Goal: Transaction & Acquisition: Purchase product/service

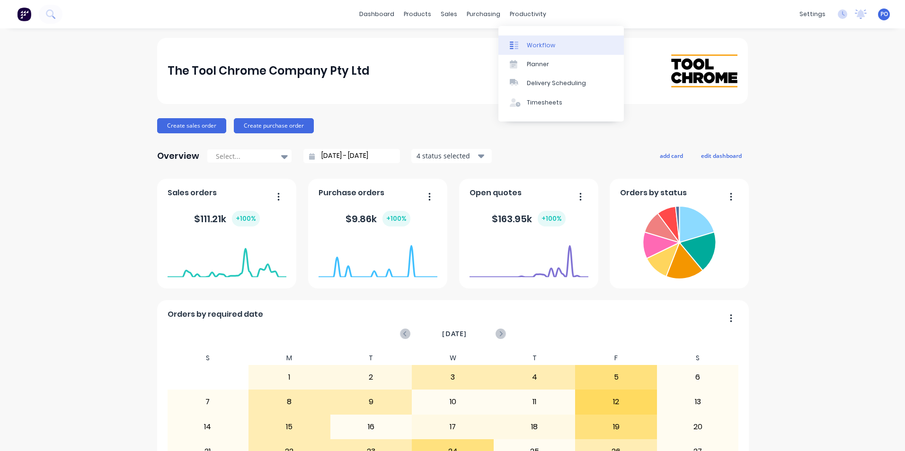
click at [545, 45] on div "Workflow" at bounding box center [541, 45] width 28 height 9
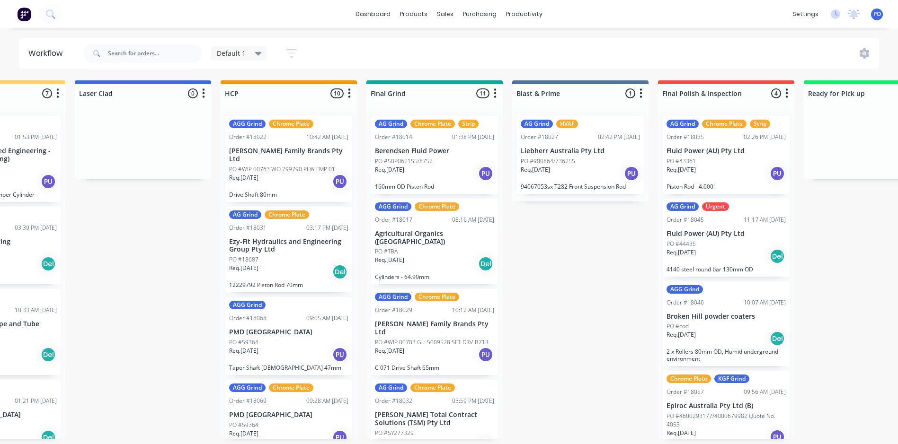
scroll to position [0, 673]
click at [319, 106] on div at bounding box center [289, 106] width 136 height 6
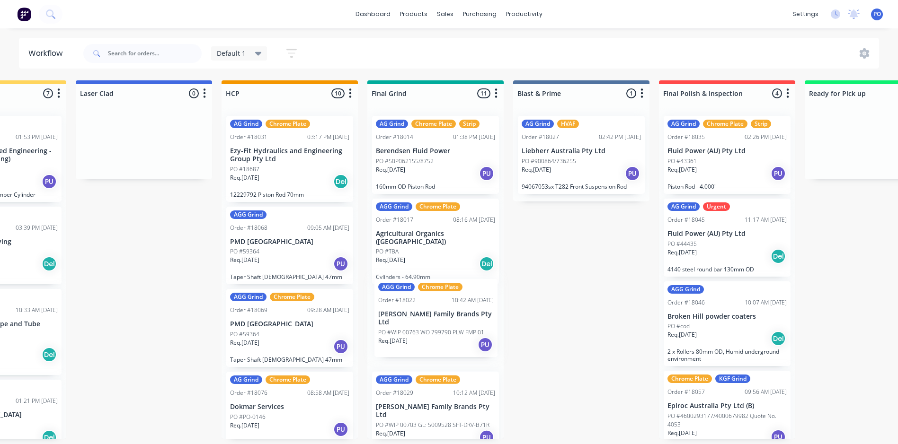
scroll to position [2, 673]
drag, startPoint x: 322, startPoint y: 128, endPoint x: 469, endPoint y: 289, distance: 217.4
click at [469, 289] on div "Submitted 0 Status colour #273444 hex #273444 Save Cancel Summaries Total order…" at bounding box center [382, 259] width 2127 height 359
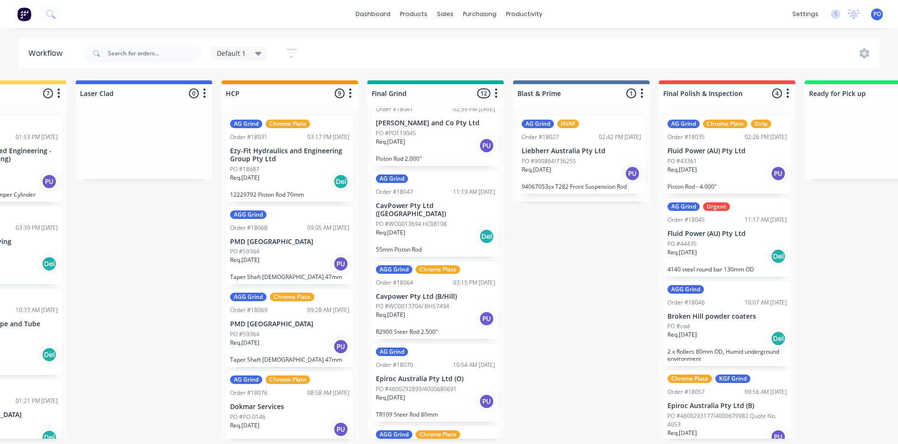
scroll to position [521, 0]
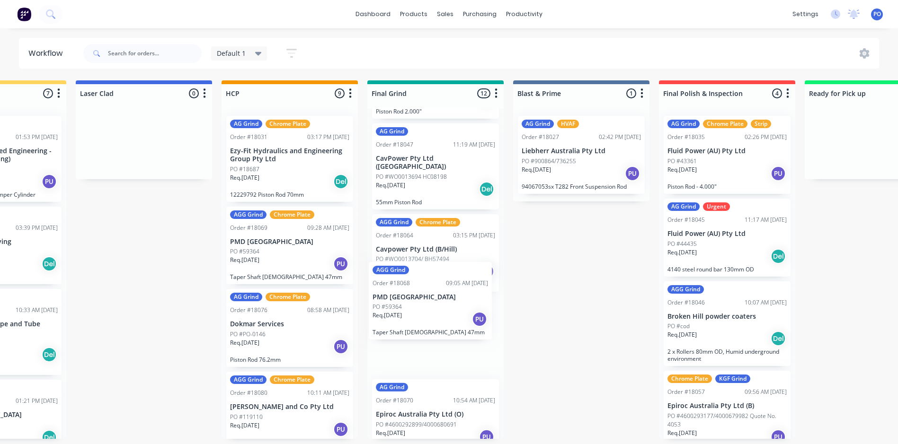
drag, startPoint x: 297, startPoint y: 252, endPoint x: 443, endPoint y: 309, distance: 156.9
click at [443, 309] on div "Submitted 0 Status colour #273444 hex #273444 Save Cancel Summaries Total order…" at bounding box center [382, 259] width 2127 height 359
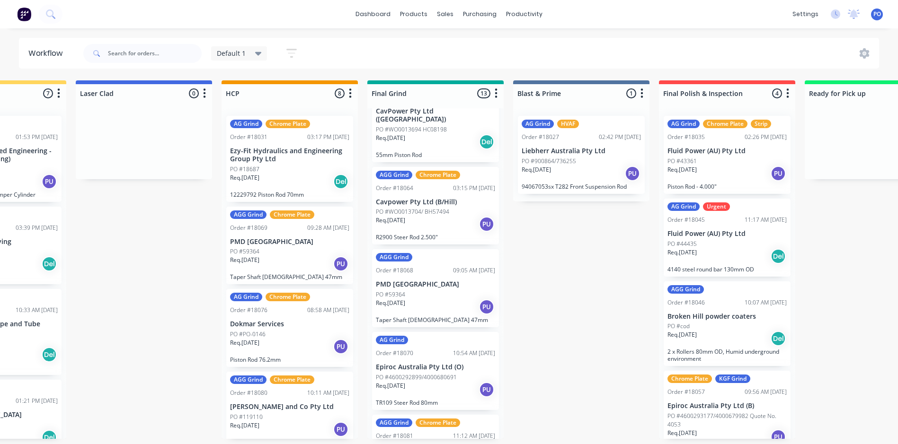
scroll to position [615, 0]
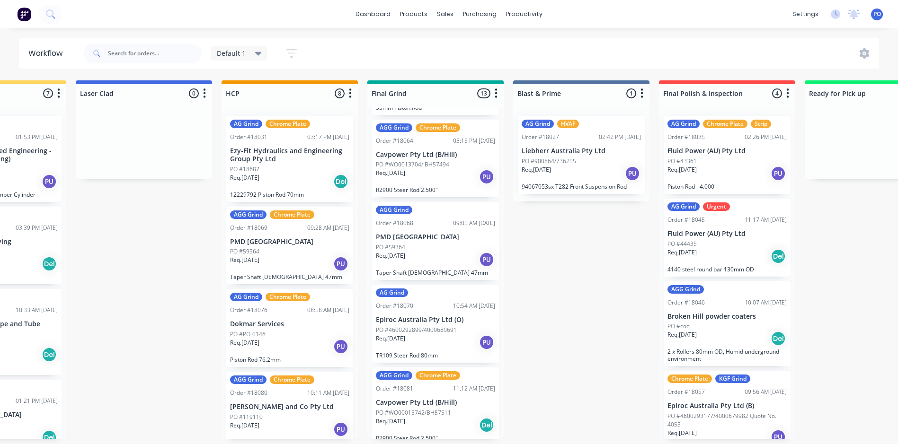
click at [427, 289] on div "AG Grind" at bounding box center [435, 293] width 119 height 9
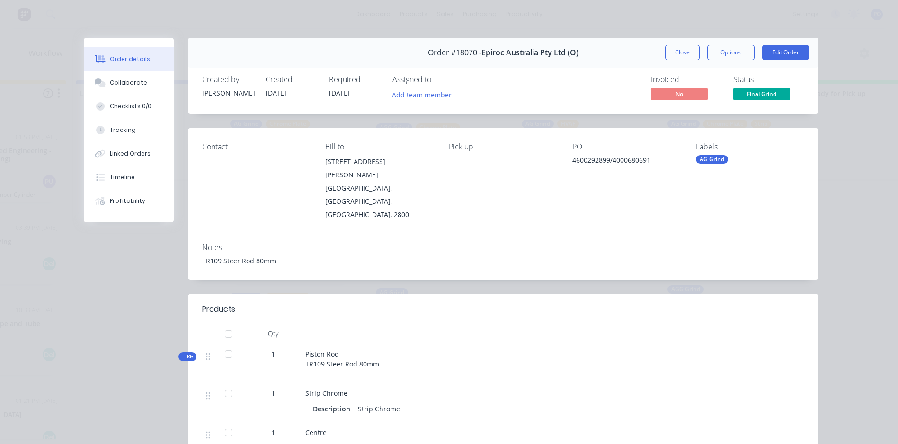
click at [666, 51] on button "Close" at bounding box center [682, 52] width 35 height 15
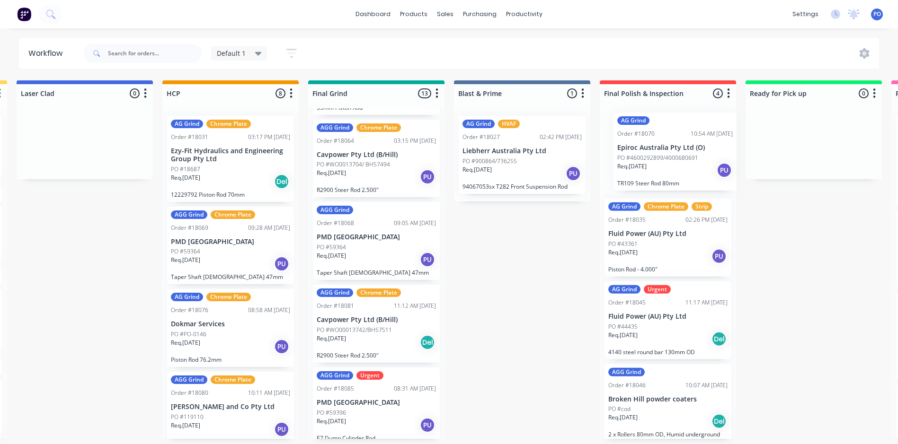
scroll to position [2, 736]
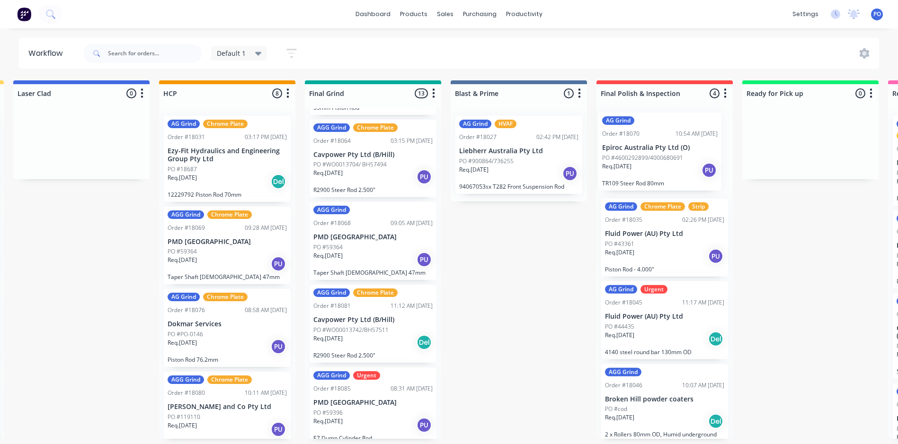
drag, startPoint x: 431, startPoint y: 272, endPoint x: 683, endPoint y: 135, distance: 286.7
click at [683, 135] on div "Submitted 0 Status colour #273444 hex #273444 Save Cancel Summaries Total order…" at bounding box center [320, 259] width 2127 height 359
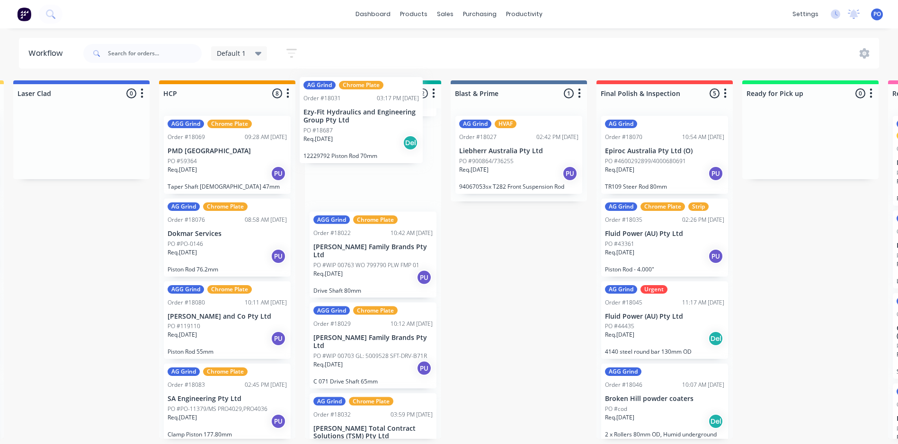
scroll to position [0, 0]
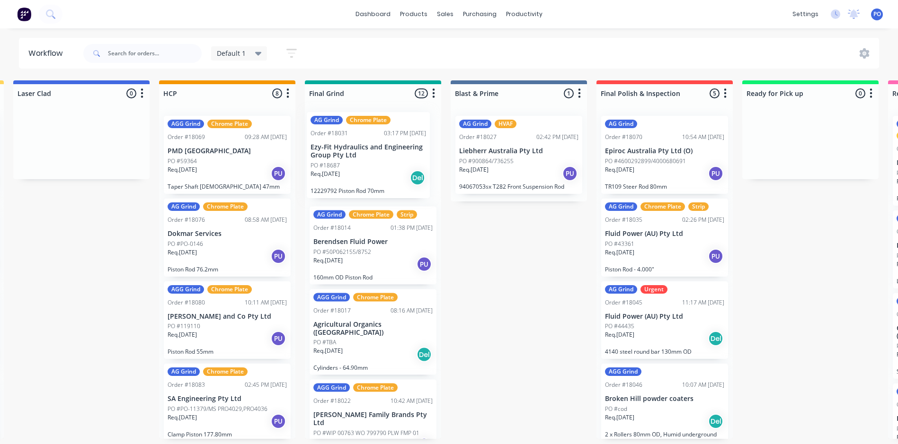
drag, startPoint x: 232, startPoint y: 170, endPoint x: 379, endPoint y: 168, distance: 146.3
click at [379, 168] on div "Submitted 0 Status colour #273444 hex #273444 Save Cancel Summaries Total order…" at bounding box center [320, 259] width 2127 height 359
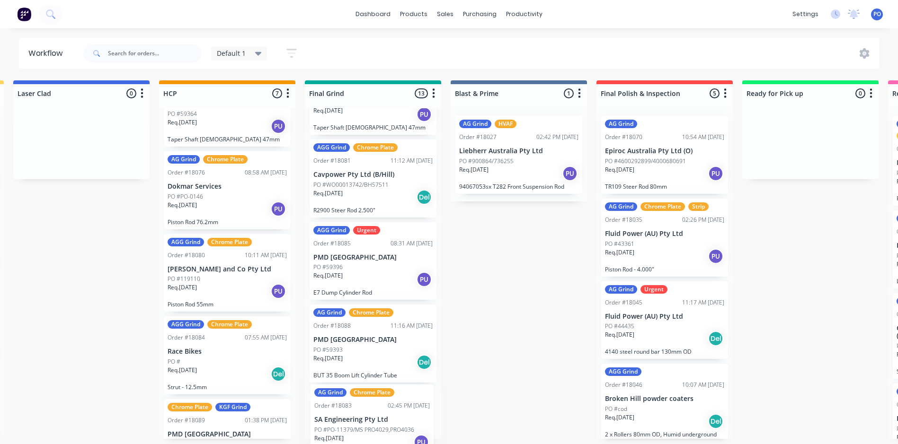
scroll to position [851, 0]
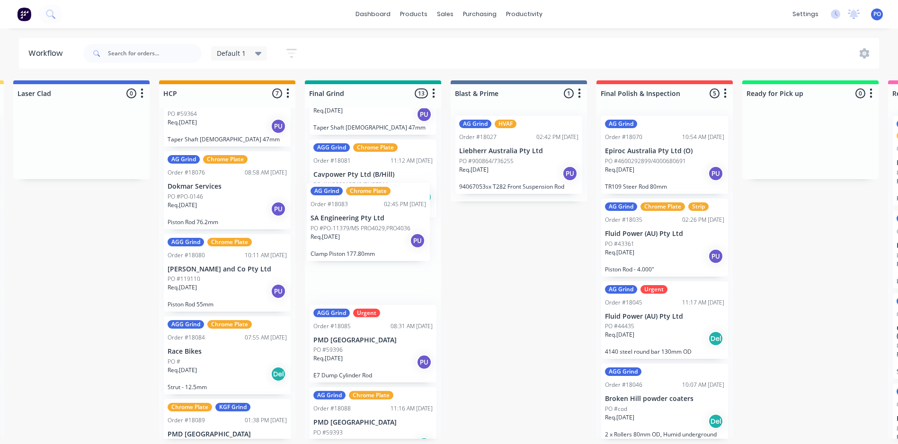
drag, startPoint x: 262, startPoint y: 326, endPoint x: 408, endPoint y: 194, distance: 197.3
click at [408, 194] on div "Submitted 0 Status colour #273444 hex #273444 Save Cancel Summaries Total order…" at bounding box center [320, 259] width 2127 height 359
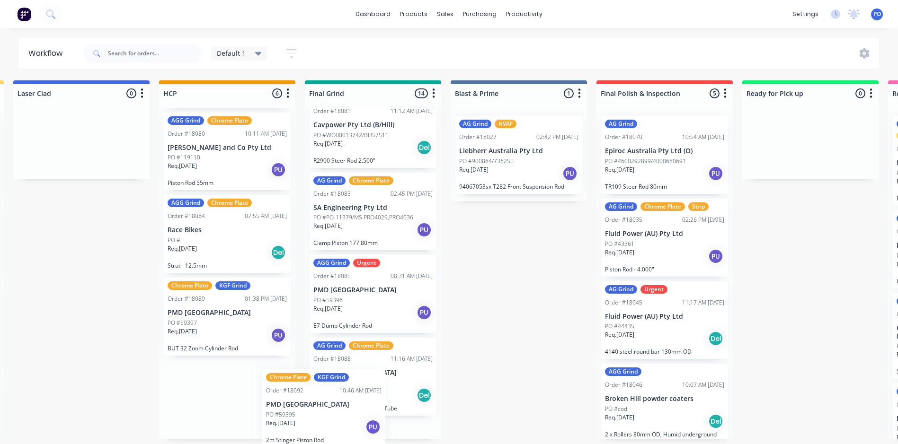
scroll to position [929, 0]
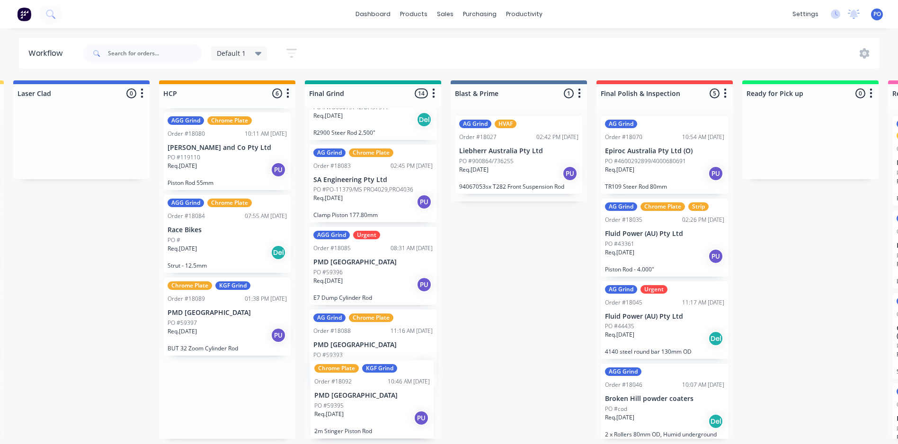
drag, startPoint x: 229, startPoint y: 401, endPoint x: 392, endPoint y: 404, distance: 163.8
click at [392, 404] on div "Submitted 0 Status colour #273444 hex #273444 Save Cancel Summaries Total order…" at bounding box center [320, 259] width 2127 height 359
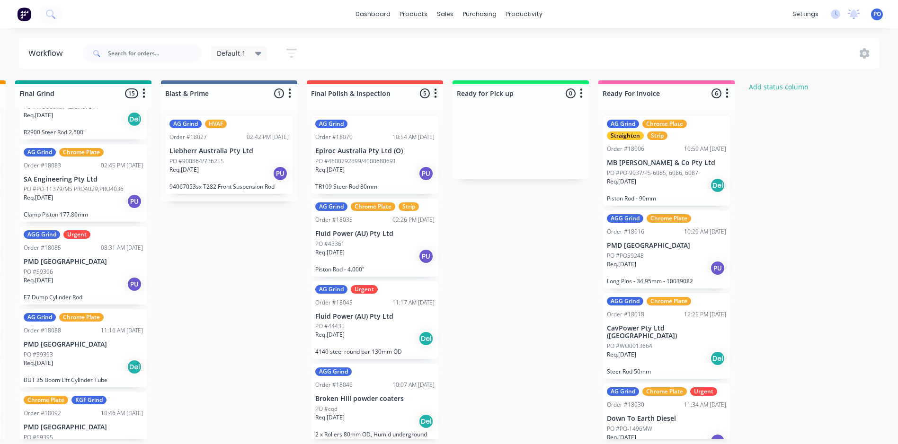
scroll to position [2, 1037]
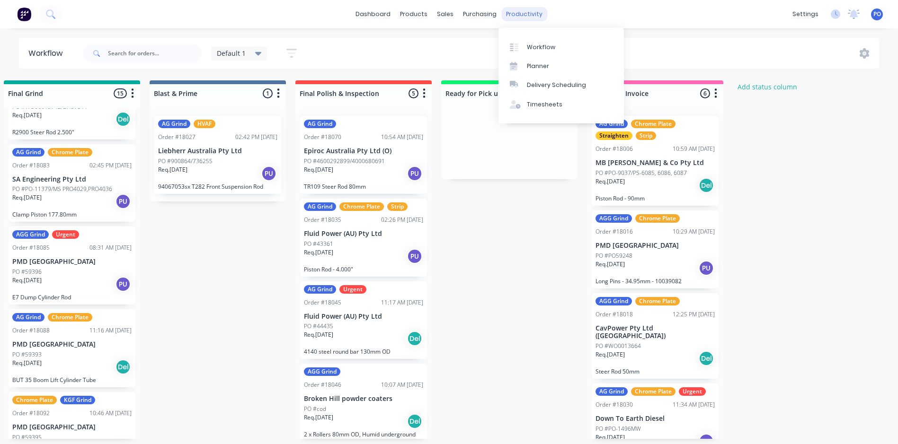
click at [531, 11] on div "productivity" at bounding box center [524, 14] width 46 height 14
click at [531, 14] on div "productivity" at bounding box center [524, 14] width 46 height 14
click at [542, 78] on link "Delivery Scheduling" at bounding box center [560, 85] width 125 height 19
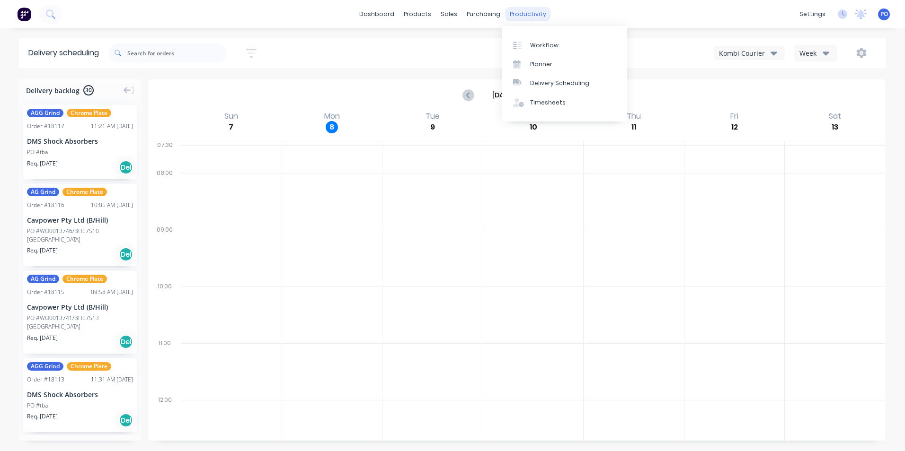
click at [517, 16] on div "productivity" at bounding box center [528, 14] width 46 height 14
click at [478, 12] on div "purchasing" at bounding box center [483, 14] width 43 height 14
click at [444, 18] on div "sales" at bounding box center [449, 14] width 26 height 14
click at [460, 47] on div at bounding box center [454, 45] width 14 height 9
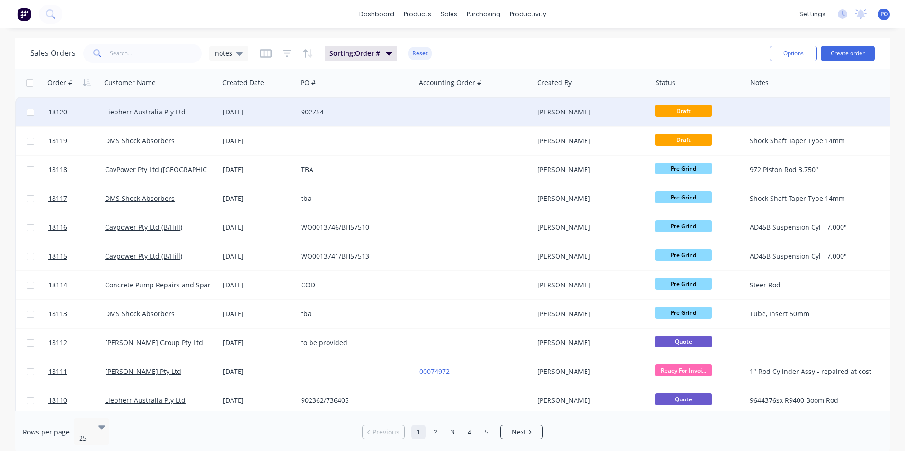
click at [399, 115] on div "902754" at bounding box center [353, 111] width 105 height 9
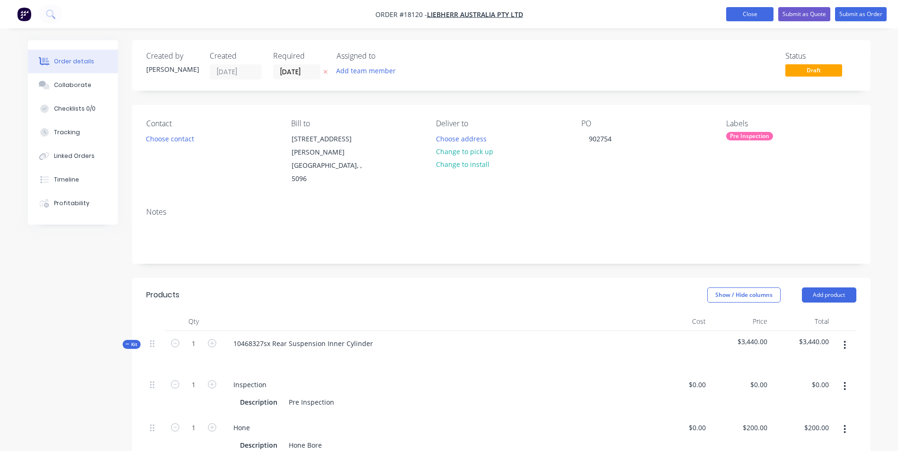
click at [742, 16] on button "Close" at bounding box center [749, 14] width 47 height 14
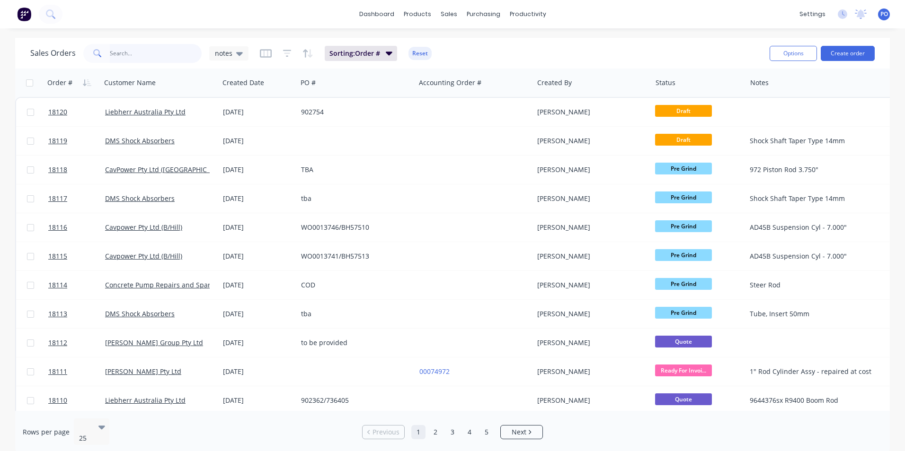
click at [148, 59] on input "text" at bounding box center [156, 53] width 92 height 19
type input "18080"
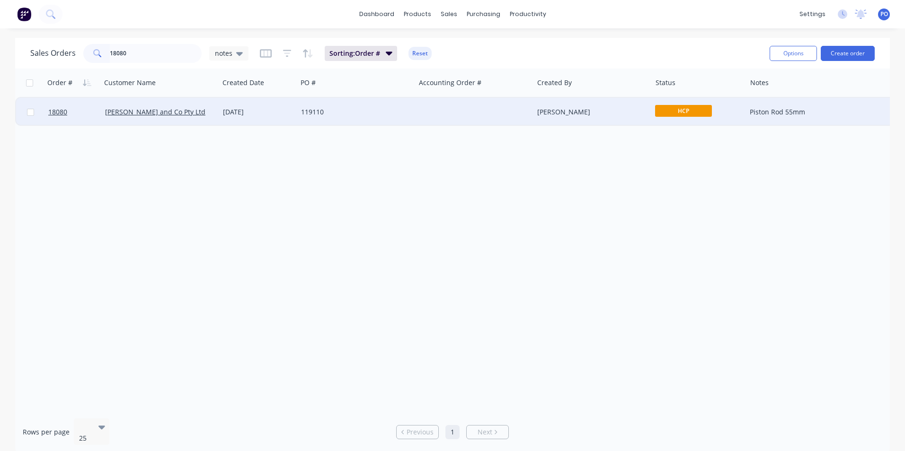
click at [685, 112] on span "HCP" at bounding box center [683, 111] width 57 height 12
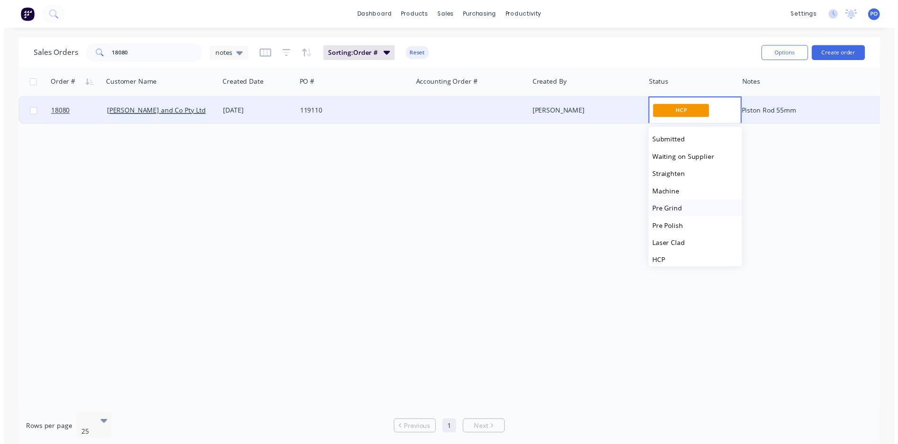
scroll to position [47, 0]
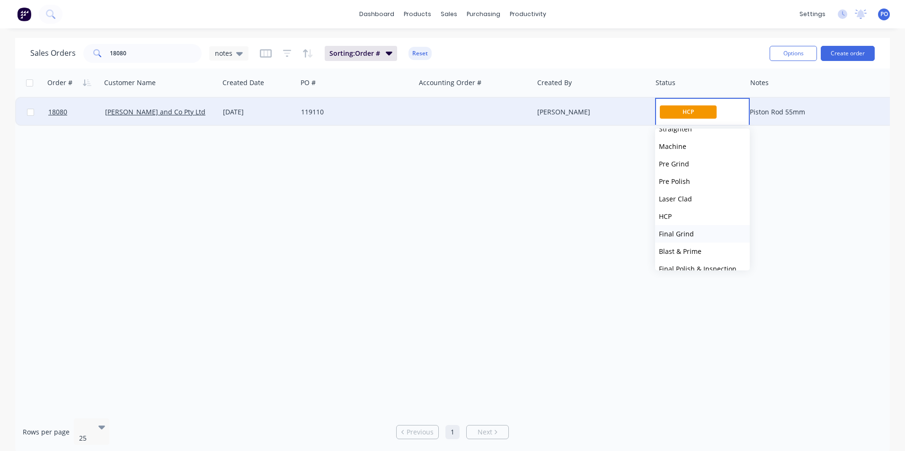
click at [692, 231] on button "Final Grind" at bounding box center [702, 234] width 95 height 18
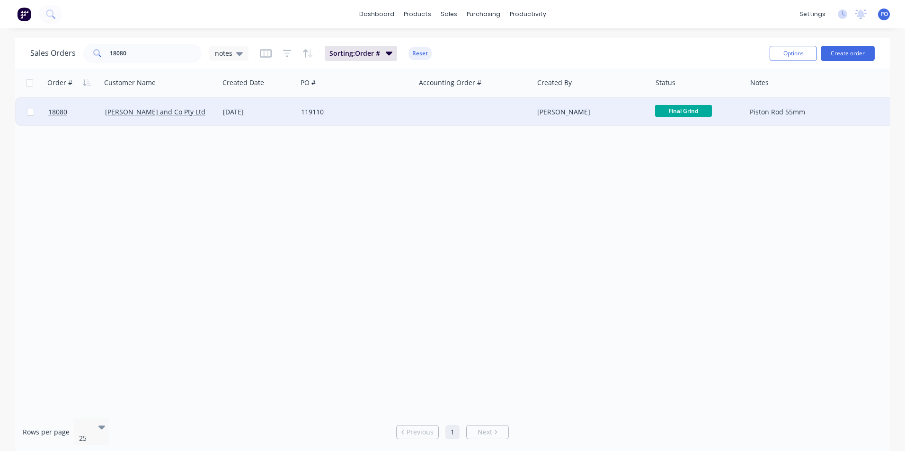
click at [25, 16] on img at bounding box center [24, 14] width 14 height 14
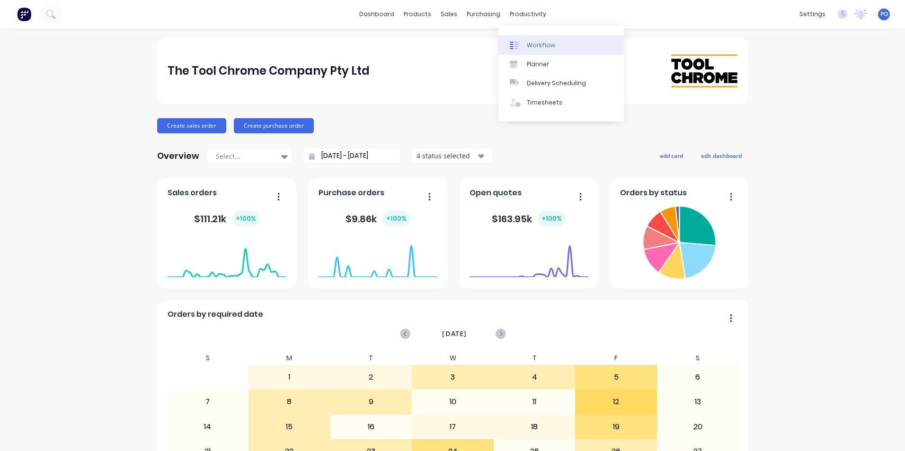
click at [528, 44] on div "Workflow" at bounding box center [541, 45] width 28 height 9
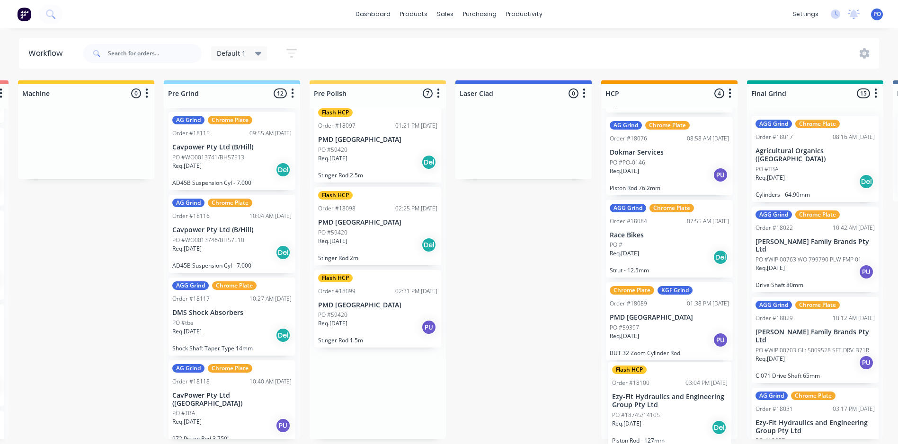
scroll to position [94, 0]
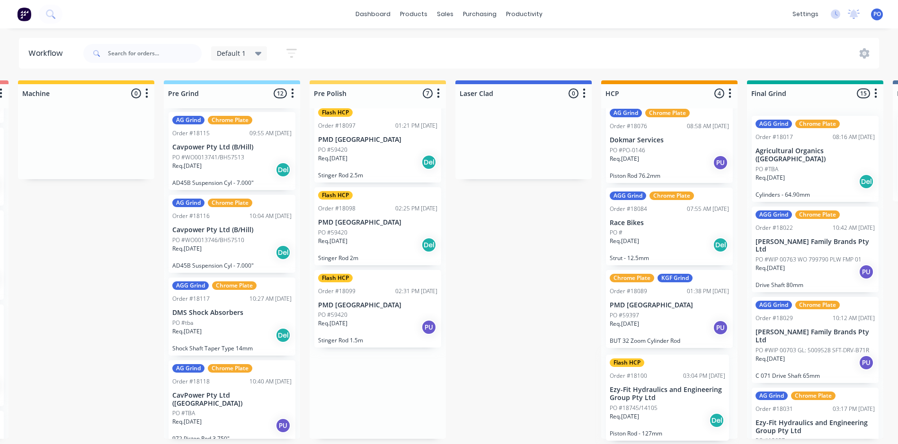
drag, startPoint x: 453, startPoint y: 366, endPoint x: 669, endPoint y: 369, distance: 215.8
click at [669, 369] on div "Submitted 0 Status colour #273444 hex #273444 Save Cancel Summaries Total order…" at bounding box center [762, 259] width 2127 height 359
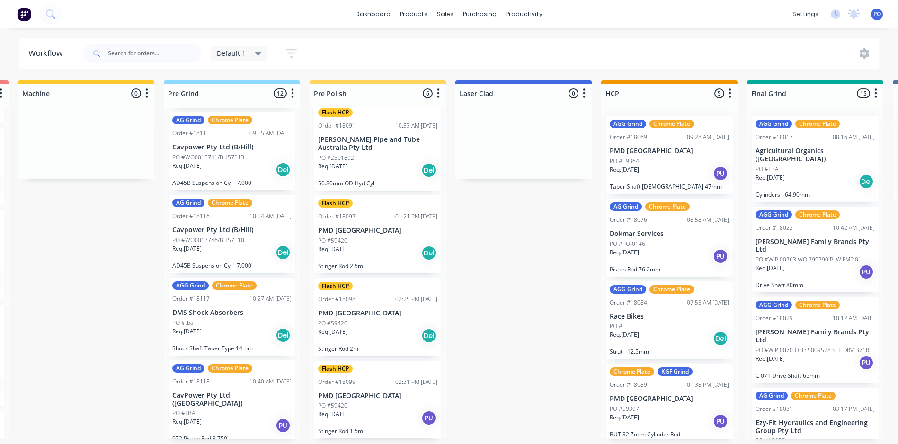
scroll to position [0, 294]
click at [465, 44] on div "Sales Orders" at bounding box center [480, 45] width 39 height 9
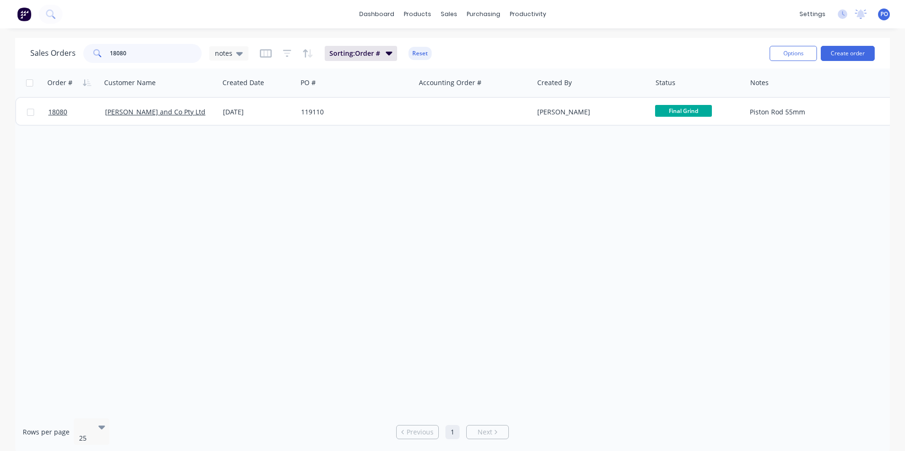
drag, startPoint x: 139, startPoint y: 52, endPoint x: 88, endPoint y: 48, distance: 50.8
click at [97, 51] on div "18080" at bounding box center [142, 53] width 118 height 19
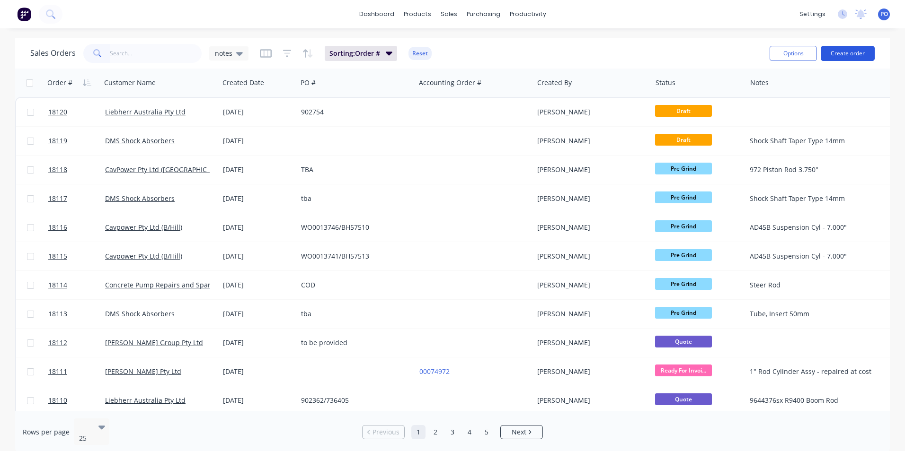
click at [849, 55] on button "Create order" at bounding box center [848, 53] width 54 height 15
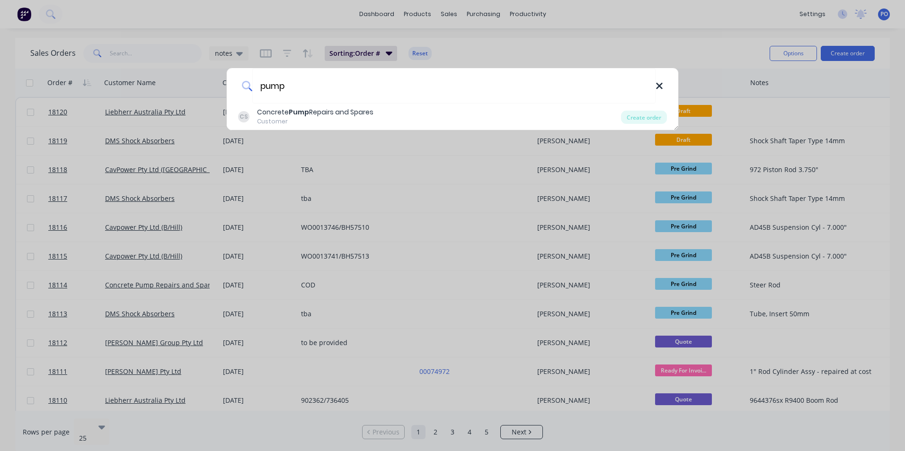
type input "pump"
click at [658, 87] on icon at bounding box center [659, 86] width 6 height 6
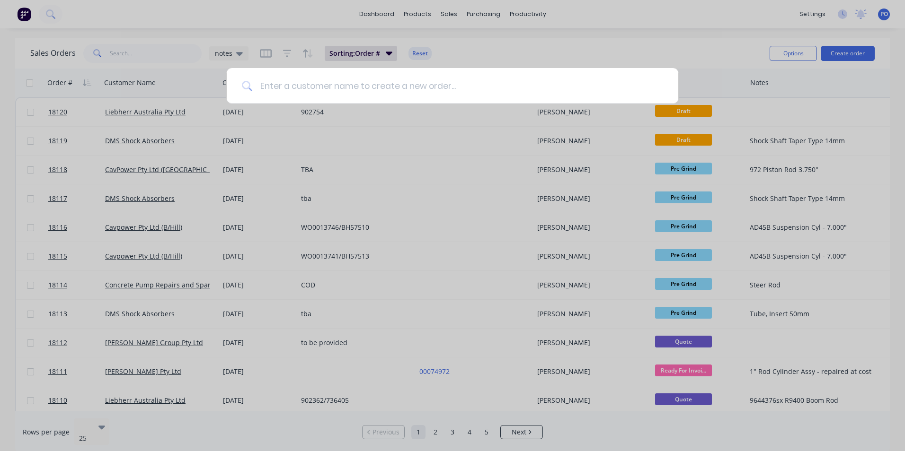
click at [283, 86] on input at bounding box center [457, 85] width 411 height 35
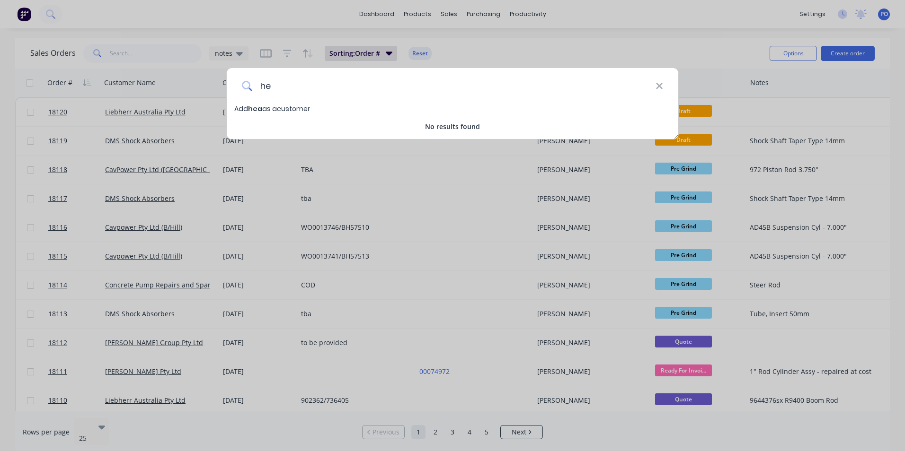
type input "h"
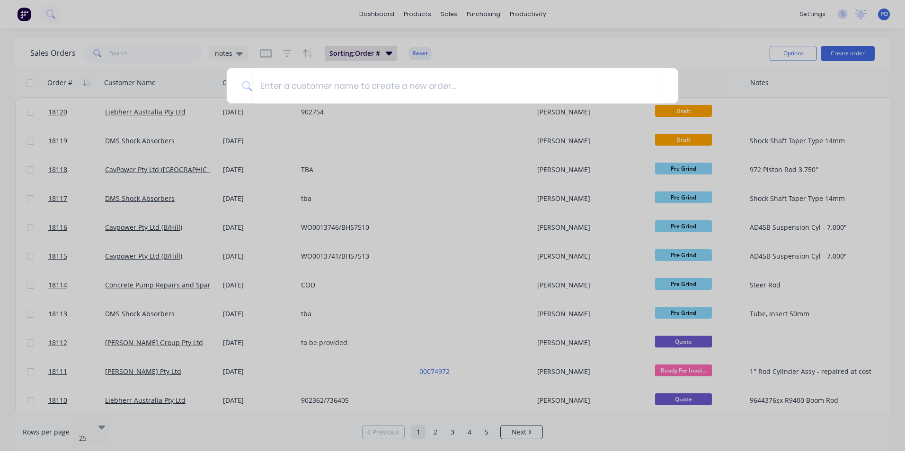
click at [603, 14] on div at bounding box center [452, 225] width 905 height 451
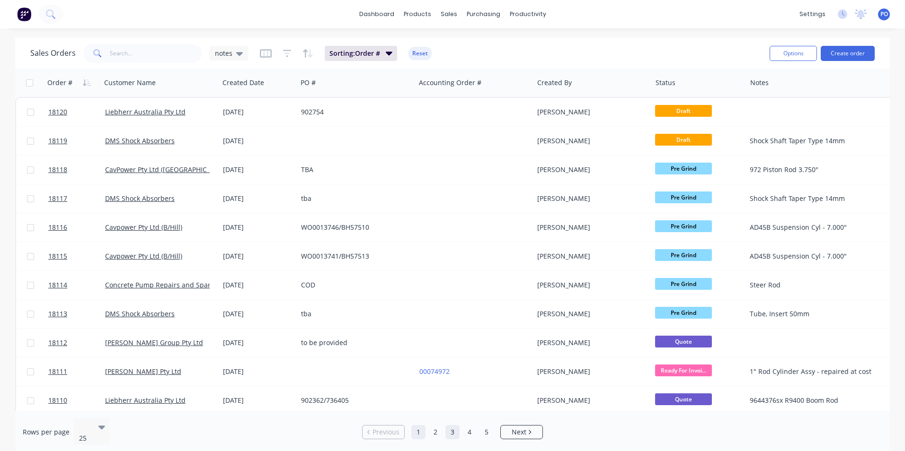
click at [453, 429] on link "3" at bounding box center [452, 432] width 14 height 14
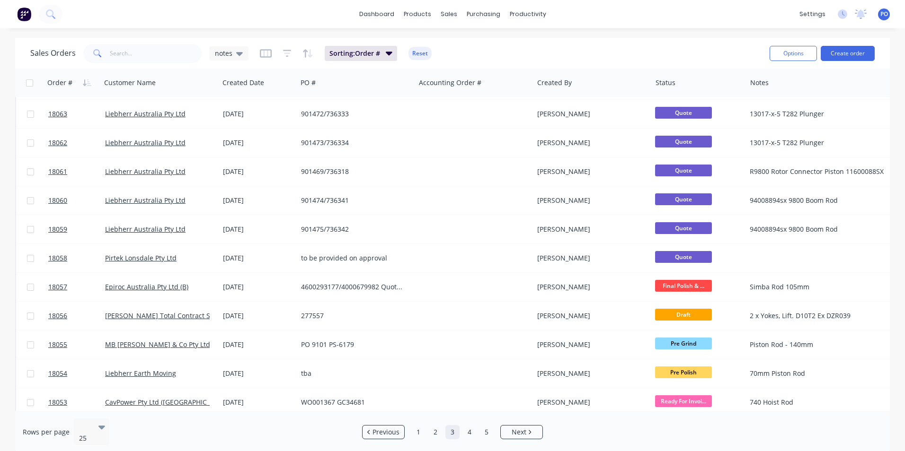
scroll to position [47, 0]
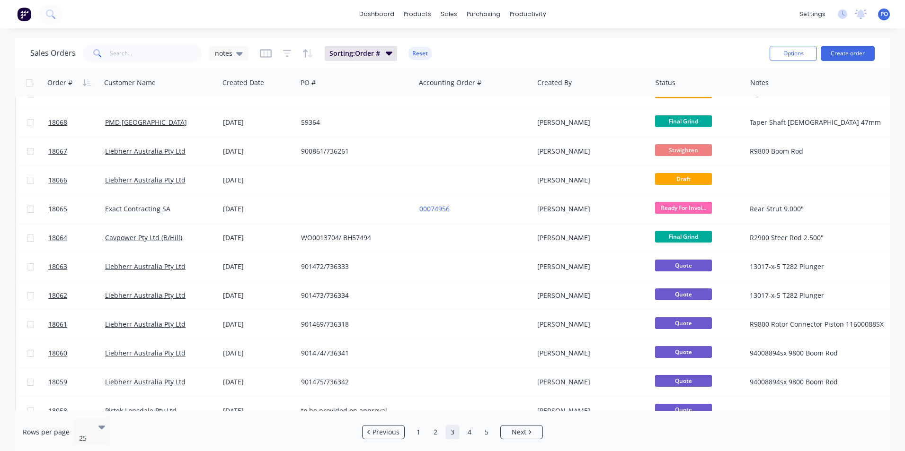
click at [18, 15] on img at bounding box center [24, 14] width 14 height 14
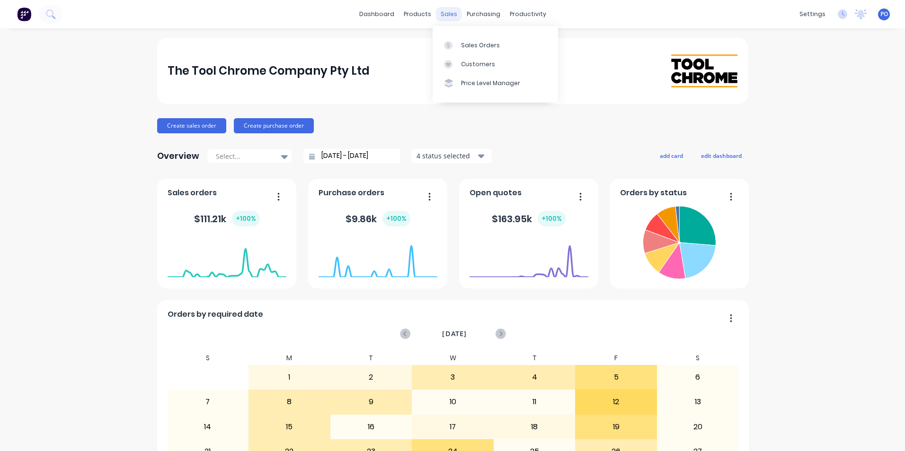
click at [449, 10] on div "sales" at bounding box center [449, 14] width 26 height 14
click at [457, 47] on div at bounding box center [451, 45] width 14 height 9
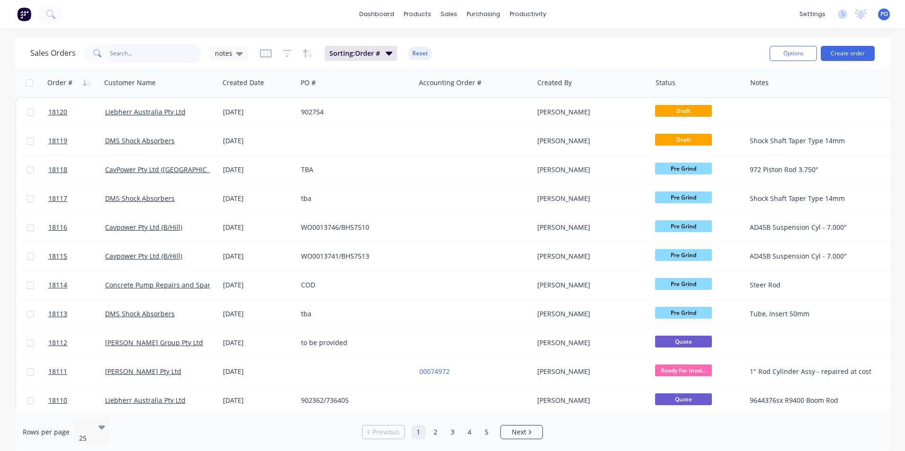
click at [145, 51] on input "text" at bounding box center [156, 53] width 92 height 19
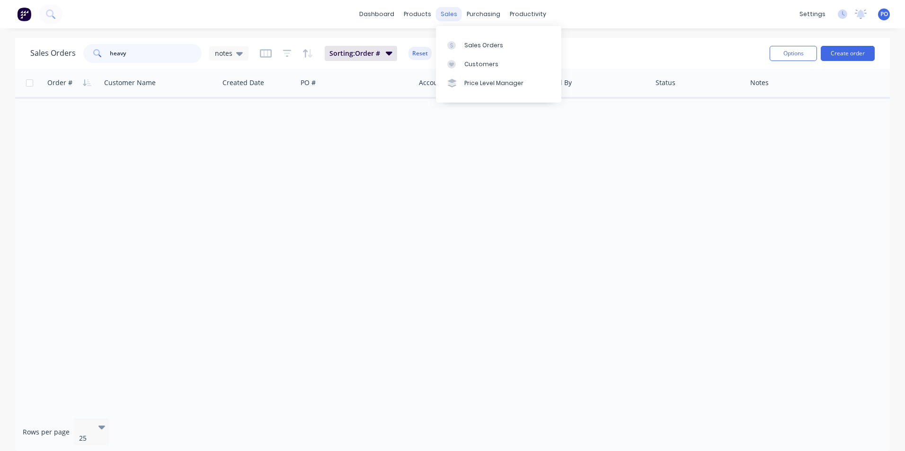
type input "heavy"
click at [444, 15] on div "sales" at bounding box center [449, 14] width 26 height 14
click at [486, 45] on div "Sales Orders" at bounding box center [483, 45] width 39 height 9
click at [484, 62] on div "Customers" at bounding box center [481, 64] width 34 height 9
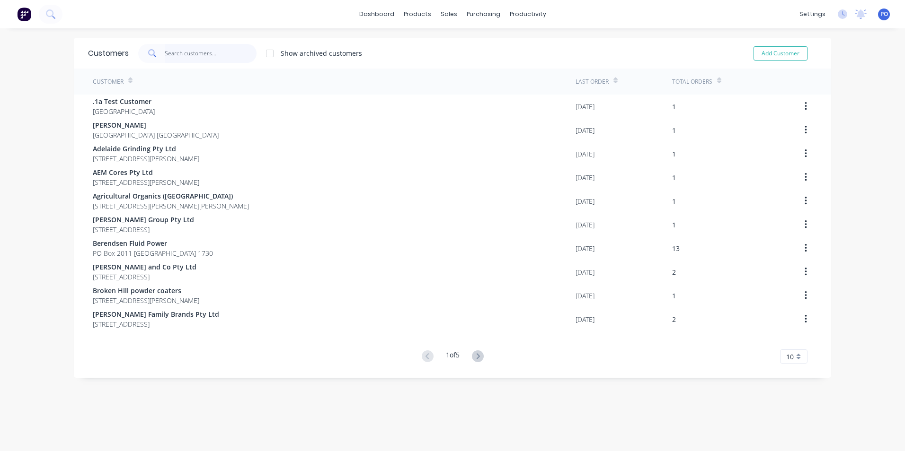
click at [182, 49] on input "text" at bounding box center [211, 53] width 92 height 19
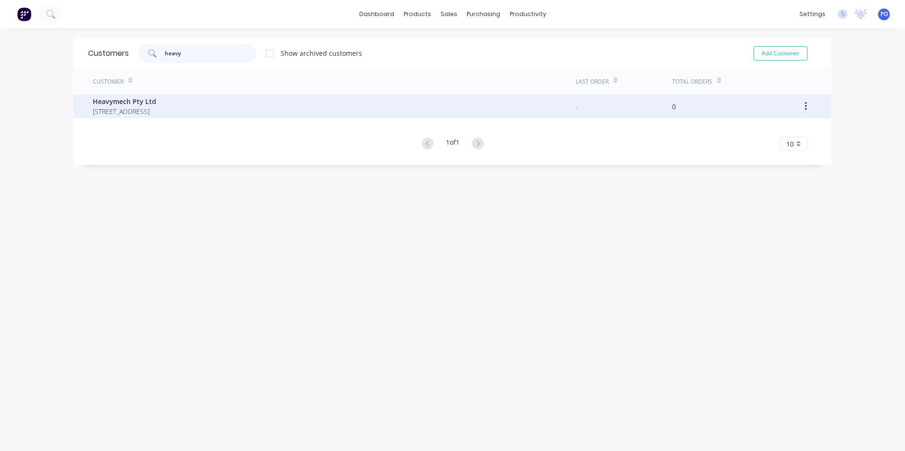
type input "heavy"
click at [211, 107] on div "Heavymech Pty Ltd [STREET_ADDRESS]" at bounding box center [334, 107] width 483 height 24
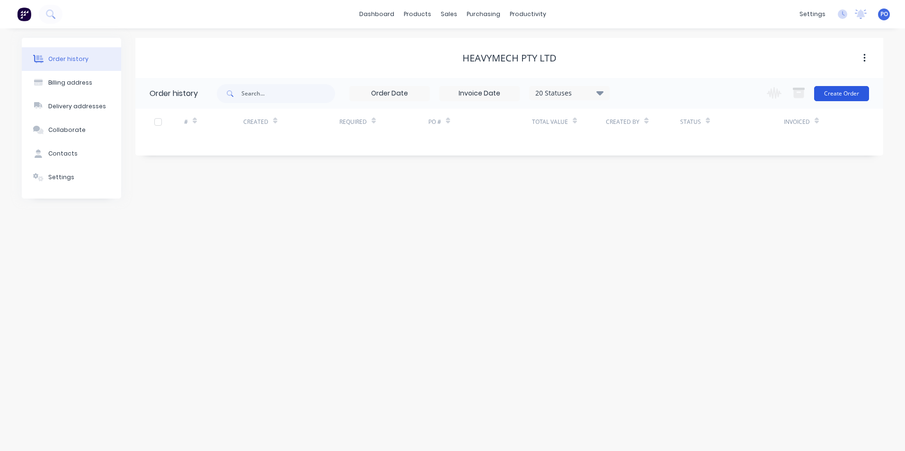
click at [854, 92] on button "Create Order" at bounding box center [841, 93] width 55 height 15
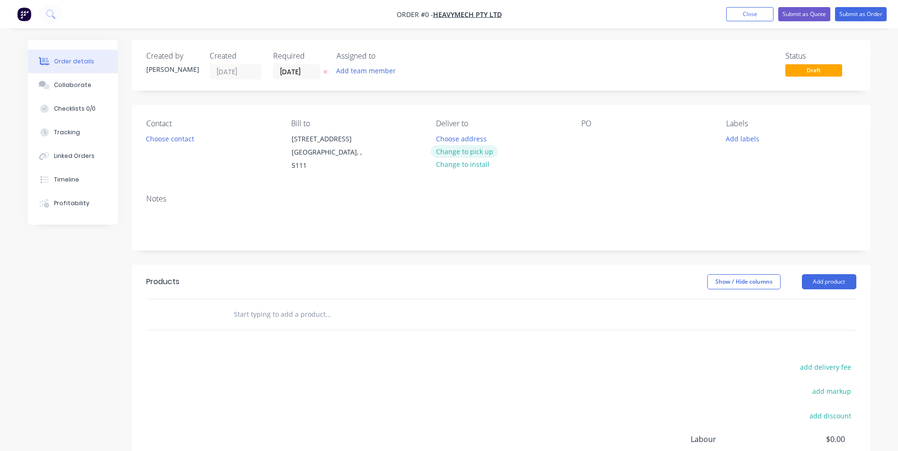
click at [468, 150] on button "Change to pick up" at bounding box center [464, 151] width 67 height 13
click at [178, 141] on button "Choose contact" at bounding box center [170, 138] width 58 height 13
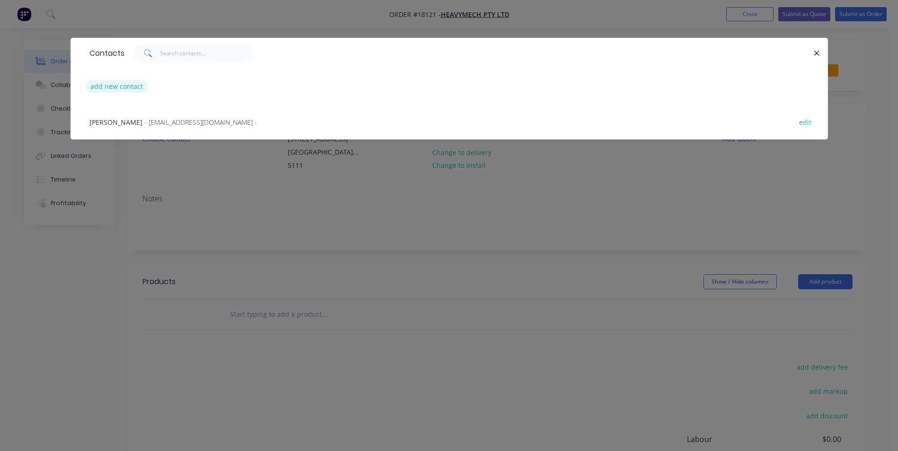
click at [129, 88] on button "add new contact" at bounding box center [117, 86] width 62 height 13
select select "AU"
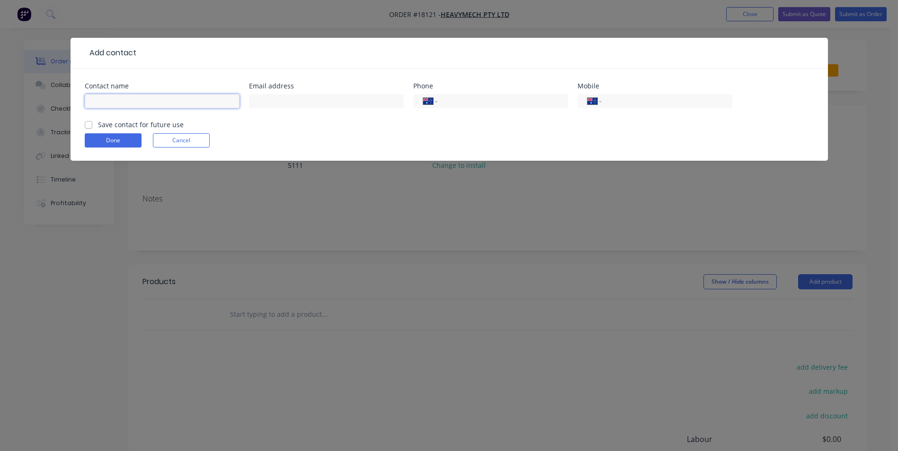
click at [117, 105] on input "text" at bounding box center [162, 101] width 155 height 14
type input "[PERSON_NAME]"
click at [300, 100] on input "text" at bounding box center [326, 101] width 155 height 14
type input "[PERSON_NAME].marsl;[EMAIL_ADDRESS][DOMAIN_NAME]"
click at [648, 106] on input "tel" at bounding box center [665, 101] width 114 height 11
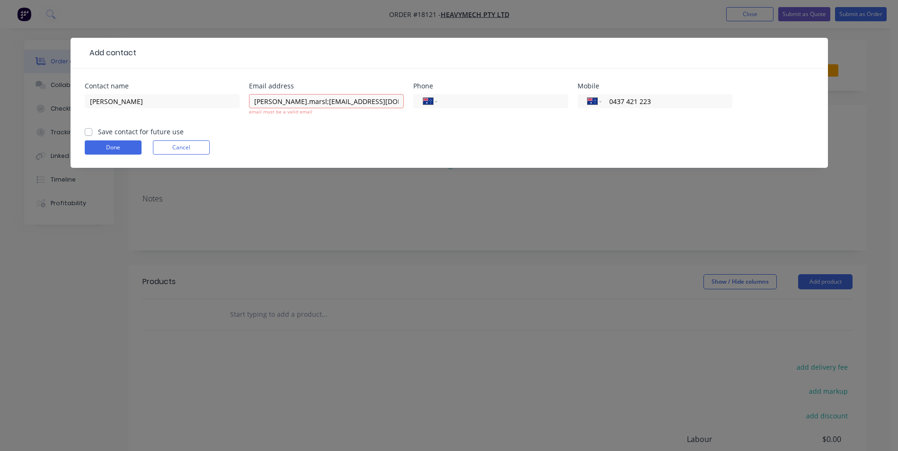
type input "0437 421 223"
click at [98, 133] on label "Save contact for future use" at bounding box center [141, 132] width 86 height 10
click at [91, 133] on input "Save contact for future use" at bounding box center [89, 131] width 8 height 9
checkbox input "true"
click at [110, 152] on button "Done" at bounding box center [113, 148] width 57 height 14
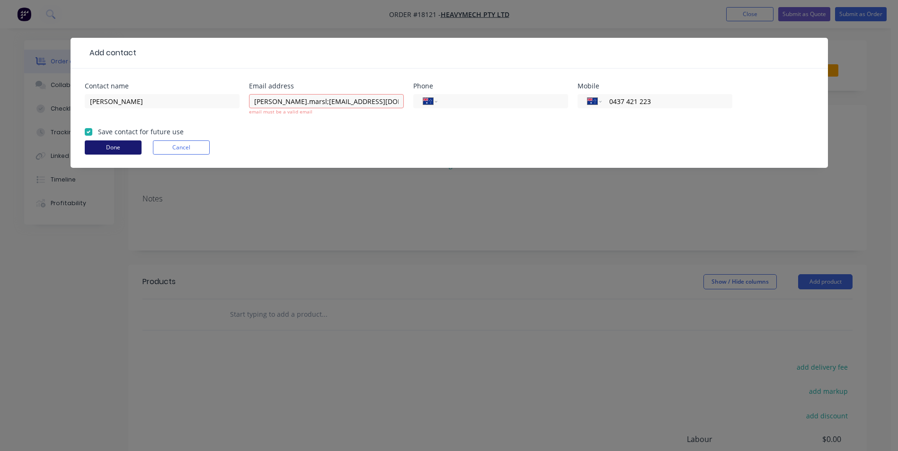
click at [121, 150] on button "Done" at bounding box center [113, 148] width 57 height 14
click at [125, 146] on button "Done" at bounding box center [113, 148] width 57 height 14
click at [404, 207] on div "Add contact Contact name [PERSON_NAME] Email address [PERSON_NAME].marsl;[EMAIL…" at bounding box center [449, 225] width 898 height 451
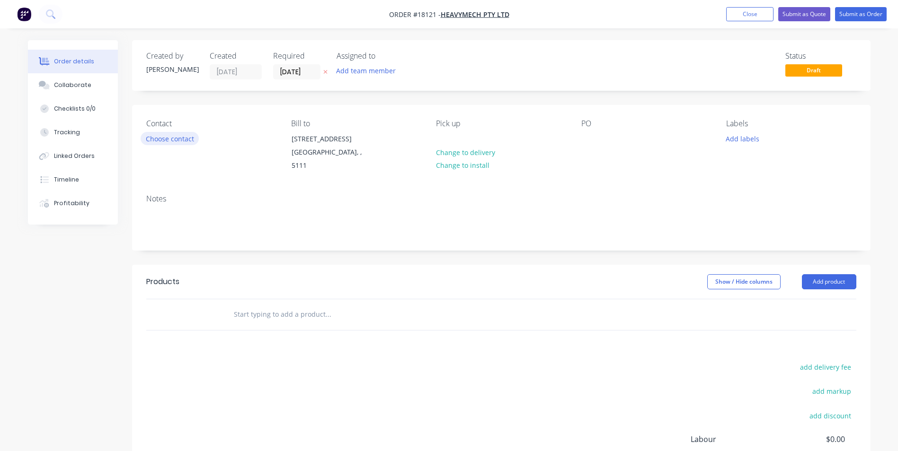
click at [168, 141] on button "Choose contact" at bounding box center [170, 138] width 58 height 13
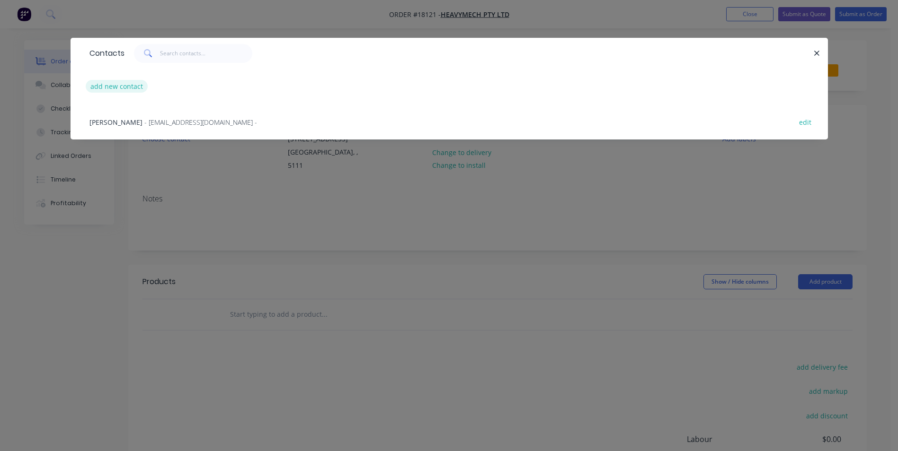
click at [125, 85] on button "add new contact" at bounding box center [117, 86] width 62 height 13
select select "AU"
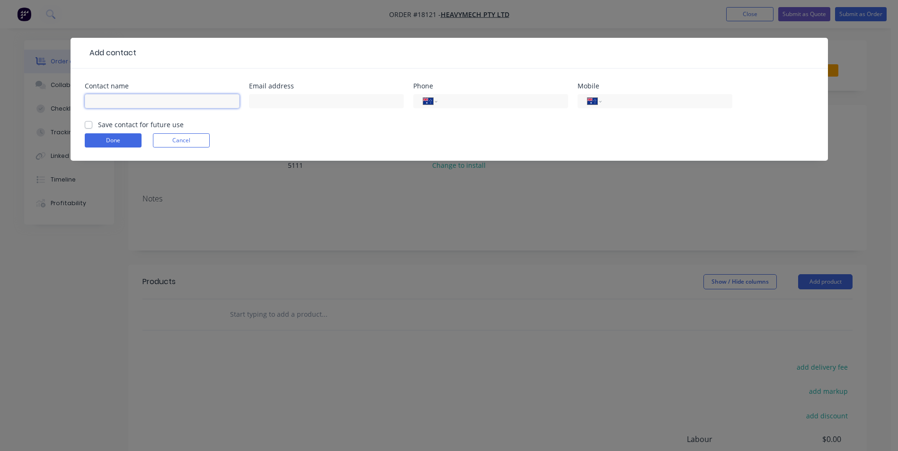
click at [128, 98] on input "text" at bounding box center [162, 101] width 155 height 14
type input "m"
type input "a"
type input "k"
type input "[PERSON_NAME][EMAIL_ADDRESS][PERSON_NAME][DOMAIN_NAME]"
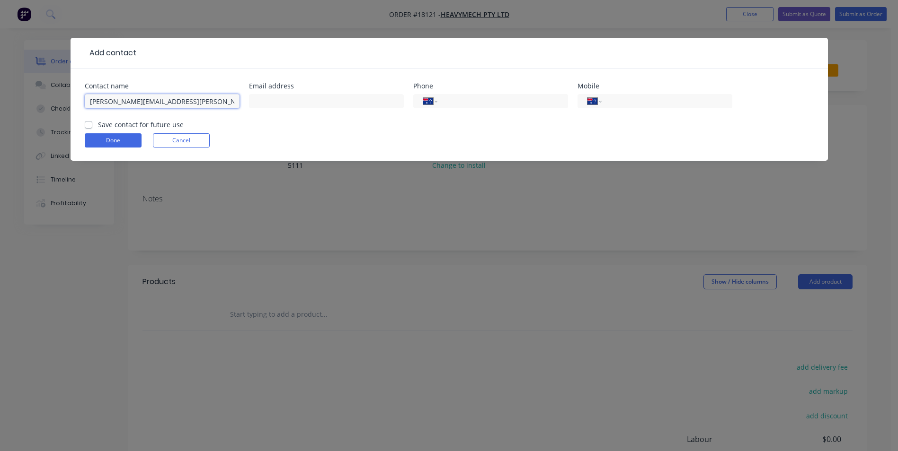
drag, startPoint x: 208, startPoint y: 101, endPoint x: 82, endPoint y: 103, distance: 125.9
click at [82, 103] on div "Contact name [PERSON_NAME][EMAIL_ADDRESS][PERSON_NAME][DOMAIN_NAME] Email addre…" at bounding box center [449, 115] width 757 height 92
click at [266, 103] on input "text" at bounding box center [326, 101] width 155 height 14
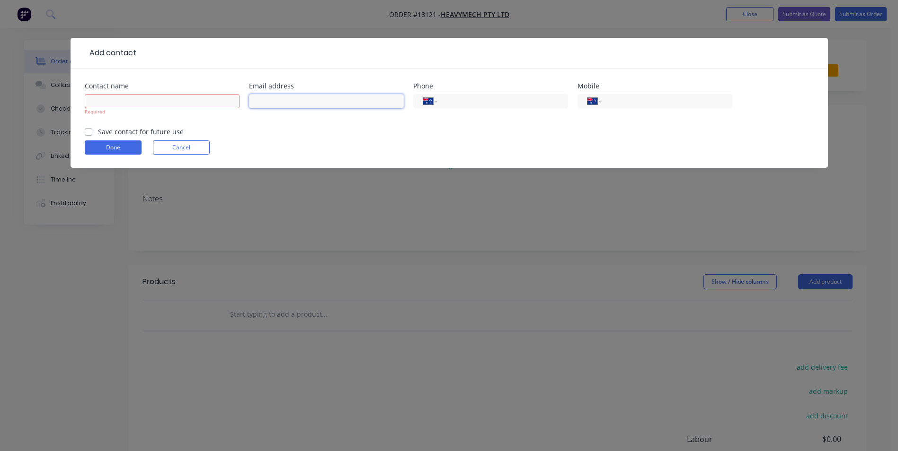
paste input "[PERSON_NAME][EMAIL_ADDRESS][PERSON_NAME][DOMAIN_NAME]"
type input "[PERSON_NAME][EMAIL_ADDRESS][PERSON_NAME][DOMAIN_NAME]"
click at [154, 101] on input "text" at bounding box center [162, 101] width 155 height 14
type input "[PERSON_NAME]"
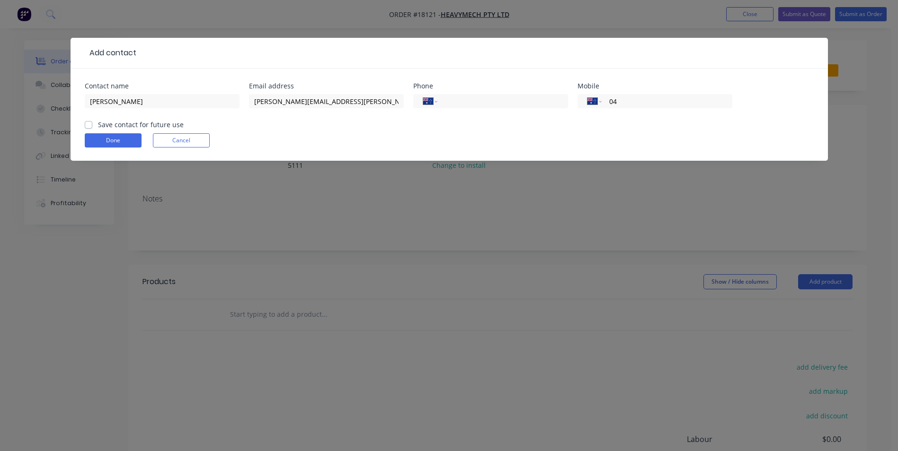
type input "0437 421 223"
click at [129, 140] on button "Done" at bounding box center [113, 140] width 57 height 14
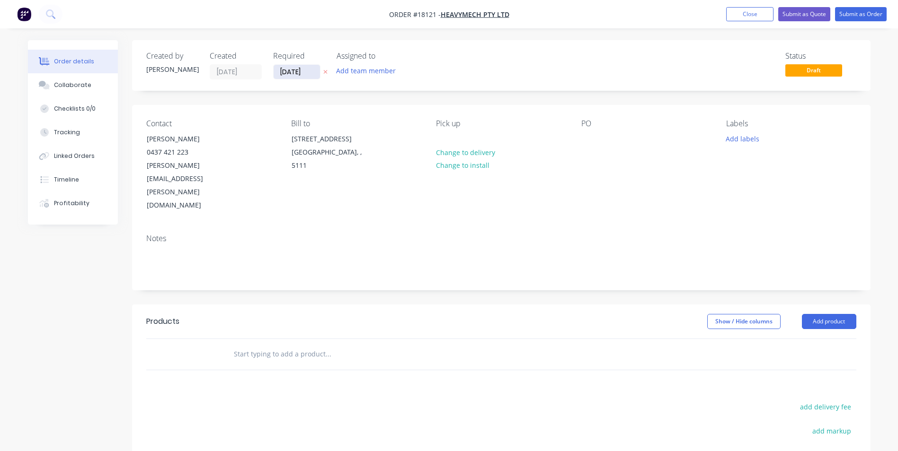
click at [312, 72] on input "[DATE]" at bounding box center [297, 72] width 46 height 14
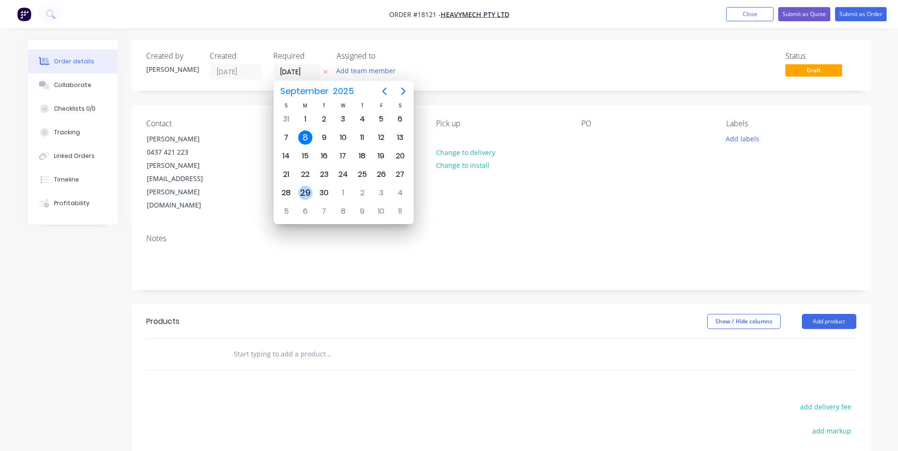
click at [306, 192] on div "29" at bounding box center [305, 193] width 14 height 14
type input "[DATE]"
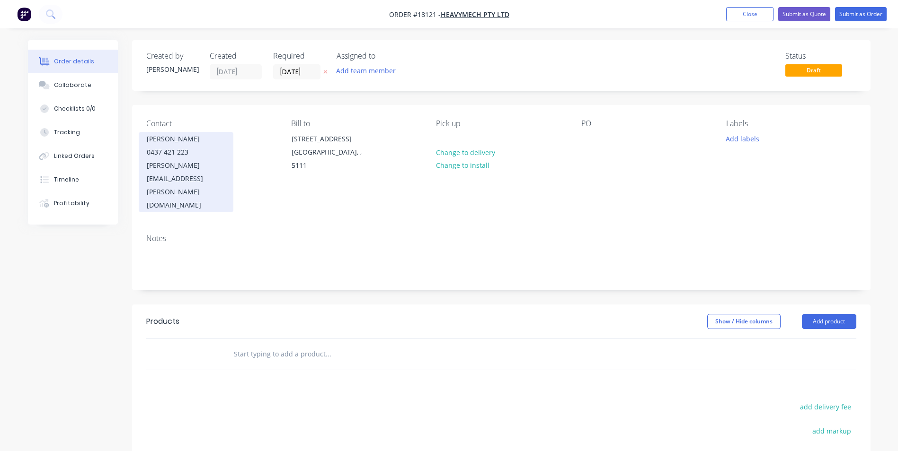
click at [208, 142] on div "[PERSON_NAME]" at bounding box center [186, 139] width 79 height 13
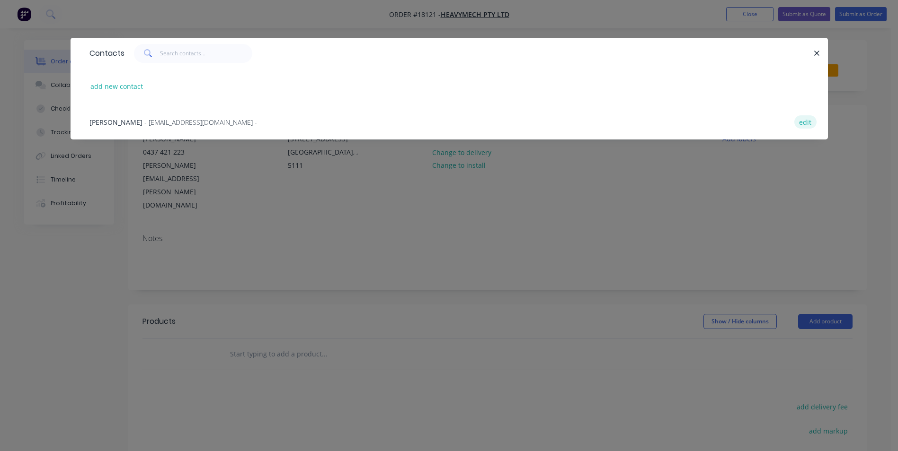
click at [808, 124] on button "edit" at bounding box center [805, 121] width 22 height 13
select select "AU"
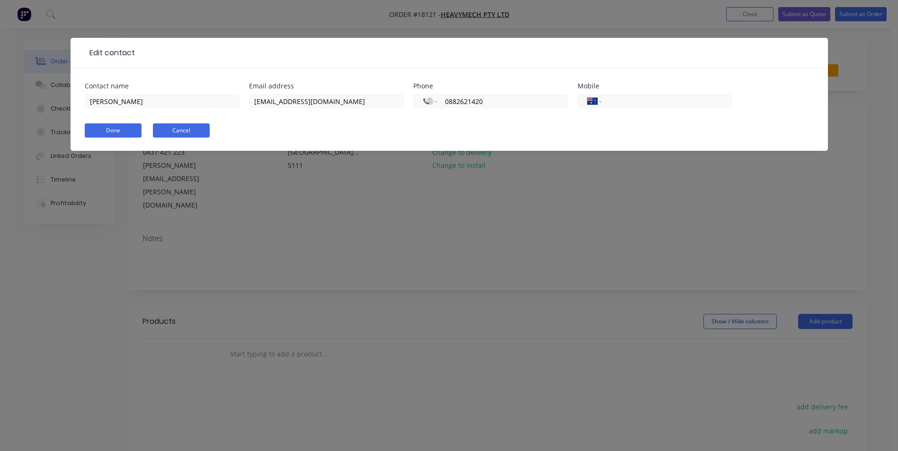
click at [181, 125] on button "Cancel" at bounding box center [181, 131] width 57 height 14
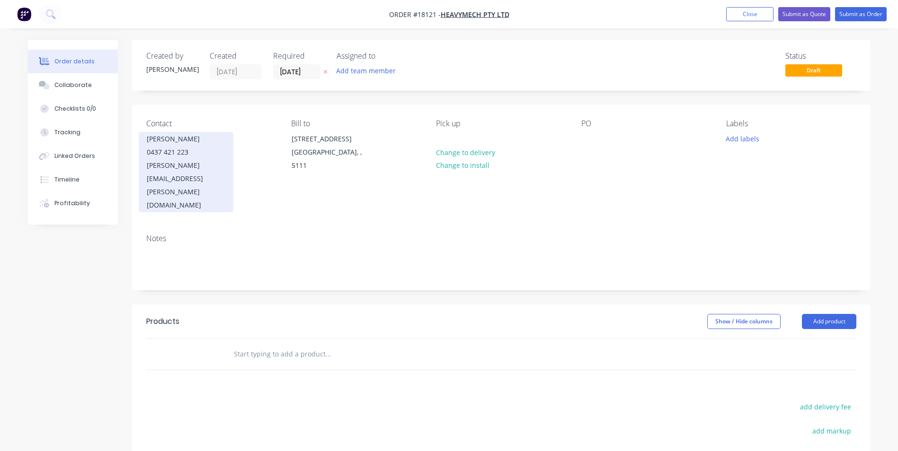
click at [154, 134] on div "[PERSON_NAME]" at bounding box center [186, 139] width 79 height 13
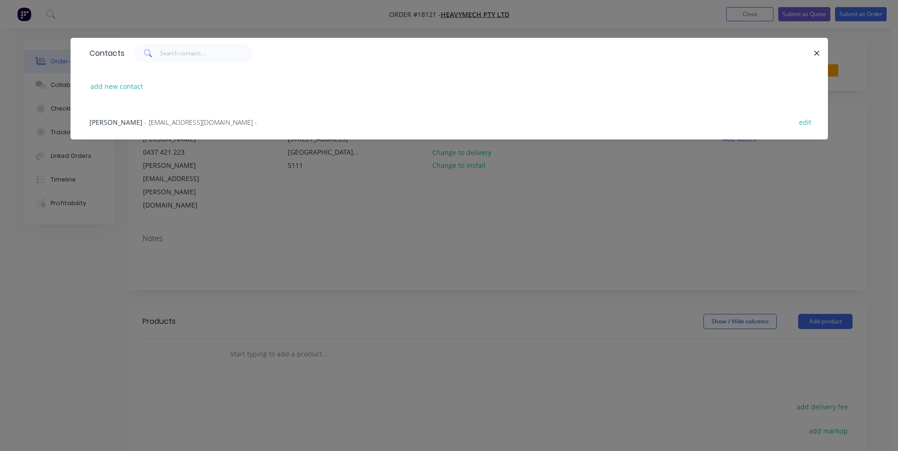
click at [414, 207] on div "Contacts add new contact [PERSON_NAME] - [EMAIL_ADDRESS][DOMAIN_NAME] - edit" at bounding box center [449, 225] width 898 height 451
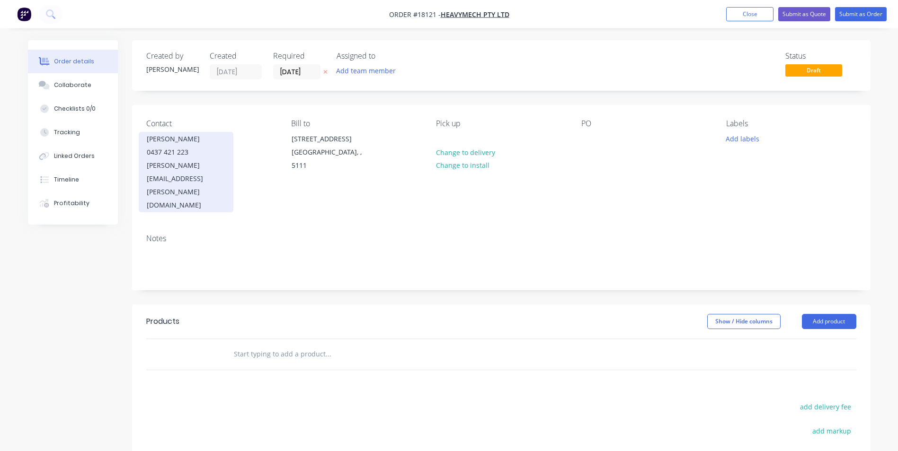
click at [222, 163] on div "[PERSON_NAME][EMAIL_ADDRESS][PERSON_NAME][DOMAIN_NAME]" at bounding box center [186, 185] width 79 height 53
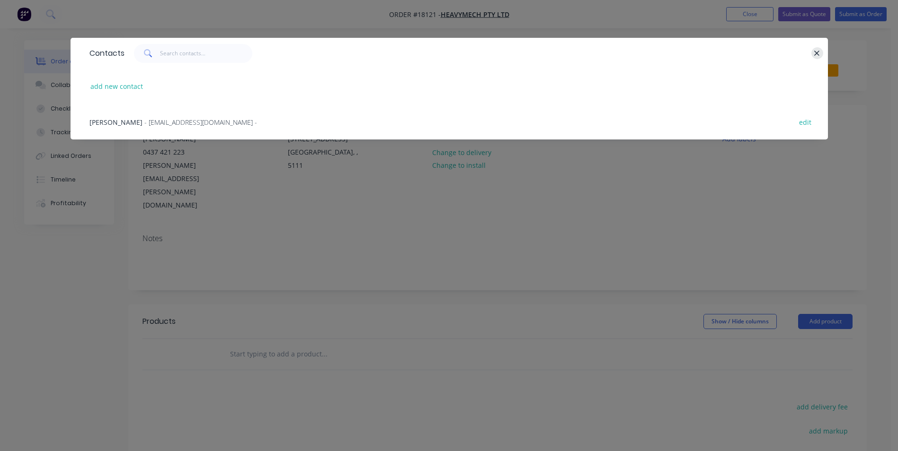
click at [820, 53] on button "button" at bounding box center [817, 53] width 12 height 12
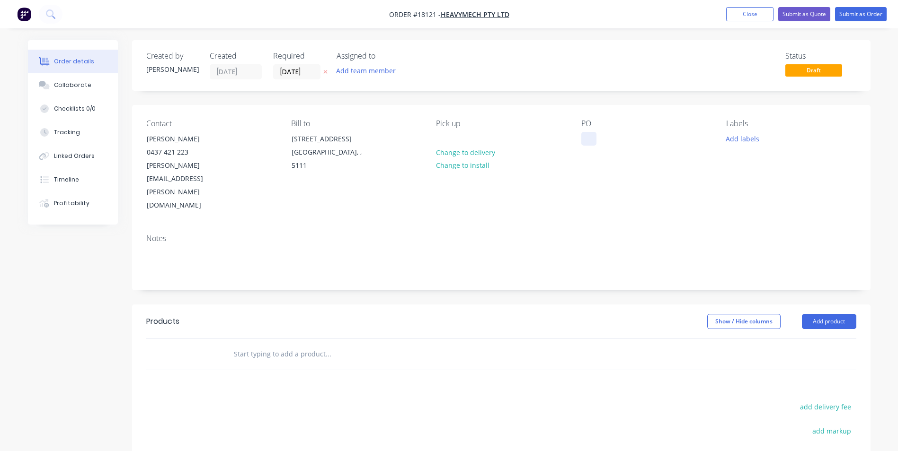
click at [589, 138] on div at bounding box center [588, 139] width 15 height 14
click at [749, 140] on button "Add labels" at bounding box center [743, 138] width 44 height 13
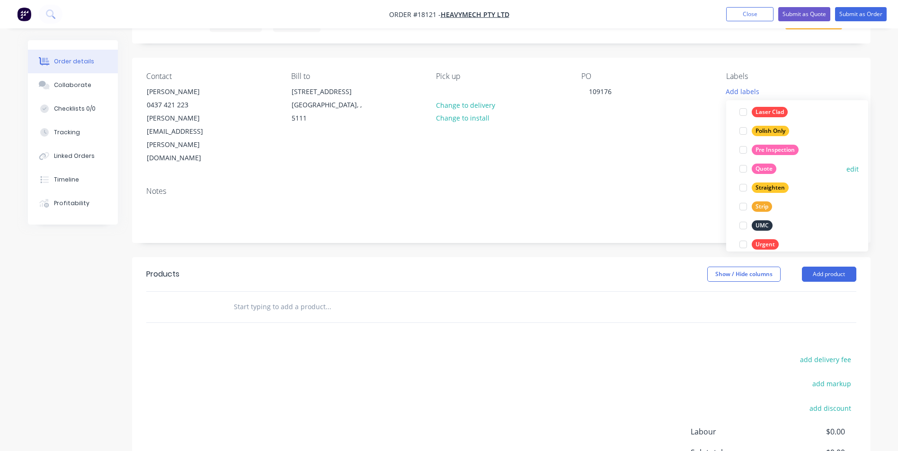
scroll to position [237, 0]
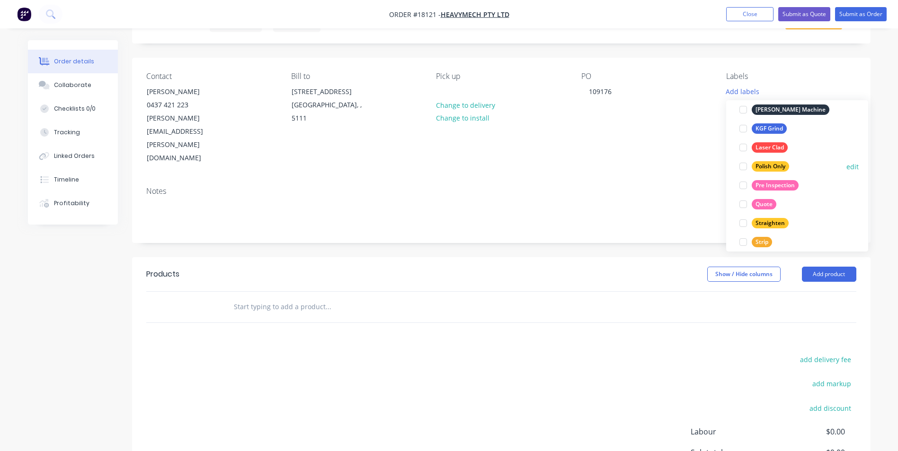
click at [773, 166] on div "Polish Only" at bounding box center [770, 166] width 37 height 10
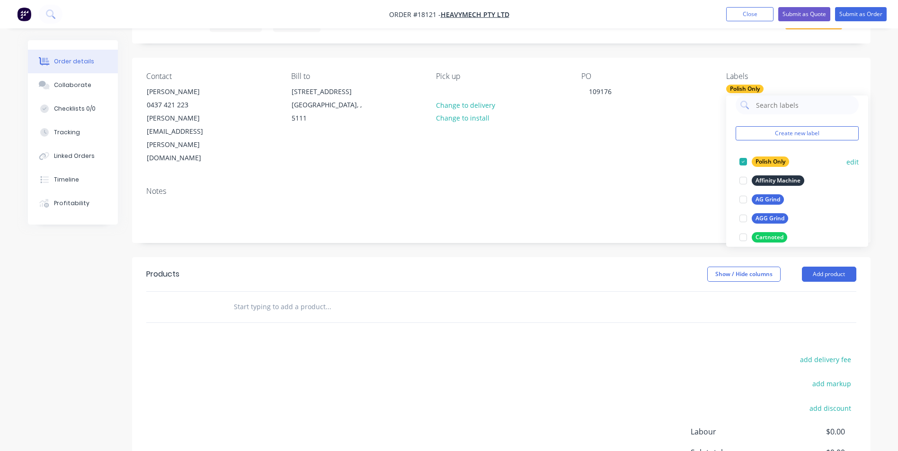
click at [743, 163] on div at bounding box center [743, 161] width 19 height 19
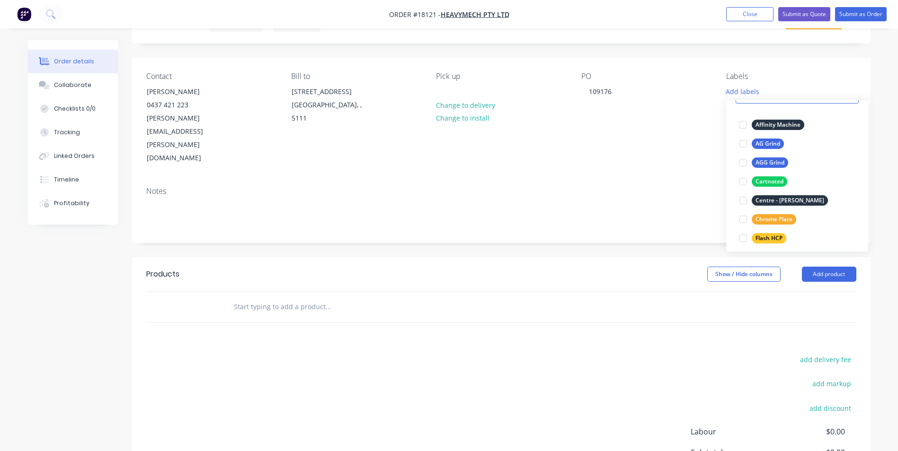
scroll to position [47, 0]
click at [784, 223] on div "Chrome Plate" at bounding box center [774, 223] width 44 height 10
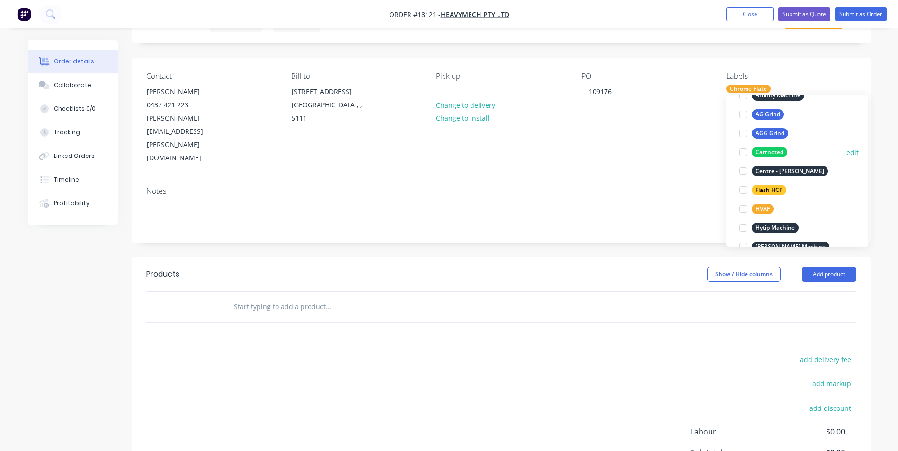
scroll to position [0, 0]
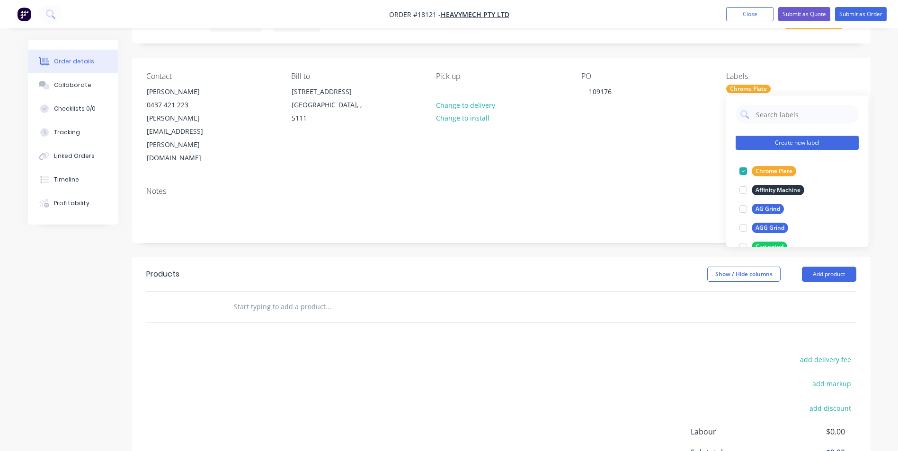
click at [798, 145] on button "Create new label" at bounding box center [796, 143] width 123 height 14
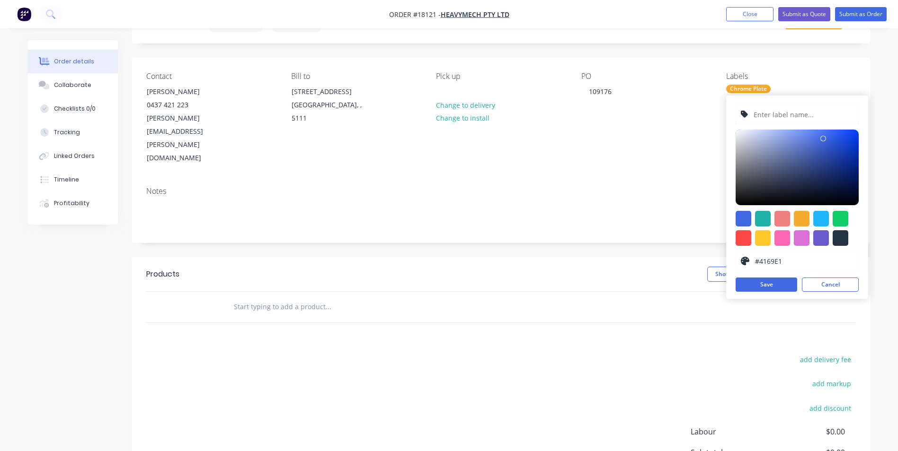
click at [767, 111] on input "text" at bounding box center [802, 115] width 101 height 18
type input "F"
type input "P"
type input "Pre Polish"
click at [822, 289] on button "Cancel" at bounding box center [830, 285] width 57 height 14
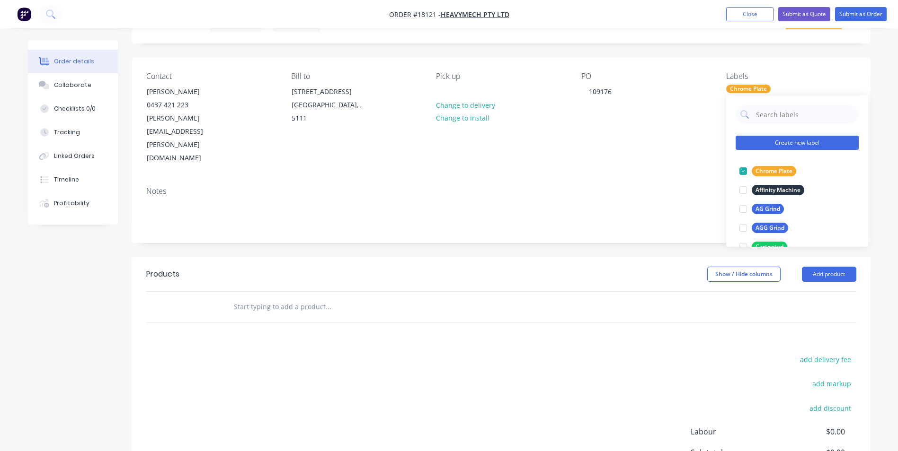
click at [791, 144] on button "Create new label" at bounding box center [796, 143] width 123 height 14
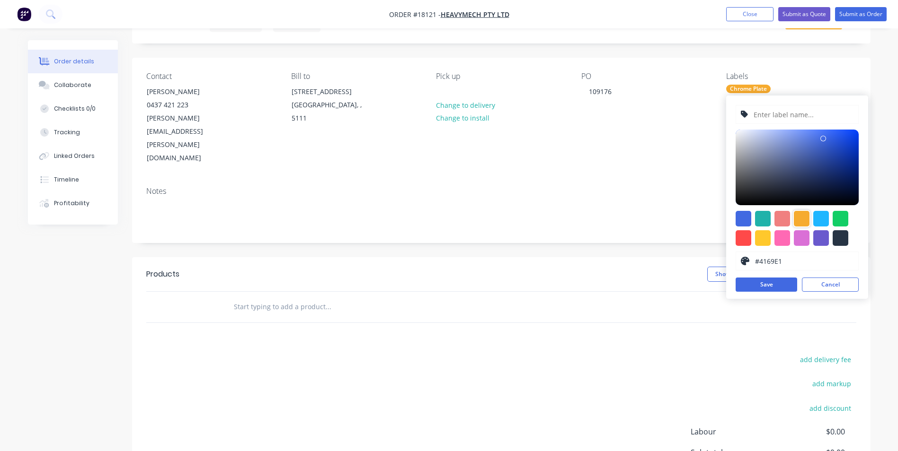
click at [804, 219] on div at bounding box center [802, 219] width 16 height 16
type input "#F6AB2F"
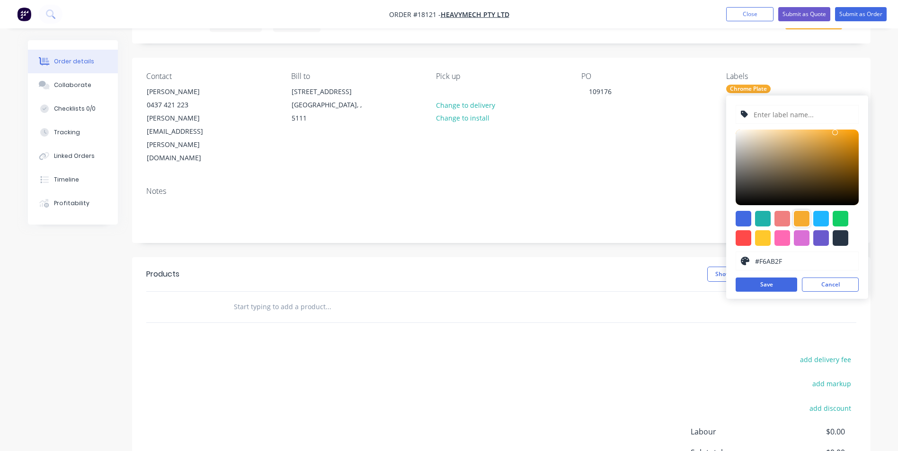
click at [784, 115] on input "text" at bounding box center [802, 115] width 101 height 18
type input "Pre Polish"
click at [778, 288] on button "Save" at bounding box center [766, 285] width 62 height 14
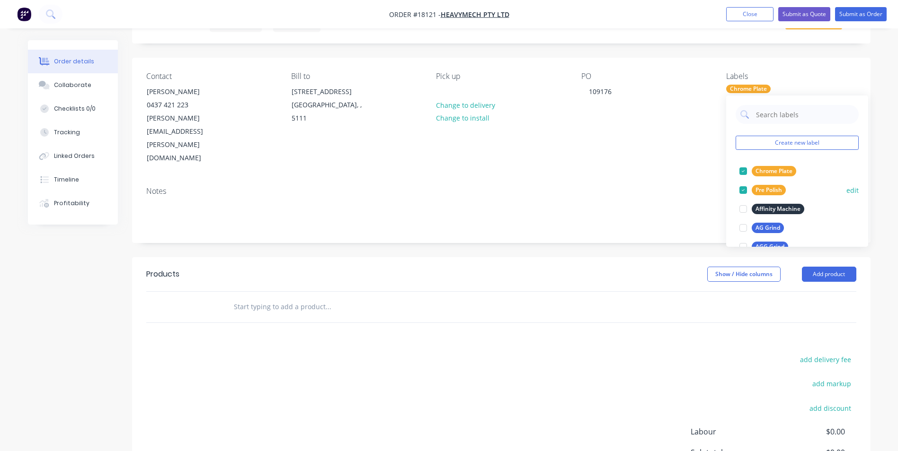
click at [847, 190] on button "edit" at bounding box center [852, 191] width 12 height 10
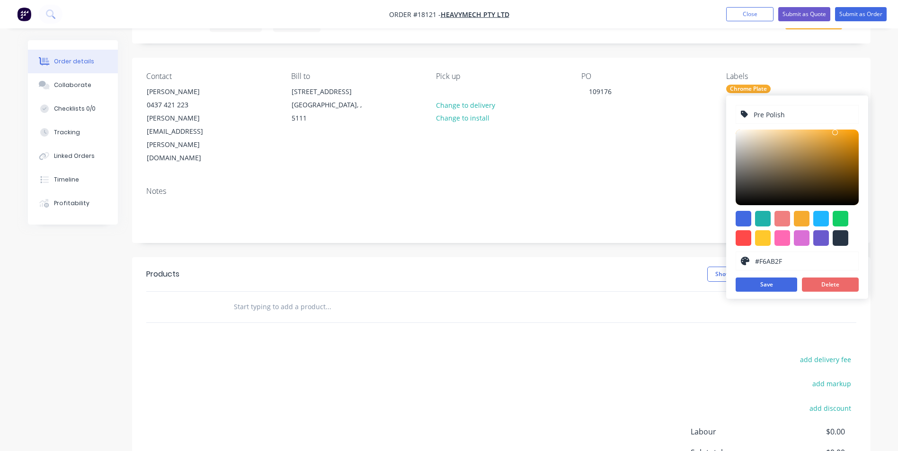
click at [837, 284] on button "Delete" at bounding box center [830, 285] width 57 height 14
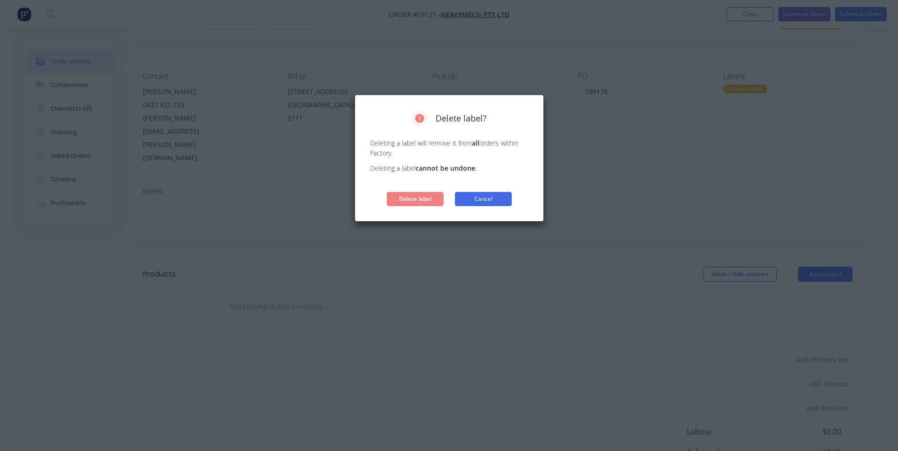
click at [488, 201] on button "Cancel" at bounding box center [483, 199] width 57 height 14
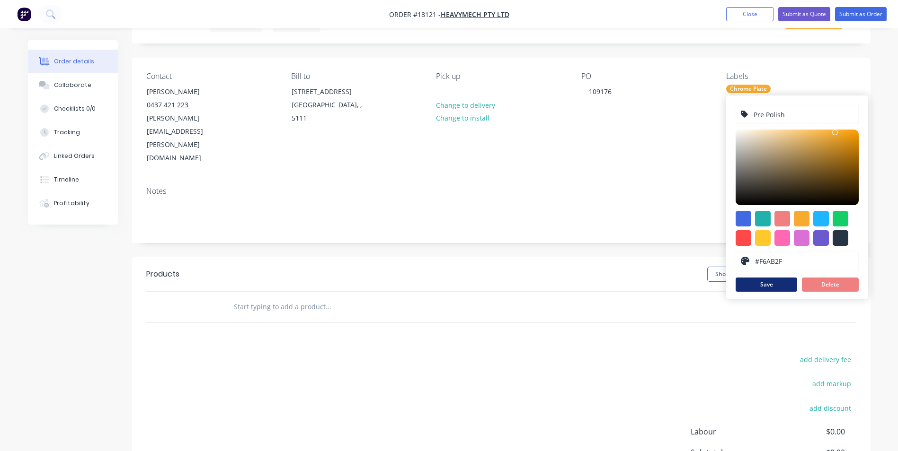
click at [787, 286] on button "Save" at bounding box center [766, 285] width 62 height 14
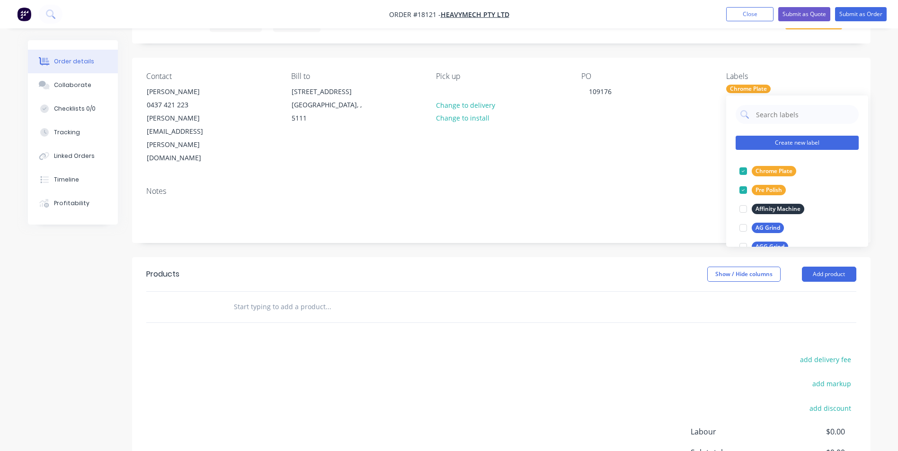
click at [791, 144] on button "Create new label" at bounding box center [796, 143] width 123 height 14
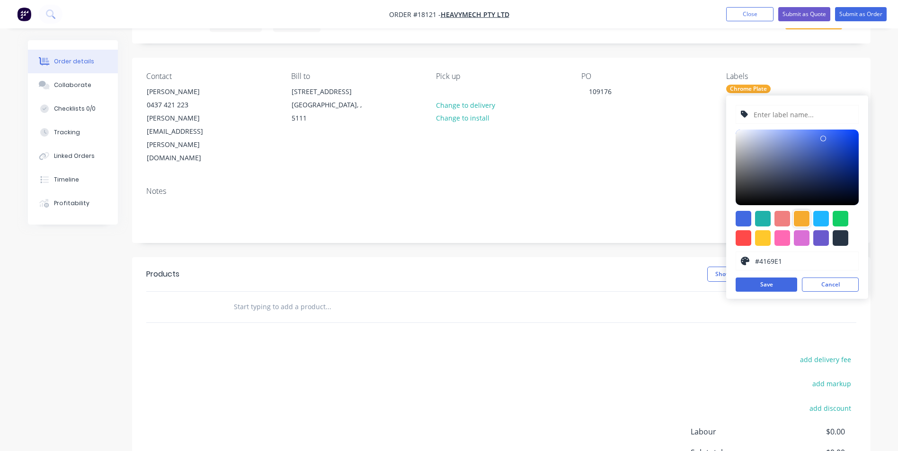
click at [807, 218] on div at bounding box center [802, 219] width 16 height 16
type input "#F6AB2F"
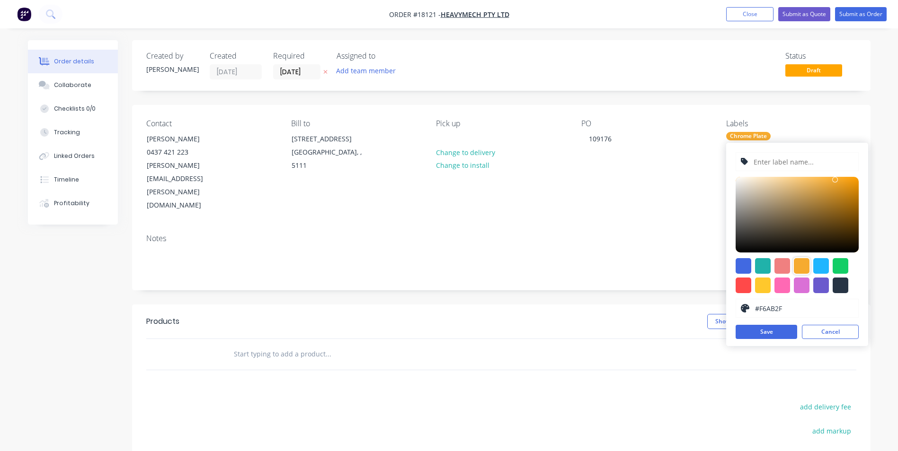
click at [779, 165] on input "text" at bounding box center [802, 162] width 101 height 18
type input "Final Polish"
click at [803, 269] on div at bounding box center [802, 266] width 16 height 16
click at [773, 335] on button "Save" at bounding box center [766, 332] width 62 height 14
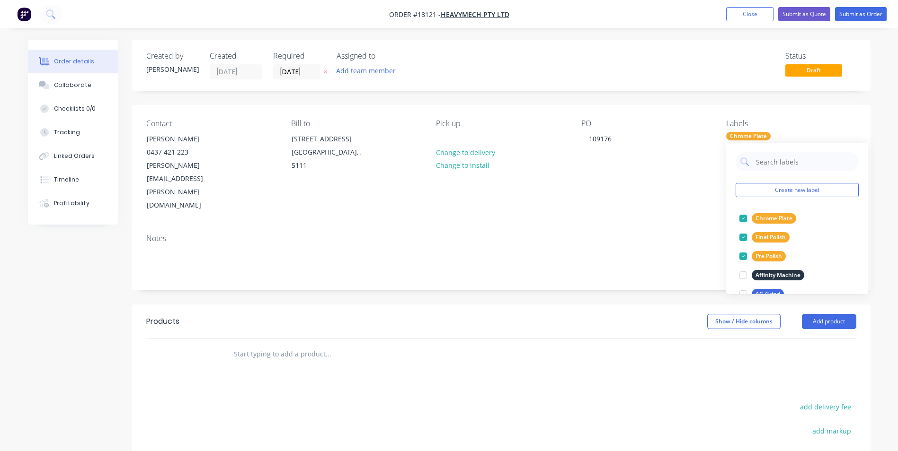
click at [647, 234] on div "Notes" at bounding box center [501, 238] width 710 height 9
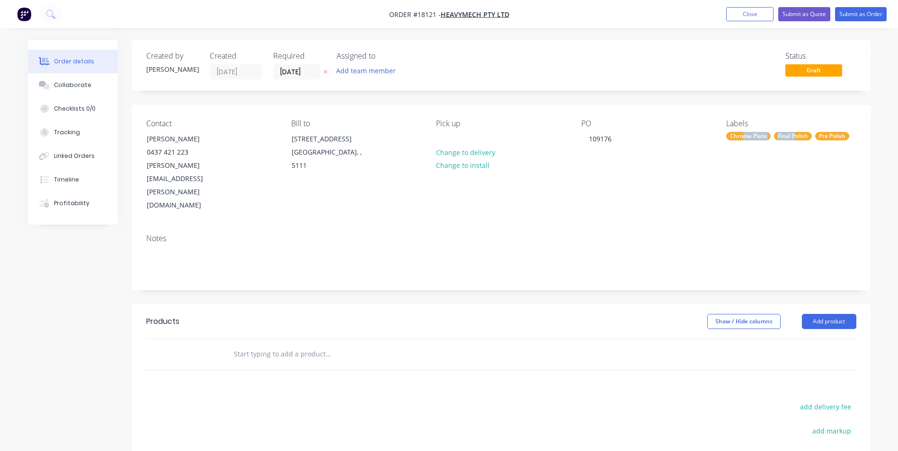
drag, startPoint x: 744, startPoint y: 134, endPoint x: 794, endPoint y: 134, distance: 49.7
click at [794, 134] on div "Chrome Plate Final Polish Pre Polish" at bounding box center [791, 136] width 130 height 9
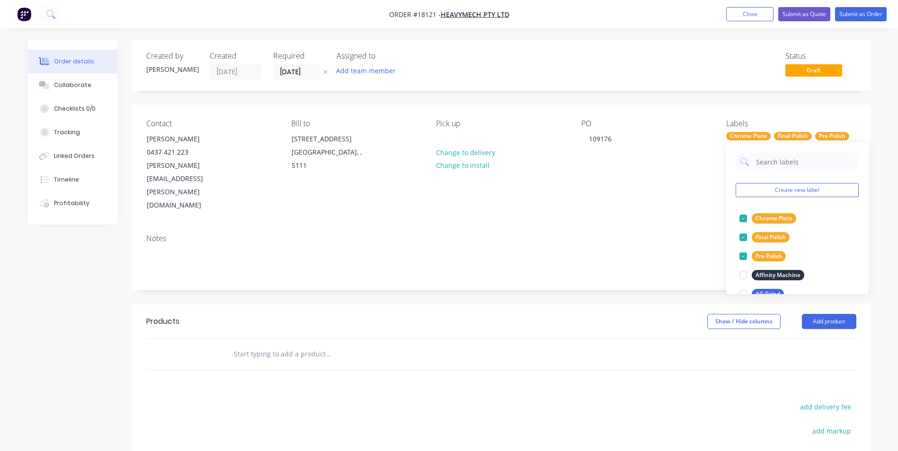
drag, startPoint x: 794, startPoint y: 134, endPoint x: 704, endPoint y: 150, distance: 91.7
click at [699, 150] on div "PO 109176" at bounding box center [646, 165] width 130 height 93
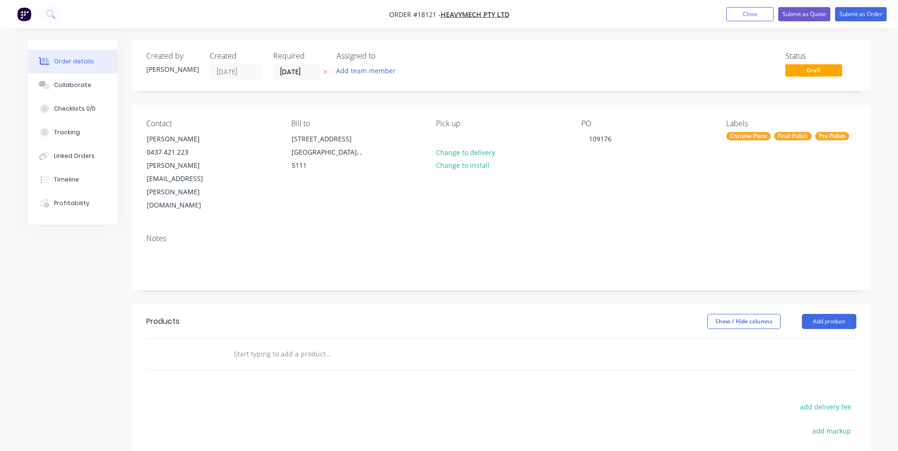
drag, startPoint x: 832, startPoint y: 137, endPoint x: 698, endPoint y: 178, distance: 140.0
click at [698, 178] on div "Contact [PERSON_NAME] [PHONE_NUMBER] [PERSON_NAME][EMAIL_ADDRESS][PERSON_NAME][…" at bounding box center [501, 166] width 738 height 122
click at [744, 138] on div "Chrome Plate" at bounding box center [748, 136] width 44 height 9
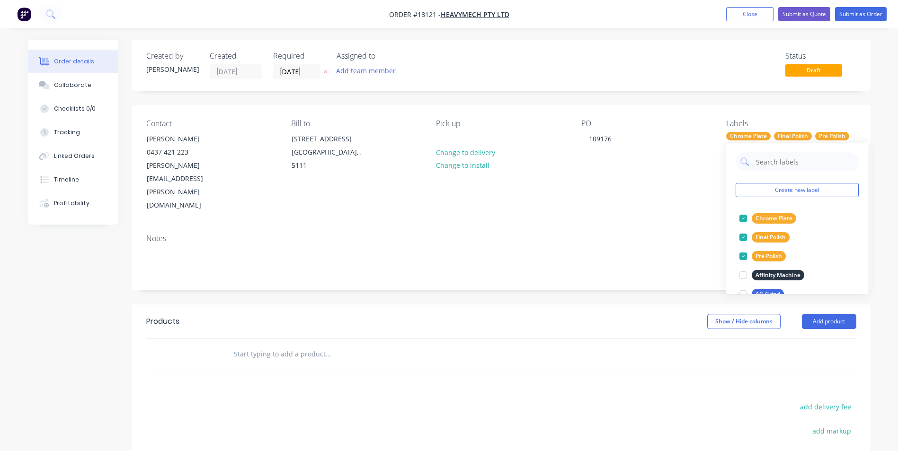
click at [675, 164] on div "PO 109176" at bounding box center [646, 165] width 130 height 93
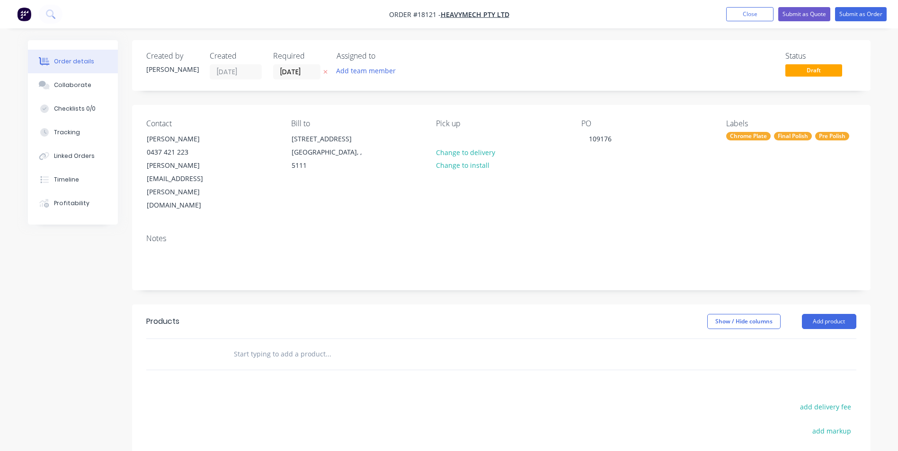
click at [798, 132] on div "Final Polish" at bounding box center [793, 136] width 38 height 9
click at [684, 154] on div "PO 109176" at bounding box center [646, 165] width 130 height 93
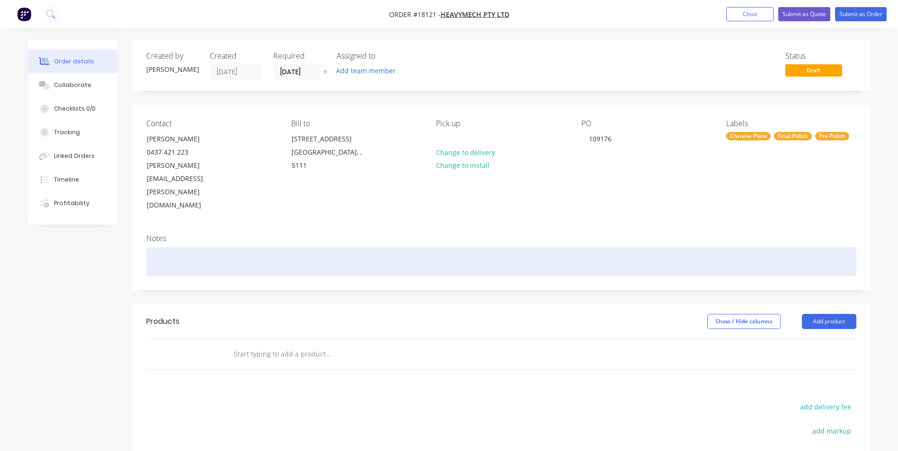
click at [185, 248] on div at bounding box center [501, 262] width 710 height 29
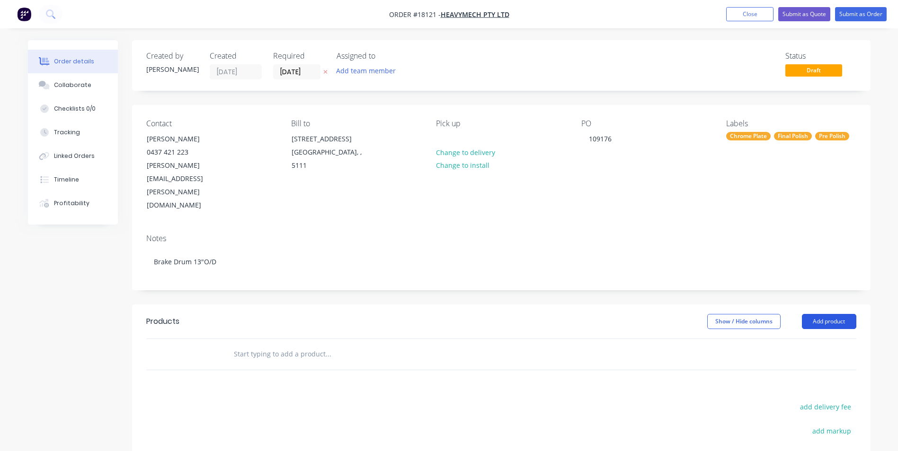
click at [849, 314] on button "Add product" at bounding box center [829, 321] width 54 height 15
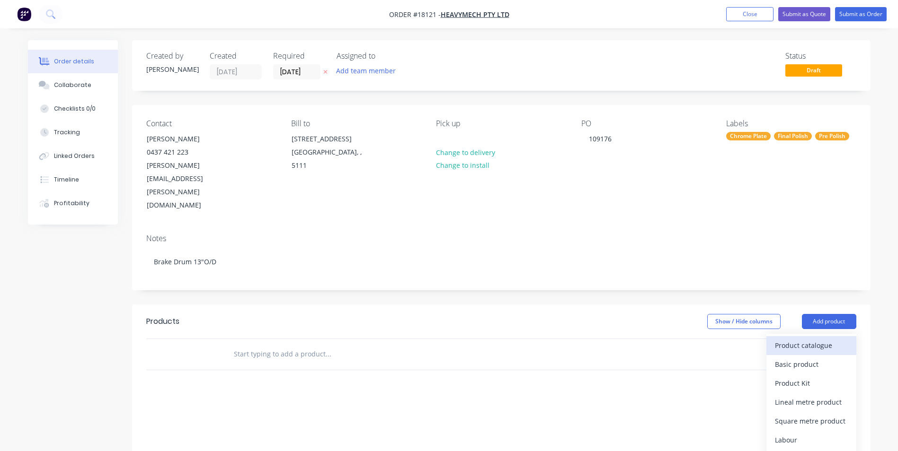
click at [814, 339] on div "Product catalogue" at bounding box center [811, 346] width 73 height 14
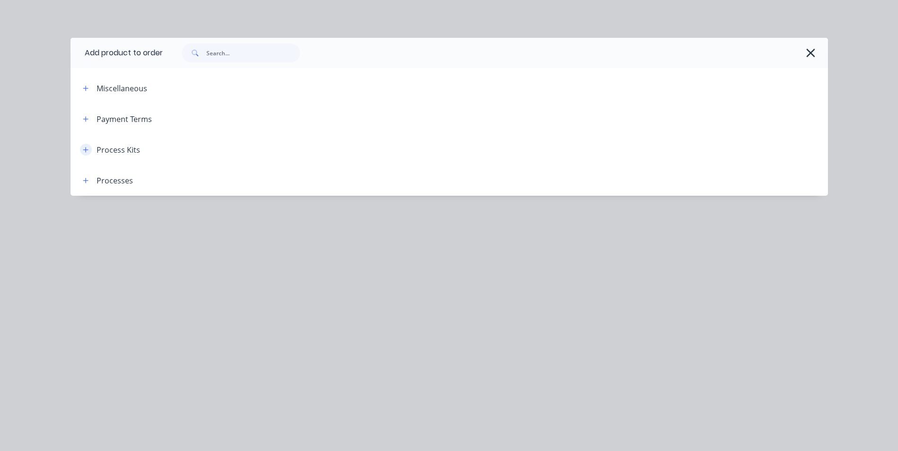
click at [86, 147] on icon "button" at bounding box center [86, 150] width 6 height 7
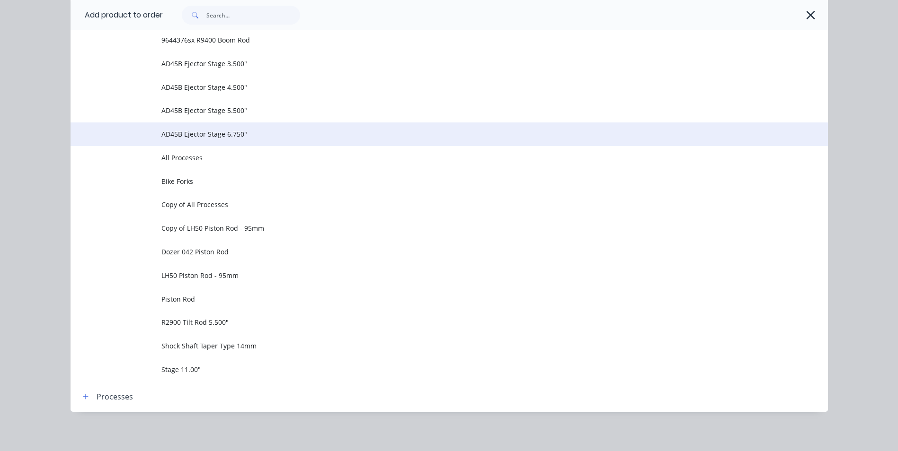
scroll to position [610, 0]
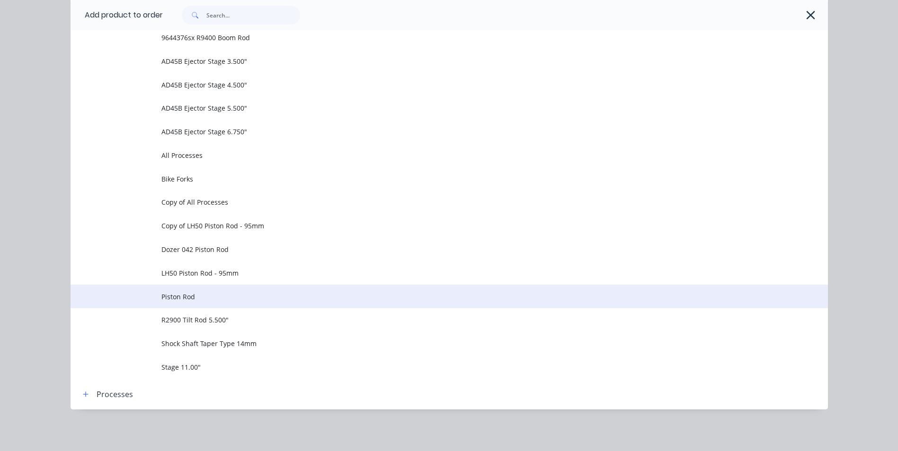
click at [186, 299] on span "Piston Rod" at bounding box center [427, 297] width 533 height 10
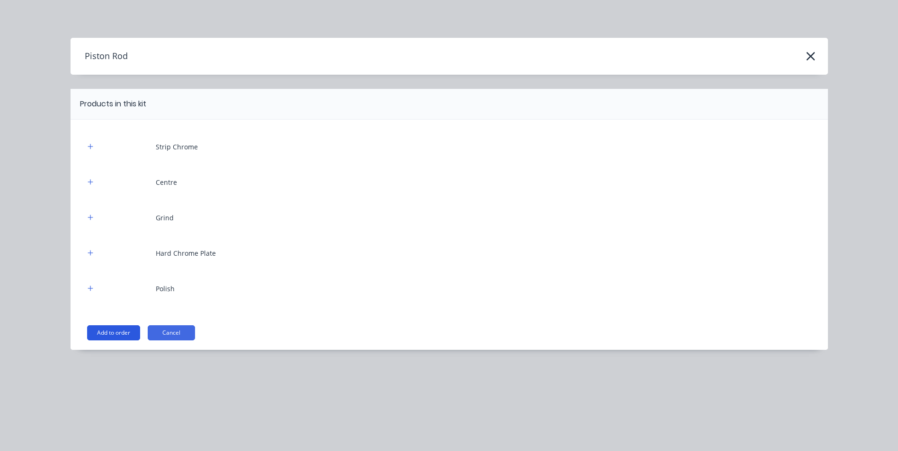
click at [124, 331] on button "Add to order" at bounding box center [113, 333] width 53 height 15
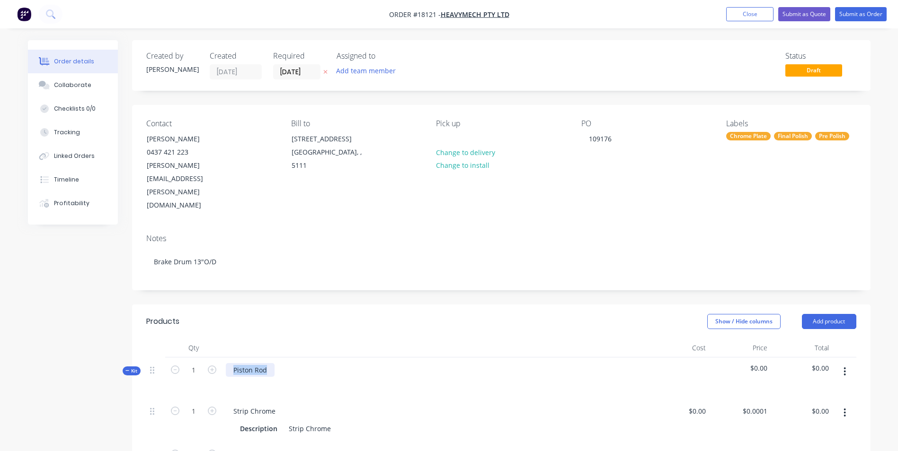
drag, startPoint x: 270, startPoint y: 330, endPoint x: 232, endPoint y: 332, distance: 37.4
click at [233, 363] on div "Piston Rod" at bounding box center [250, 370] width 49 height 14
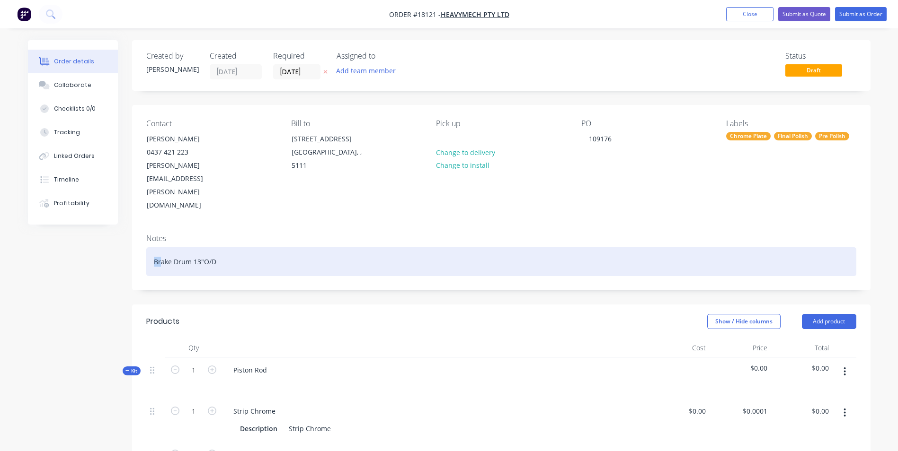
drag, startPoint x: 217, startPoint y: 223, endPoint x: 140, endPoint y: 223, distance: 77.6
click at [140, 227] on div "Notes Brake Drum 13"O/D" at bounding box center [501, 258] width 738 height 63
drag, startPoint x: 220, startPoint y: 222, endPoint x: 145, endPoint y: 223, distance: 74.8
click at [145, 227] on div "Notes Brake Drum 13"O/D" at bounding box center [501, 258] width 738 height 63
copy div "Brake Drum 13"O/D"
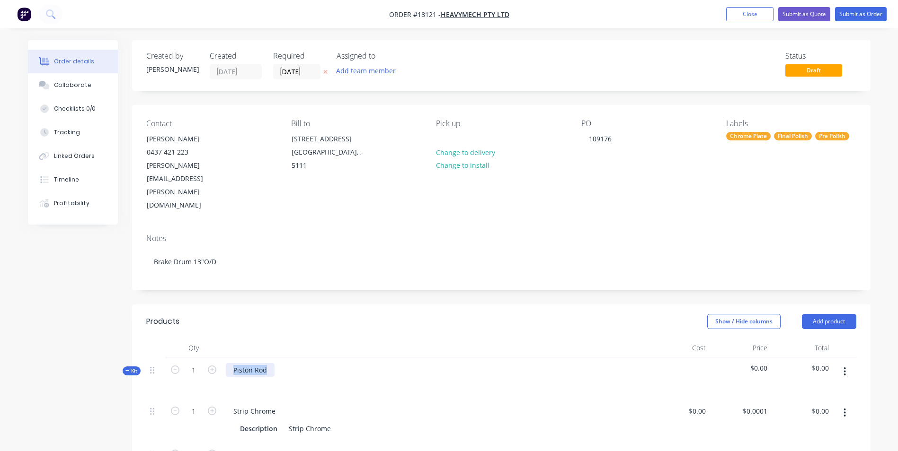
drag, startPoint x: 269, startPoint y: 332, endPoint x: 231, endPoint y: 330, distance: 37.4
click at [231, 363] on div "Piston Rod" at bounding box center [250, 370] width 49 height 14
paste div
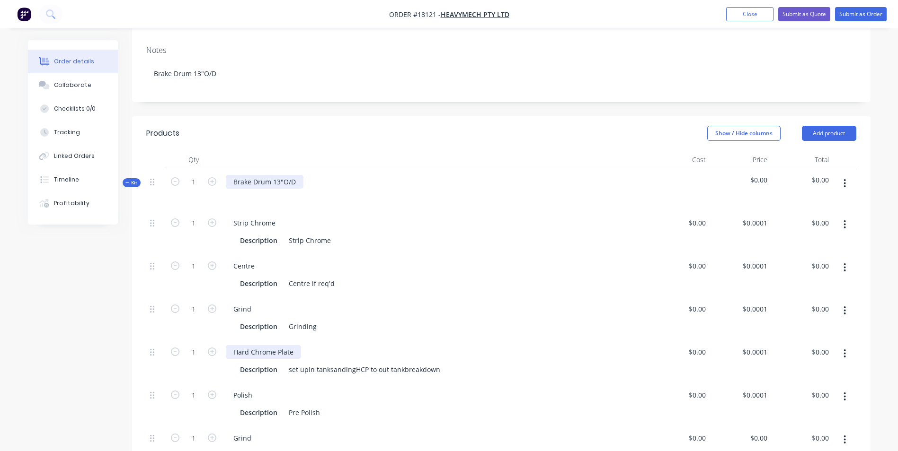
scroll to position [189, 0]
click at [842, 215] on button "button" at bounding box center [844, 223] width 22 height 17
click at [781, 280] on div "Delete" at bounding box center [811, 287] width 73 height 14
click at [842, 215] on button "button" at bounding box center [844, 223] width 22 height 17
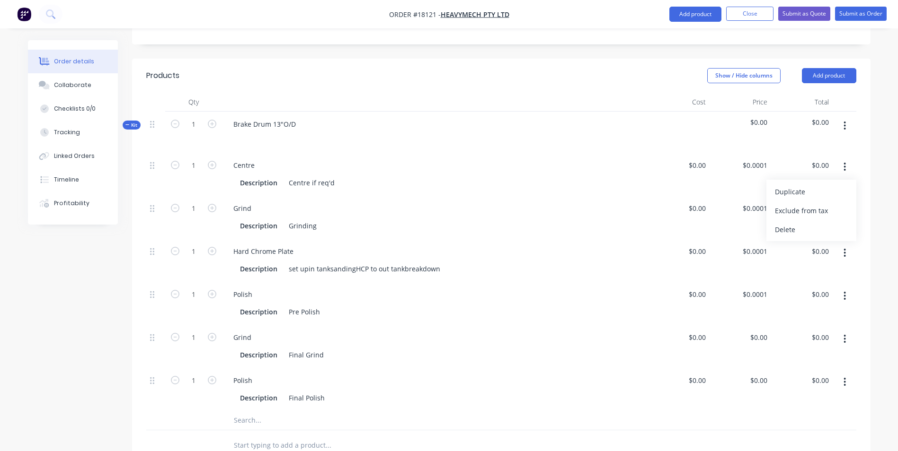
scroll to position [284, 0]
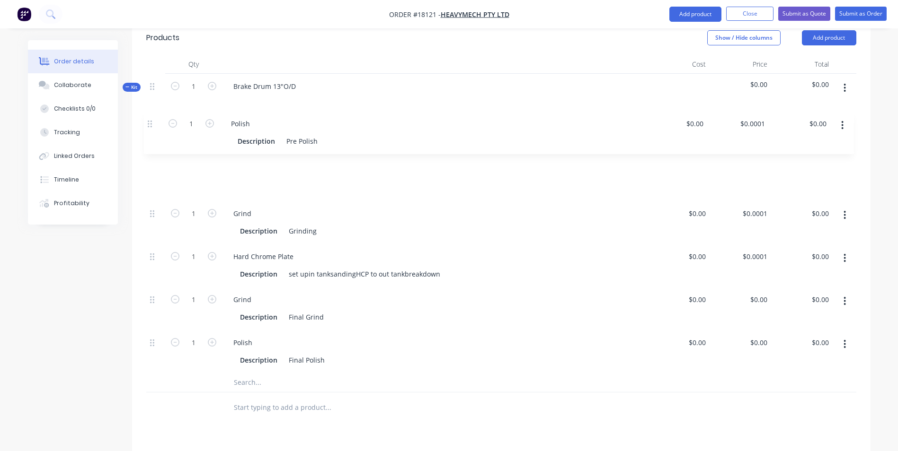
drag, startPoint x: 151, startPoint y: 218, endPoint x: 149, endPoint y: 122, distance: 96.6
click at [149, 122] on div "1 Centre Description Centre if req'd $0.00 $0.00 $0.0001 $0.0001 $0.00 $0.00 1 …" at bounding box center [501, 244] width 710 height 258
click at [846, 210] on icon "button" at bounding box center [844, 215] width 2 height 10
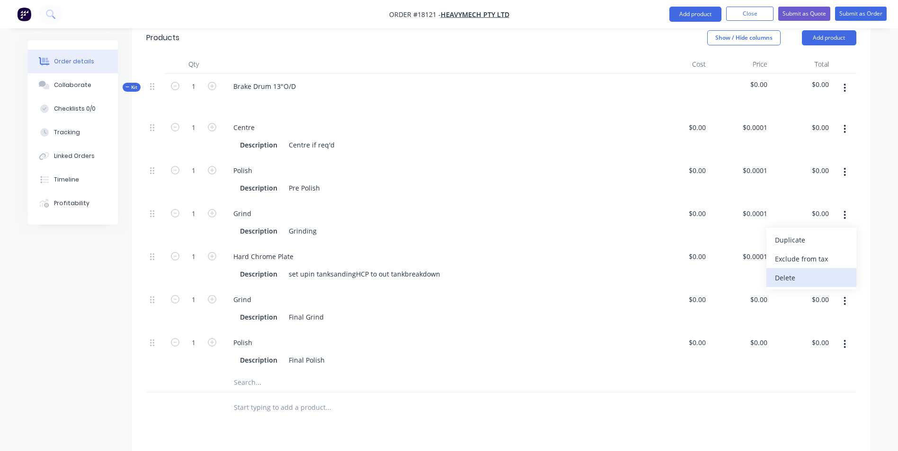
click at [785, 271] on div "Delete" at bounding box center [811, 278] width 73 height 14
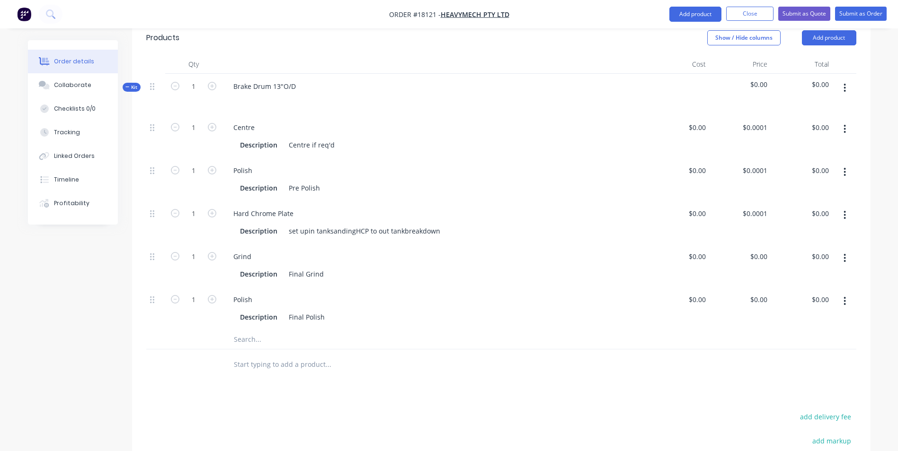
click at [842, 250] on button "button" at bounding box center [844, 258] width 22 height 17
click at [786, 314] on div "Delete" at bounding box center [811, 321] width 73 height 14
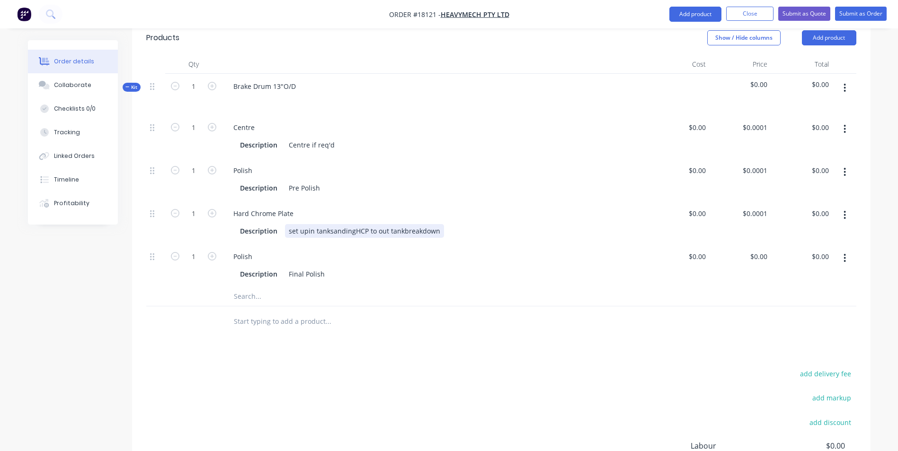
click at [308, 224] on div "set upin tanksandingHCP to out tankbreakdown" at bounding box center [364, 231] width 159 height 14
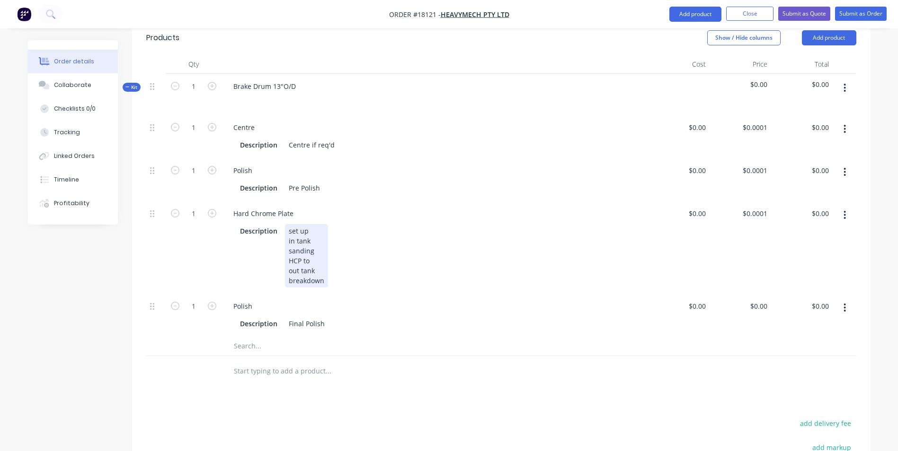
click at [313, 224] on div "set up in tank sanding HCP to out tank breakdown" at bounding box center [306, 255] width 43 height 63
drag, startPoint x: 313, startPoint y: 219, endPoint x: 284, endPoint y: 224, distance: 29.3
click at [285, 224] on div "set up in tank sanding HCP to out tank breakdown" at bounding box center [306, 255] width 43 height 63
click at [323, 181] on div "Description Pre Polish" at bounding box center [433, 188] width 394 height 14
drag, startPoint x: 323, startPoint y: 147, endPoint x: 294, endPoint y: 150, distance: 29.1
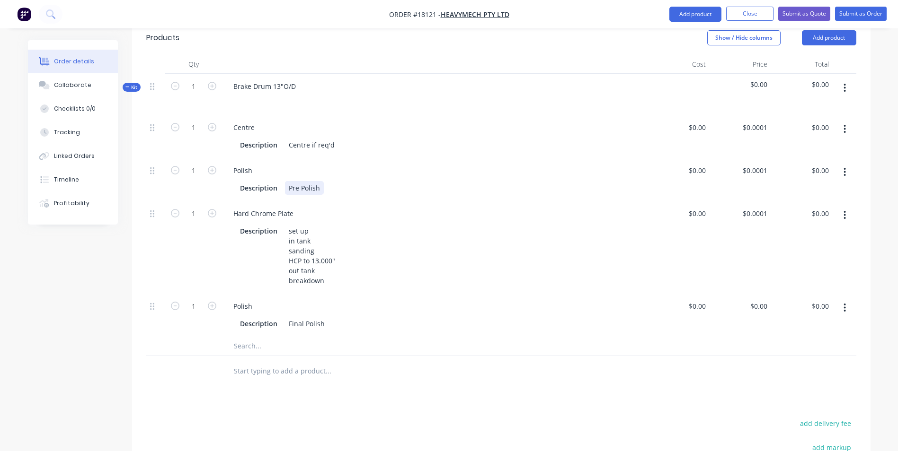
click at [294, 181] on div "Description Pre Polish" at bounding box center [433, 188] width 394 height 14
drag, startPoint x: 318, startPoint y: 148, endPoint x: 284, endPoint y: 148, distance: 34.5
click at [285, 181] on div "Pre Polish" at bounding box center [304, 188] width 39 height 14
copy div "Pre Polish"
click at [338, 160] on div "Polish Description Pre Polish" at bounding box center [435, 179] width 426 height 43
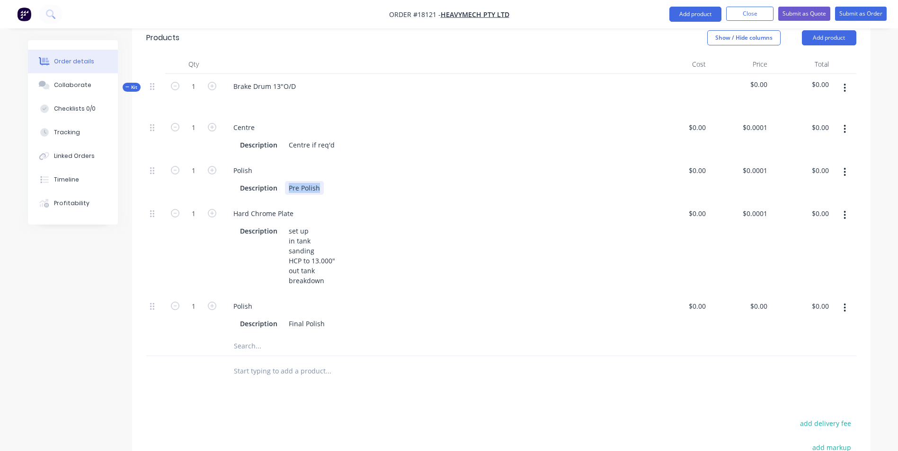
drag, startPoint x: 320, startPoint y: 149, endPoint x: 283, endPoint y: 150, distance: 36.9
click at [283, 181] on div "Description Pre Polish" at bounding box center [433, 188] width 394 height 14
paste div
click at [331, 317] on div "Description Final Polish" at bounding box center [433, 324] width 394 height 14
click at [324, 317] on div "Final Polish" at bounding box center [307, 324] width 44 height 14
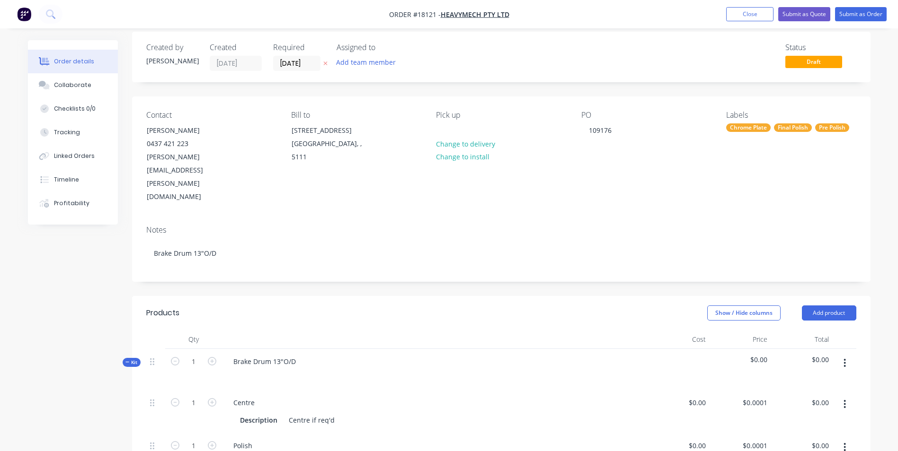
scroll to position [0, 0]
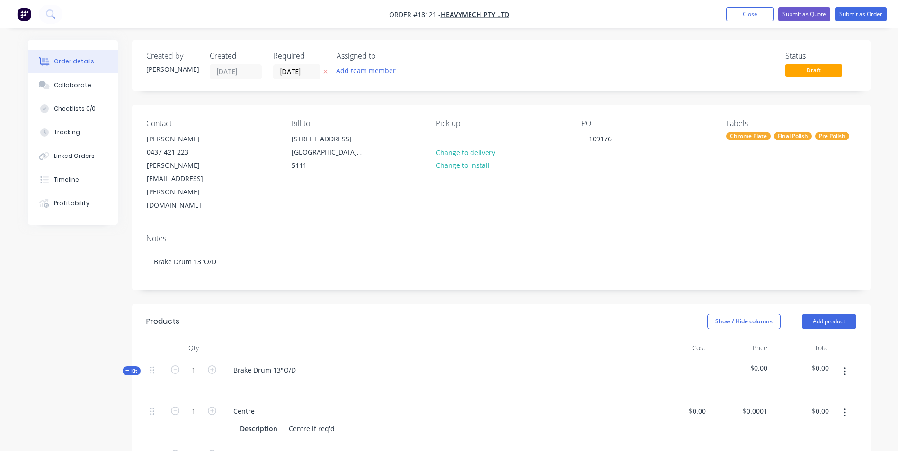
click at [845, 408] on icon "button" at bounding box center [844, 413] width 2 height 10
click at [853, 12] on button "Submit as Order" at bounding box center [861, 14] width 52 height 14
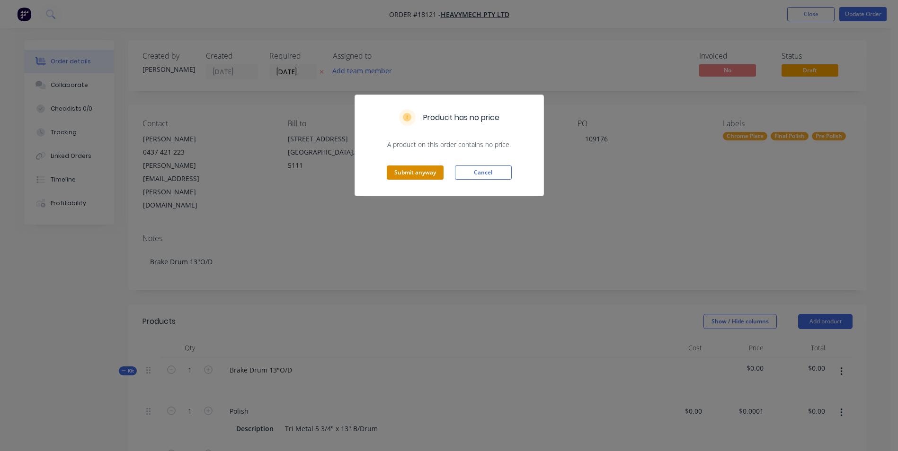
click at [432, 172] on button "Submit anyway" at bounding box center [415, 173] width 57 height 14
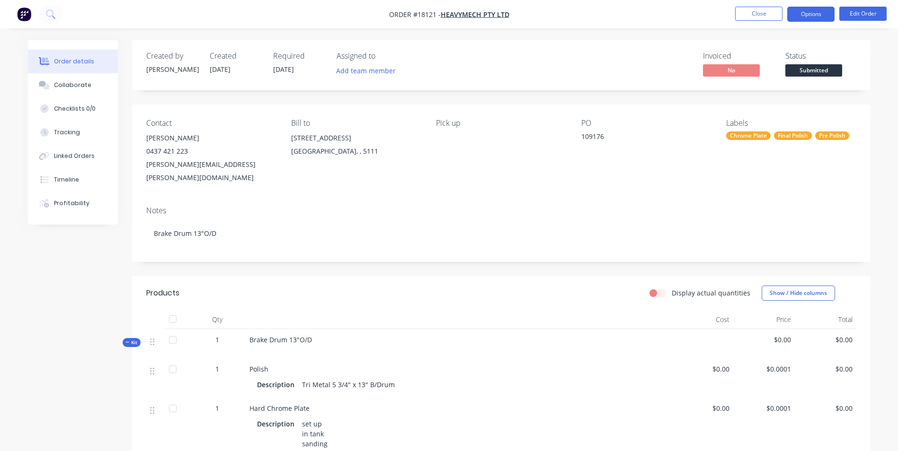
click at [812, 11] on button "Options" at bounding box center [810, 14] width 47 height 15
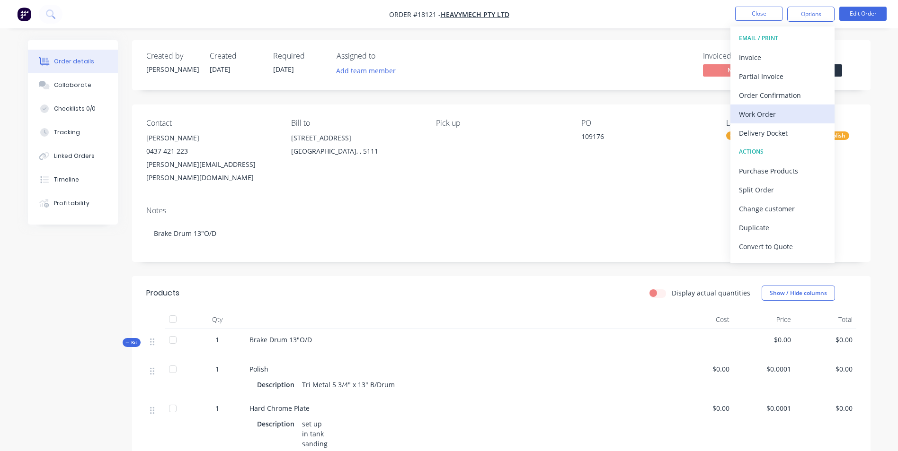
click at [771, 115] on div "Work Order" at bounding box center [782, 114] width 87 height 14
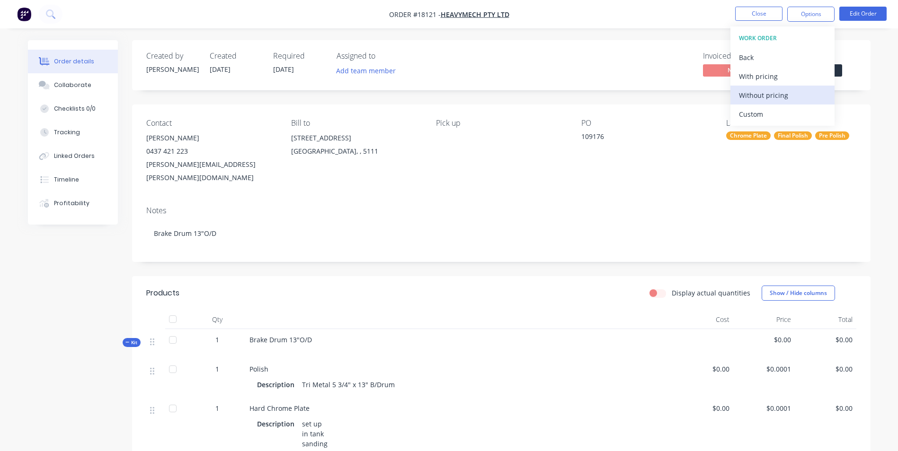
click at [785, 98] on div "Without pricing" at bounding box center [782, 95] width 87 height 14
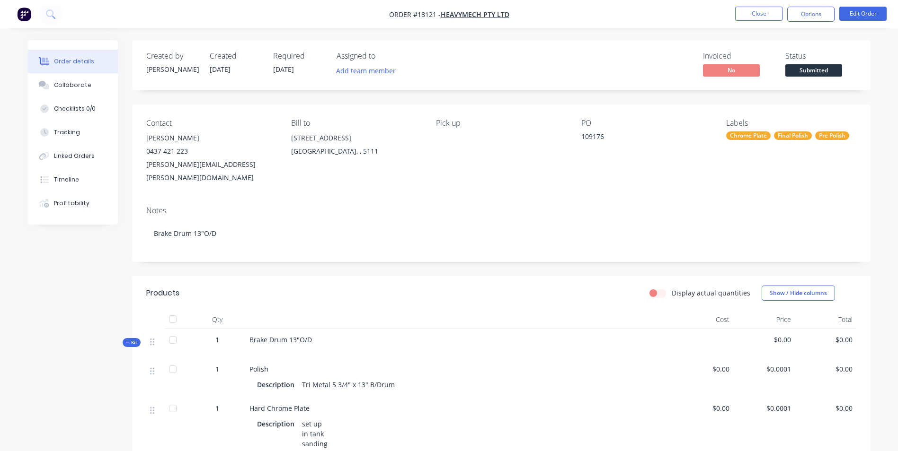
click at [27, 9] on img "button" at bounding box center [24, 14] width 14 height 14
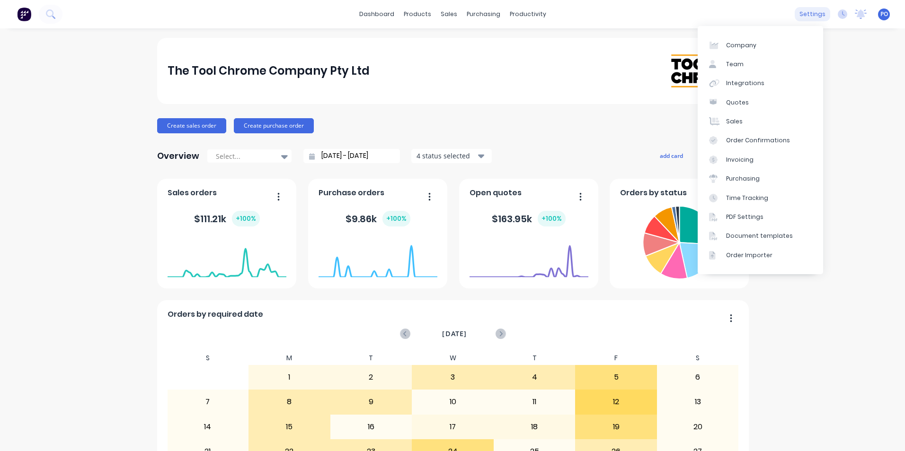
click at [806, 15] on div "settings" at bounding box center [812, 14] width 35 height 14
click at [738, 78] on link "Integrations" at bounding box center [760, 83] width 125 height 19
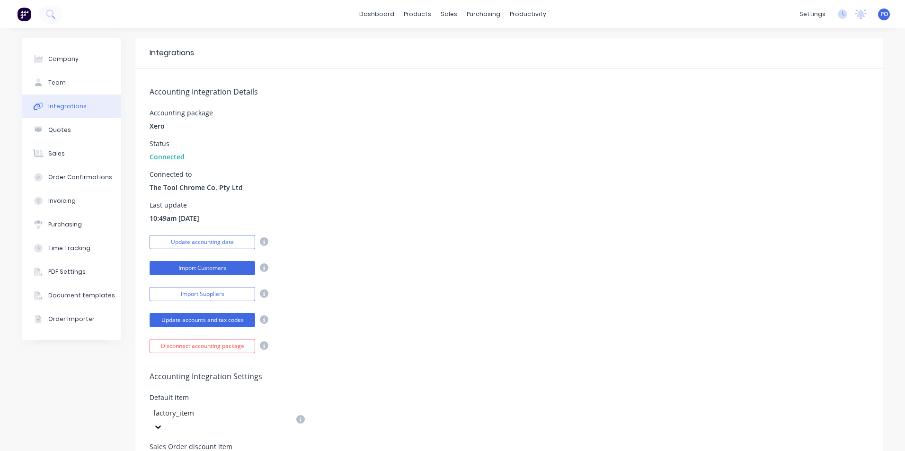
click at [246, 266] on button "Import Customers" at bounding box center [203, 268] width 106 height 14
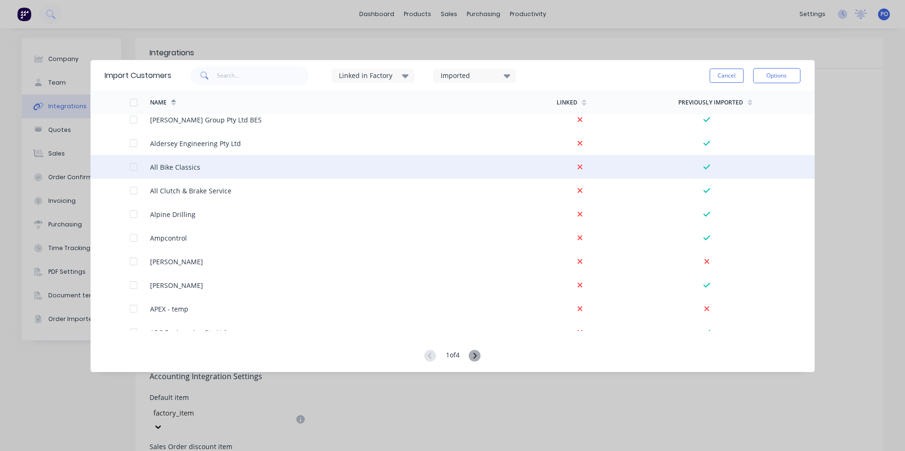
scroll to position [331, 0]
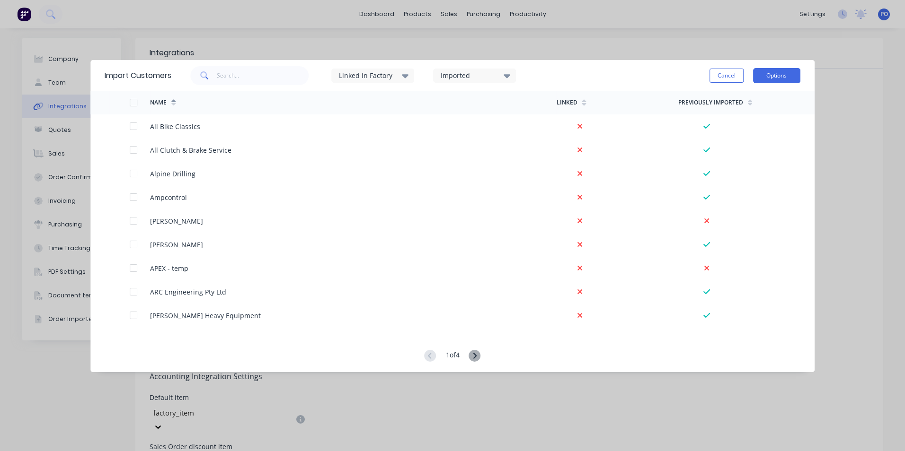
click at [770, 74] on button "Options" at bounding box center [776, 75] width 47 height 15
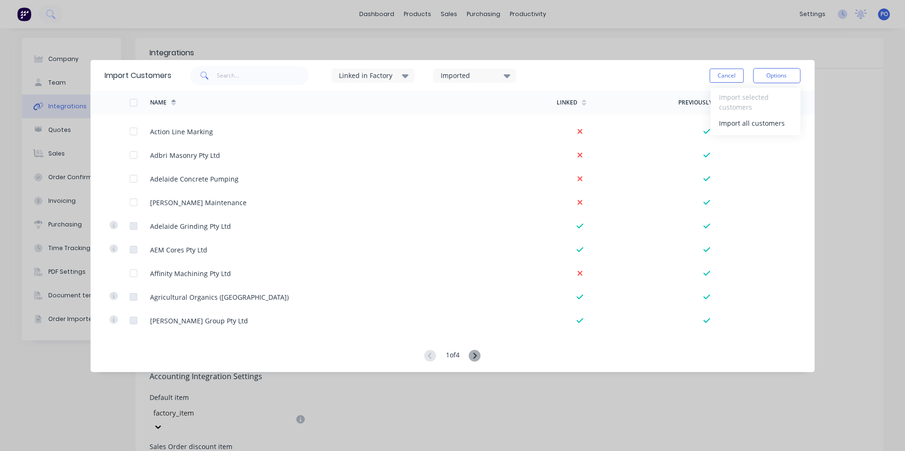
scroll to position [0, 0]
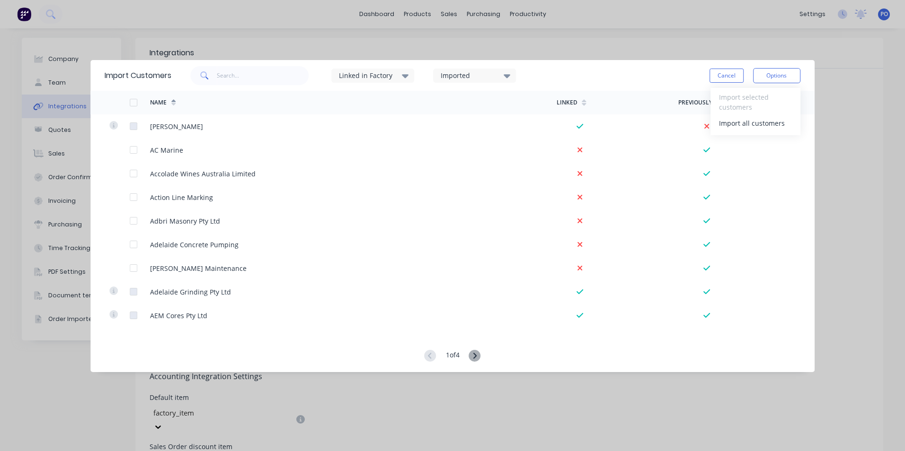
click at [856, 240] on div "Import Customers Linked in Factory Imported Cancel Options Import selected cust…" at bounding box center [452, 225] width 905 height 451
click at [715, 77] on button "Cancel" at bounding box center [726, 76] width 34 height 14
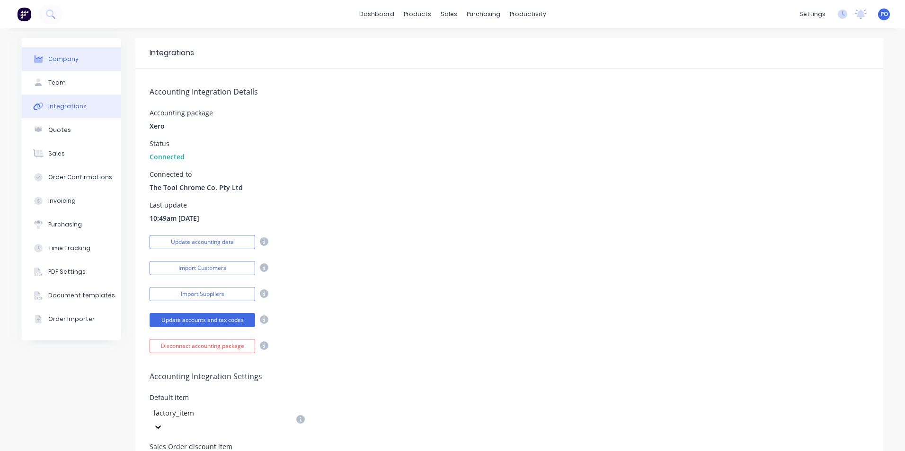
click at [55, 60] on div "Company" at bounding box center [63, 59] width 30 height 9
select select "AU"
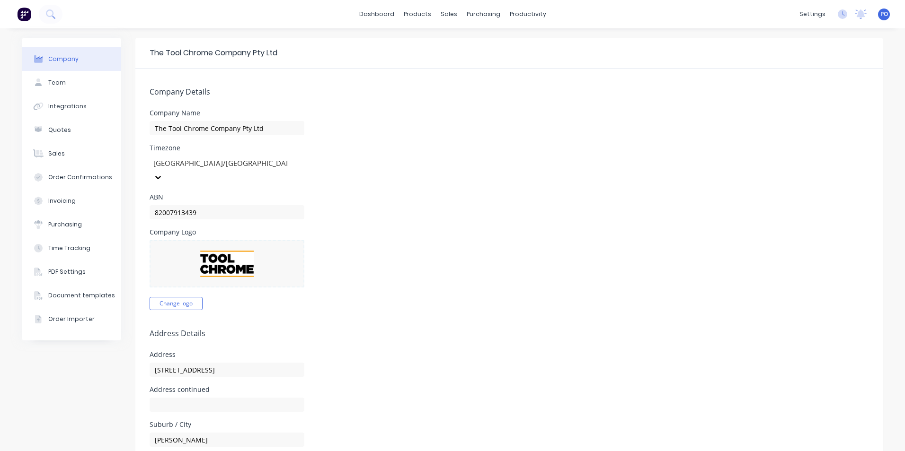
click at [38, 61] on icon at bounding box center [38, 59] width 9 height 8
click at [21, 11] on img at bounding box center [24, 14] width 14 height 14
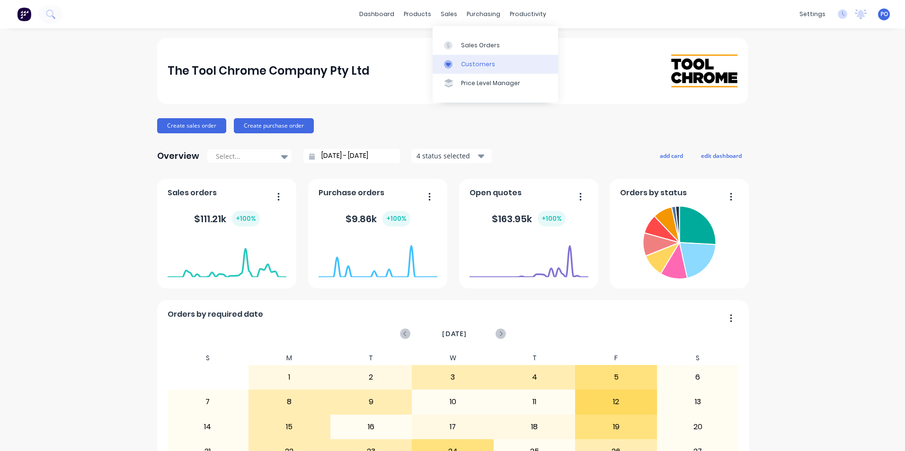
click at [476, 69] on link "Customers" at bounding box center [495, 64] width 125 height 19
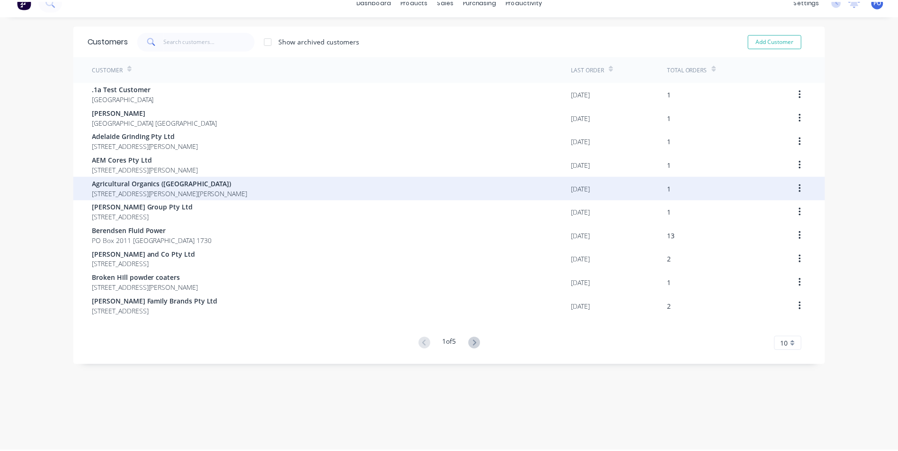
scroll to position [19, 0]
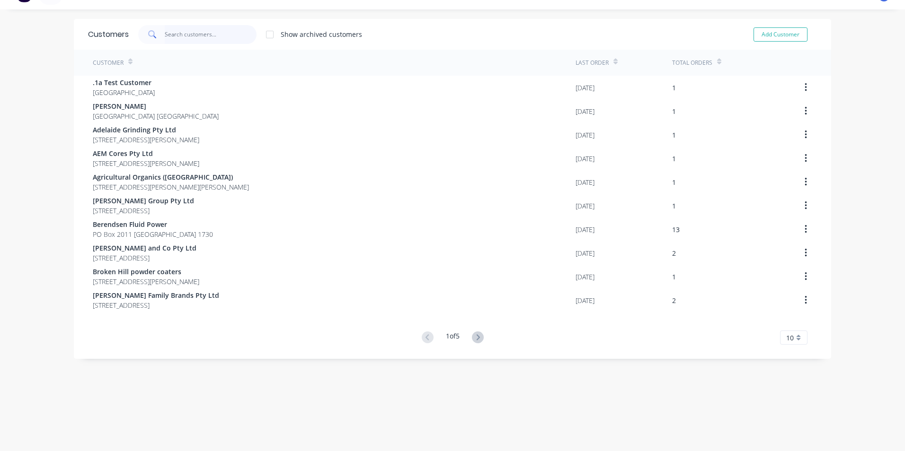
click at [185, 35] on input "text" at bounding box center [211, 34] width 92 height 19
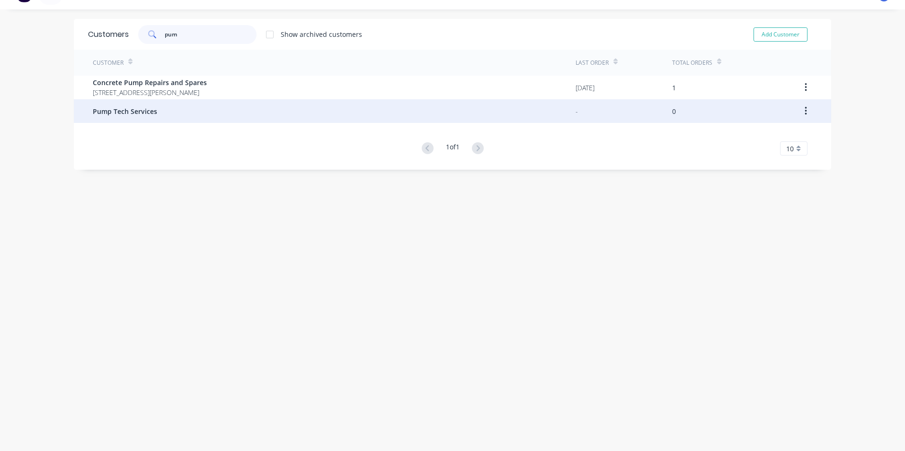
type input "pum"
click at [138, 115] on span "Pump Tech Services" at bounding box center [125, 111] width 64 height 10
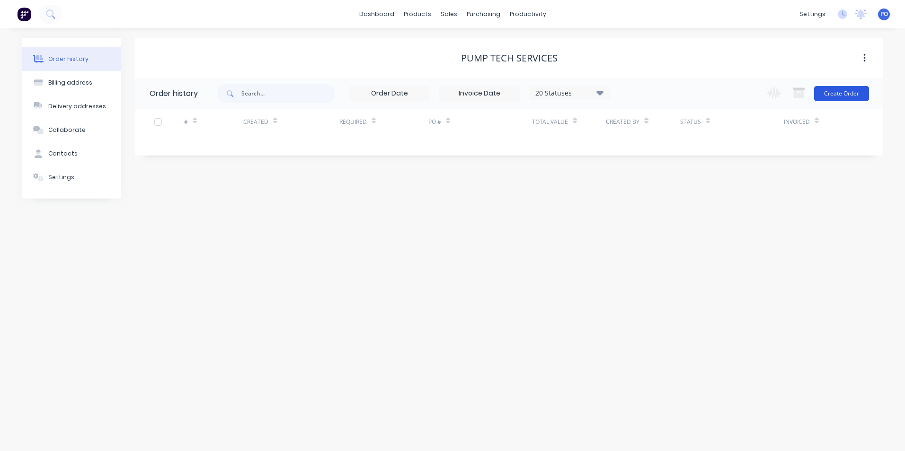
click at [848, 97] on button "Create Order" at bounding box center [841, 93] width 55 height 15
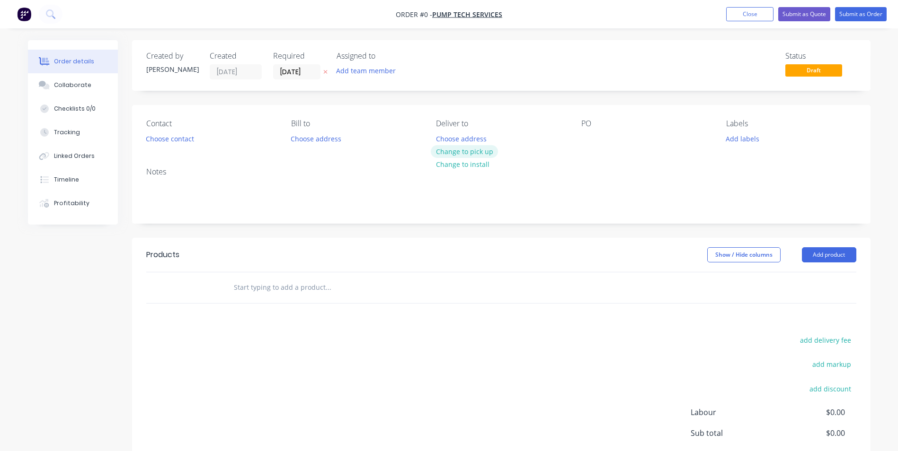
click at [473, 150] on button "Change to pick up" at bounding box center [464, 151] width 67 height 13
click at [165, 138] on button "Choose contact" at bounding box center [170, 138] width 58 height 13
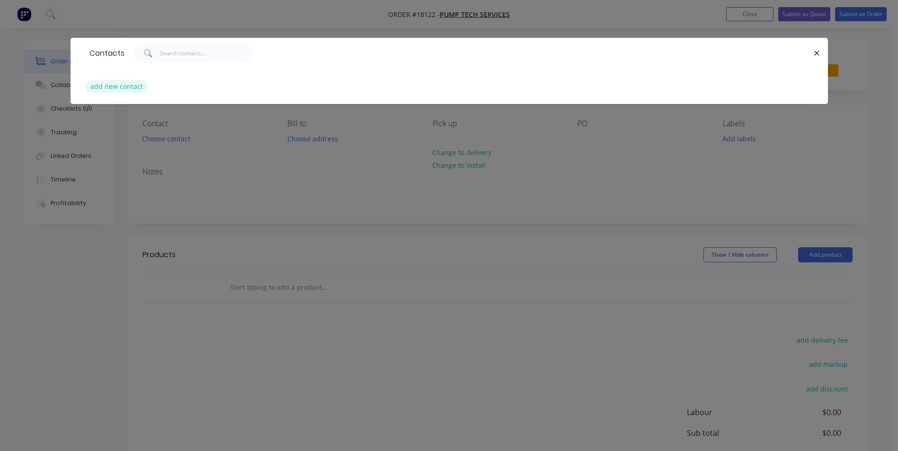
click at [140, 88] on button "add new contact" at bounding box center [117, 86] width 62 height 13
select select "AU"
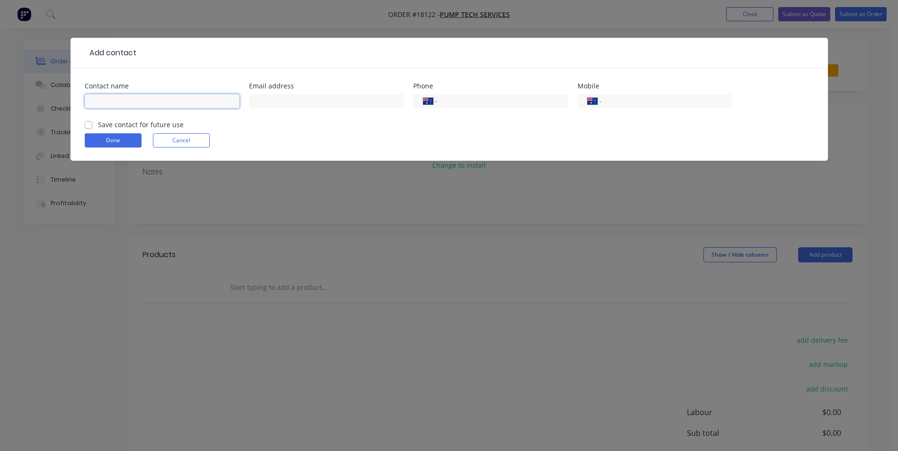
click at [124, 101] on input "text" at bounding box center [162, 101] width 155 height 14
type input "[PERSON_NAME]"
click at [289, 105] on input "text" at bounding box center [326, 101] width 155 height 14
type input "[PERSON_NAME][EMAIL_ADDRESS][DOMAIN_NAME]"
click at [466, 99] on input "tel" at bounding box center [501, 101] width 114 height 11
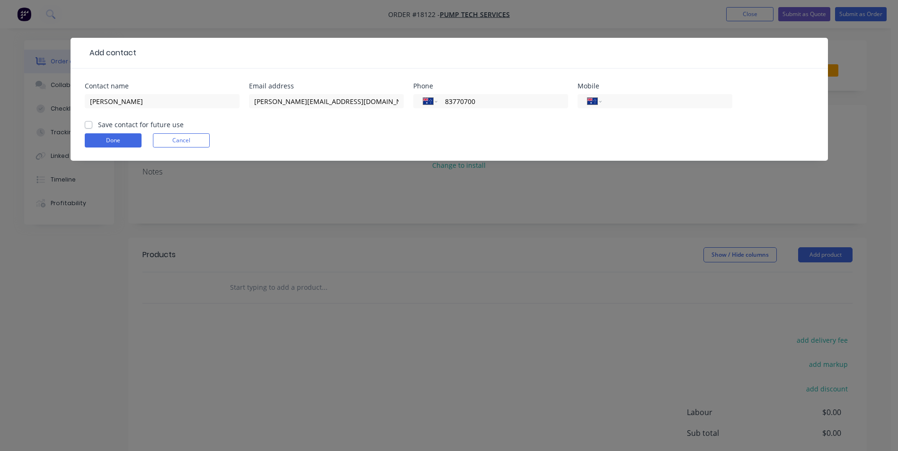
type input "83770700"
click at [98, 124] on label "Save contact for future use" at bounding box center [141, 125] width 86 height 10
click at [89, 124] on input "Save contact for future use" at bounding box center [89, 124] width 8 height 9
click at [111, 136] on button "Done" at bounding box center [113, 140] width 57 height 14
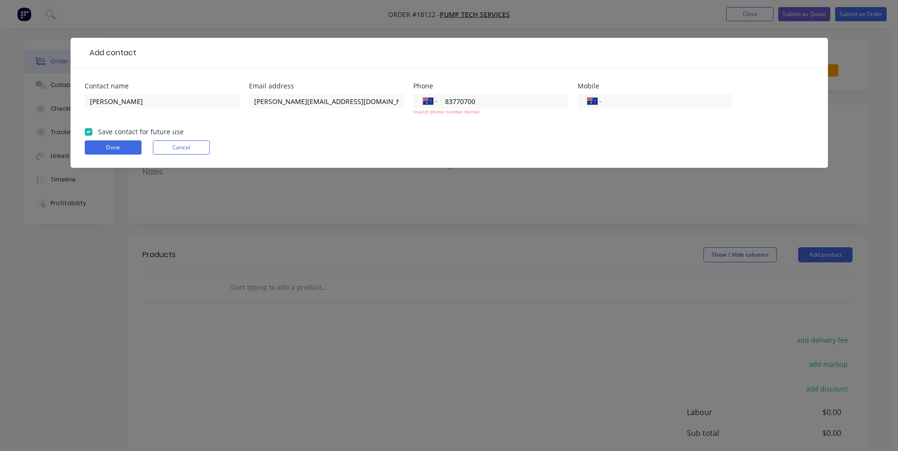
click at [98, 132] on label "Save contact for future use" at bounding box center [141, 132] width 86 height 10
click at [91, 132] on input "Save contact for future use" at bounding box center [89, 131] width 8 height 9
checkbox input "false"
click at [109, 147] on button "Done" at bounding box center [113, 148] width 57 height 14
click at [113, 149] on button "Done" at bounding box center [113, 148] width 57 height 14
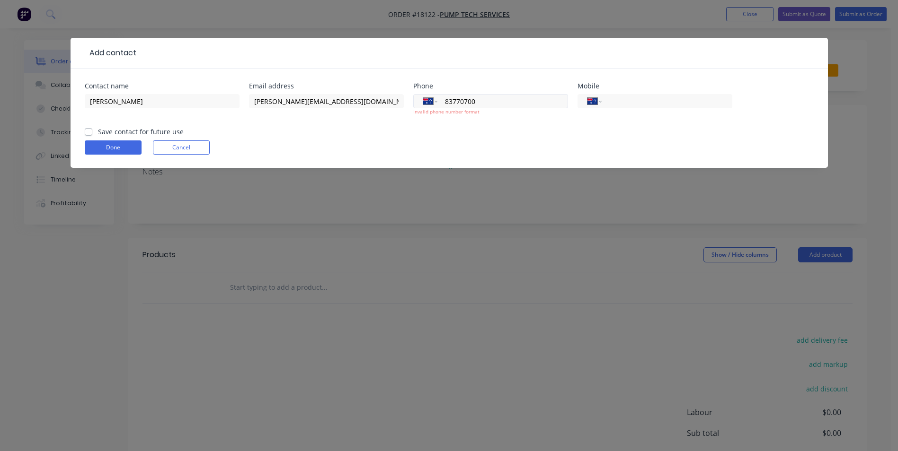
click at [446, 105] on input "83770700" at bounding box center [501, 101] width 114 height 11
drag, startPoint x: 445, startPoint y: 101, endPoint x: 455, endPoint y: 100, distance: 10.0
click at [445, 101] on input "83770700" at bounding box center [501, 101] width 114 height 11
click at [446, 102] on input "83770700" at bounding box center [501, 101] width 114 height 11
type input "[PHONE_NUMBER]"
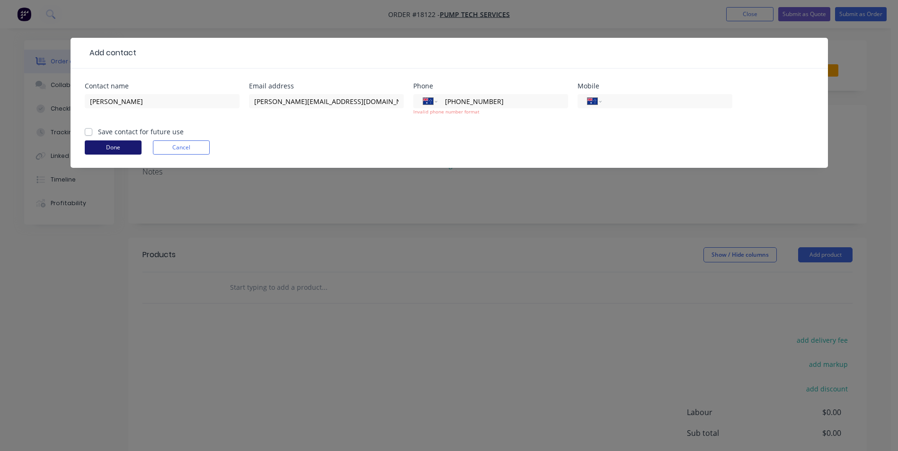
click at [116, 148] on button "Done" at bounding box center [113, 148] width 57 height 14
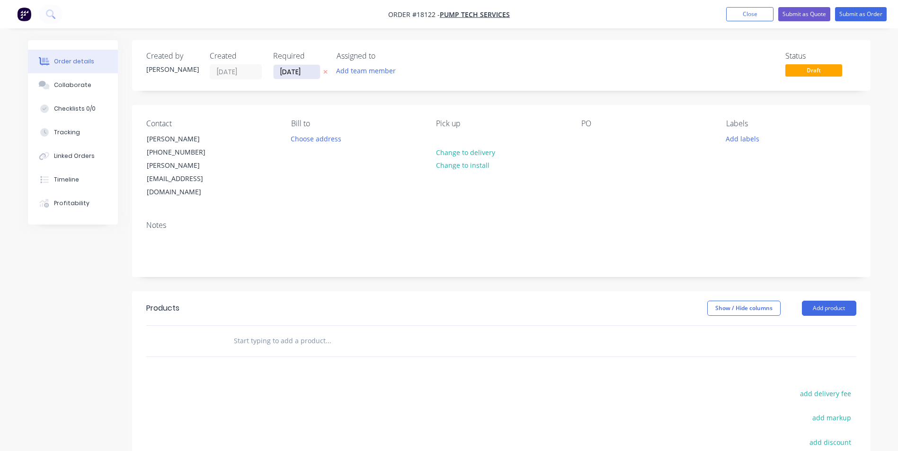
click at [317, 71] on input "[DATE]" at bounding box center [297, 72] width 46 height 14
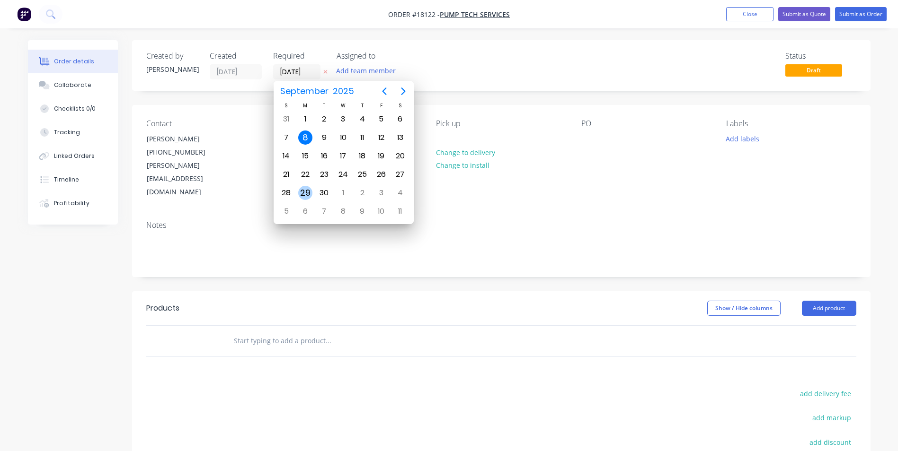
drag, startPoint x: 307, startPoint y: 192, endPoint x: 310, endPoint y: 196, distance: 5.4
click at [307, 193] on div "29" at bounding box center [305, 193] width 14 height 14
type input "[DATE]"
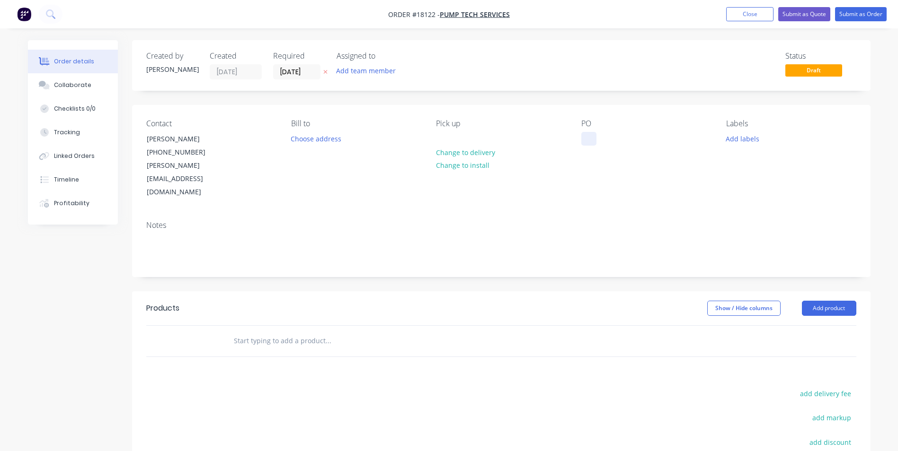
click at [590, 135] on div at bounding box center [588, 139] width 15 height 14
click at [752, 140] on button "Add labels" at bounding box center [743, 138] width 44 height 13
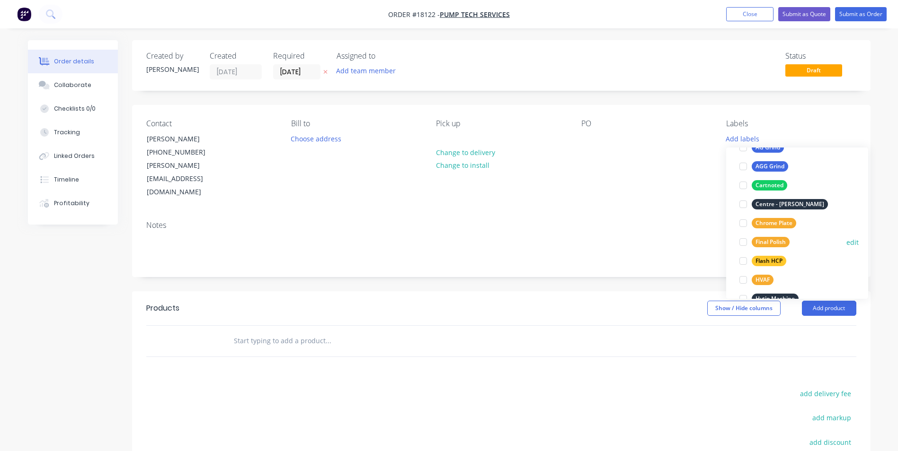
scroll to position [47, 0]
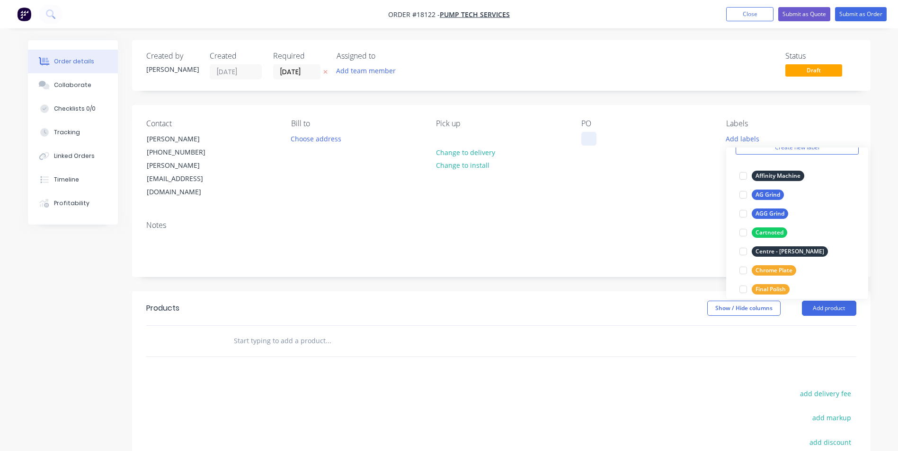
click at [589, 140] on div at bounding box center [588, 139] width 15 height 14
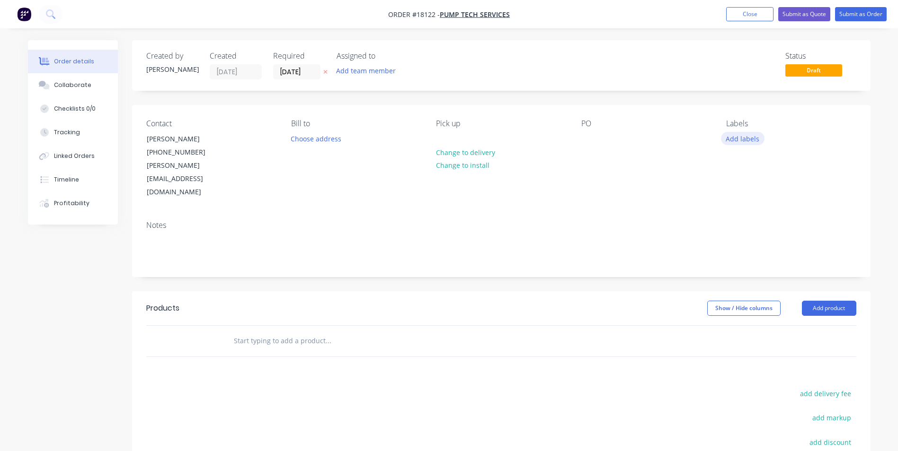
click at [738, 137] on button "Add labels" at bounding box center [743, 138] width 44 height 13
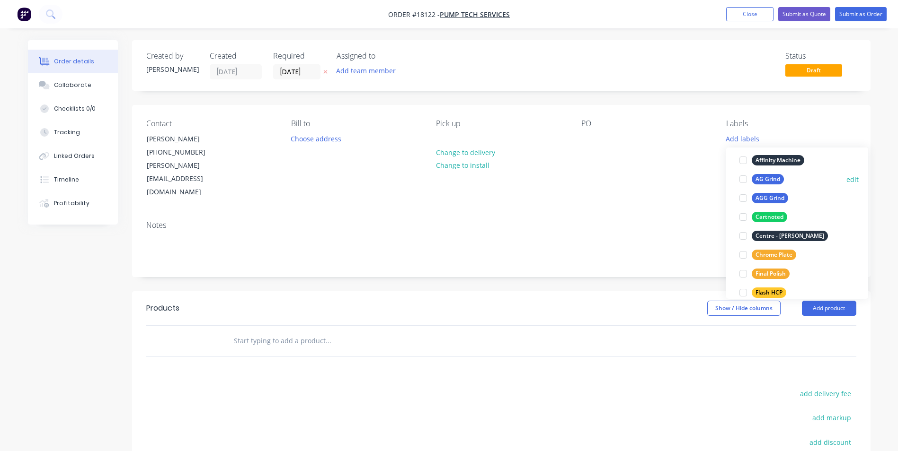
scroll to position [95, 0]
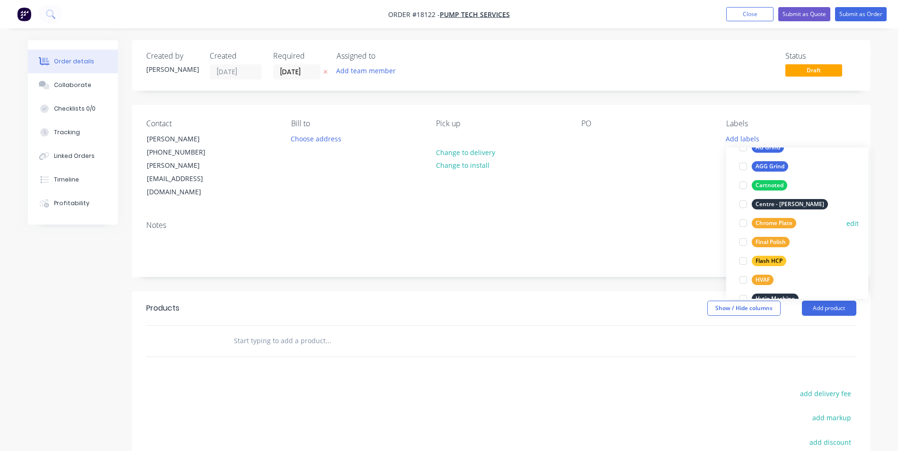
click at [741, 223] on div at bounding box center [743, 223] width 19 height 19
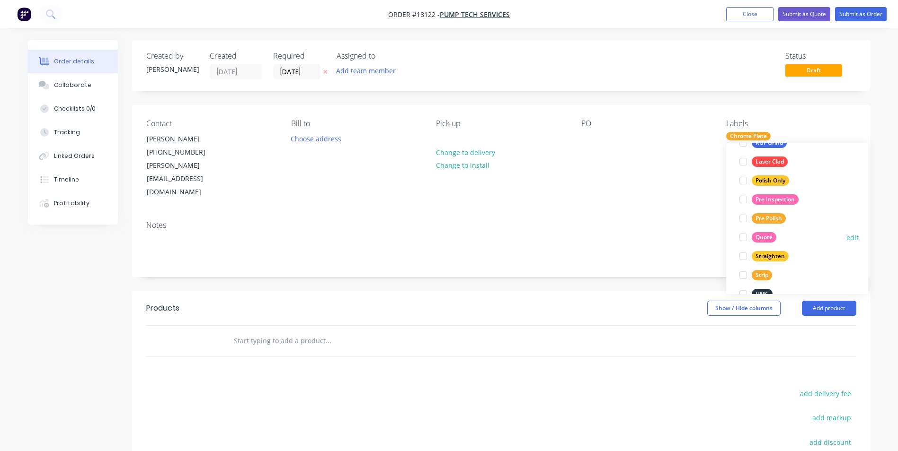
scroll to position [322, 0]
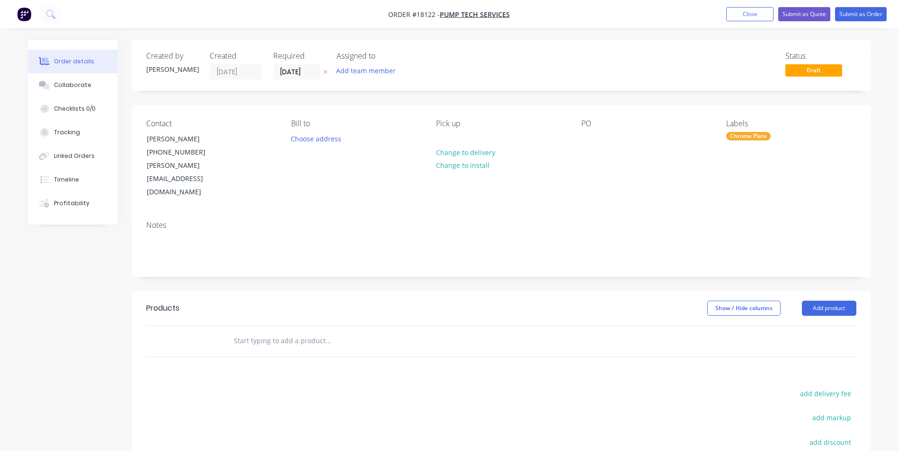
click at [673, 186] on div "Contact [PERSON_NAME] [PHONE_NUMBER] [PERSON_NAME][EMAIL_ADDRESS][DOMAIN_NAME] …" at bounding box center [501, 159] width 738 height 108
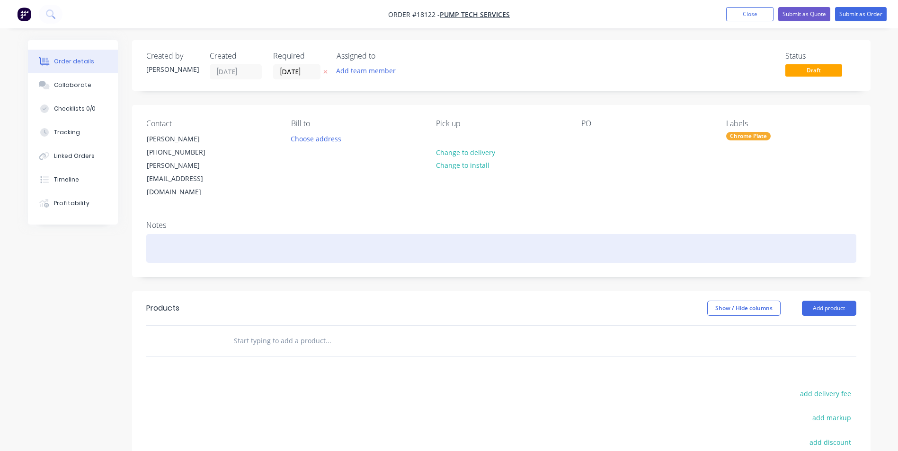
click at [168, 234] on div at bounding box center [501, 248] width 710 height 29
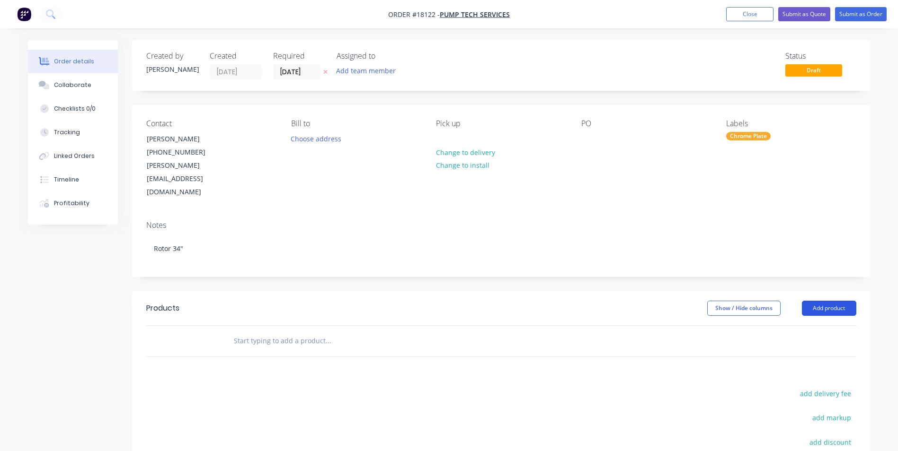
click at [814, 301] on button "Add product" at bounding box center [829, 308] width 54 height 15
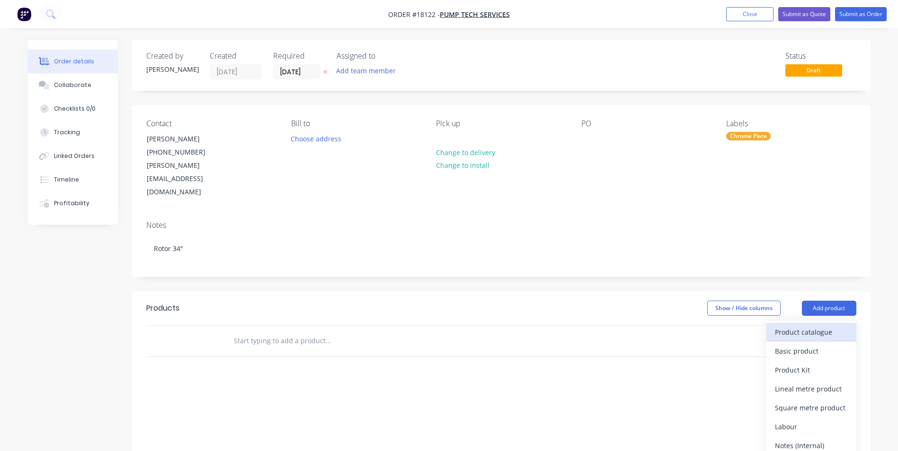
click at [798, 326] on div "Product catalogue" at bounding box center [811, 333] width 73 height 14
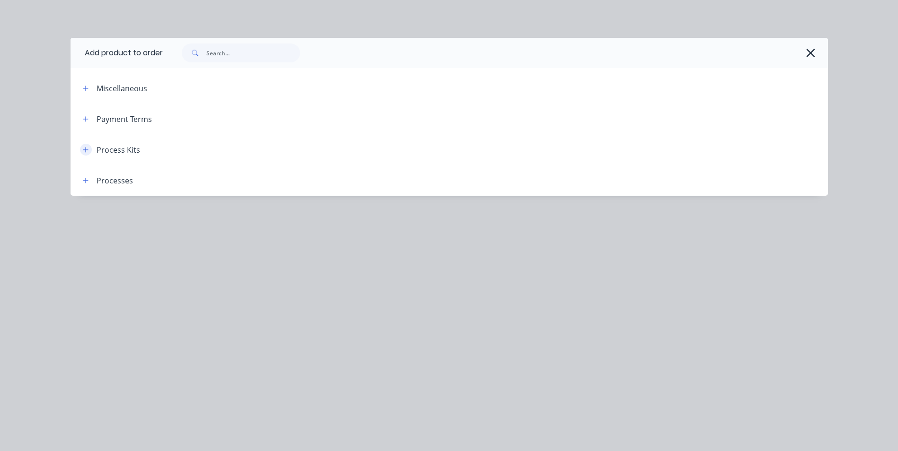
click at [88, 149] on icon "button" at bounding box center [86, 150] width 6 height 7
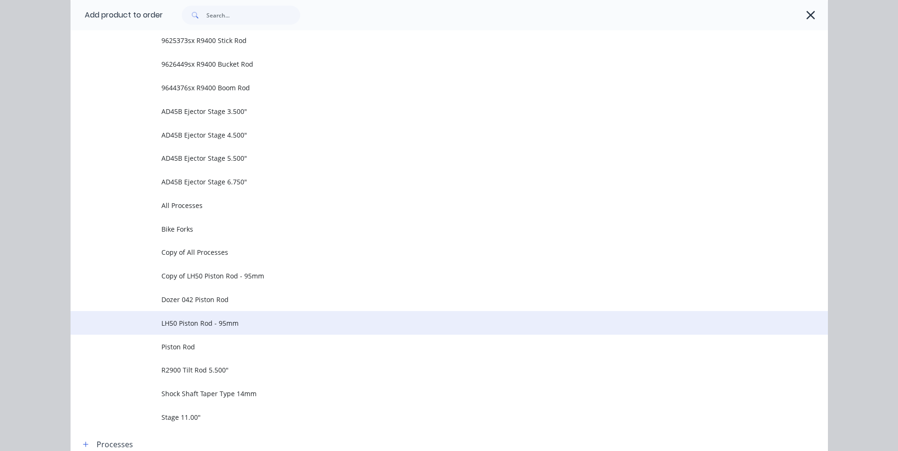
scroll to position [610, 0]
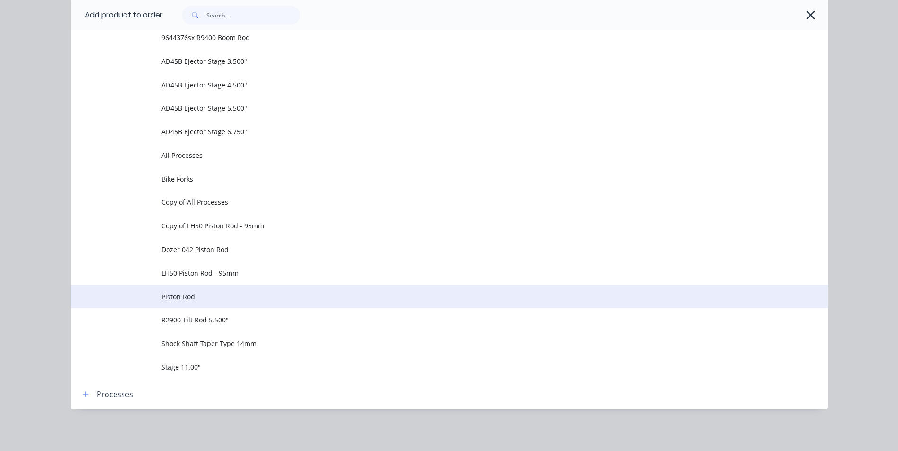
click at [186, 298] on span "Piston Rod" at bounding box center [427, 297] width 533 height 10
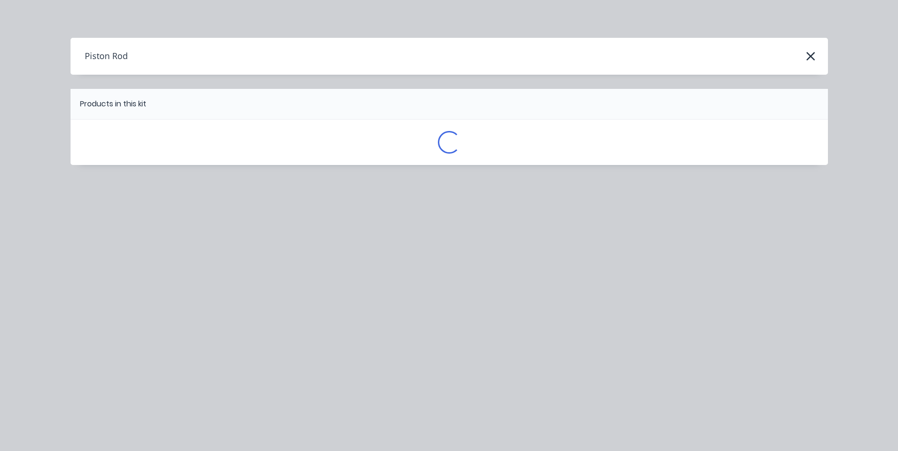
scroll to position [0, 0]
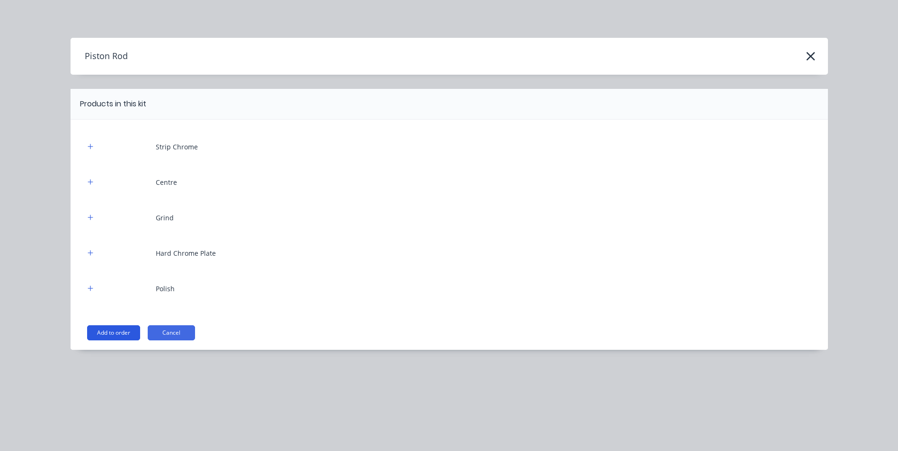
click at [111, 332] on button "Add to order" at bounding box center [113, 333] width 53 height 15
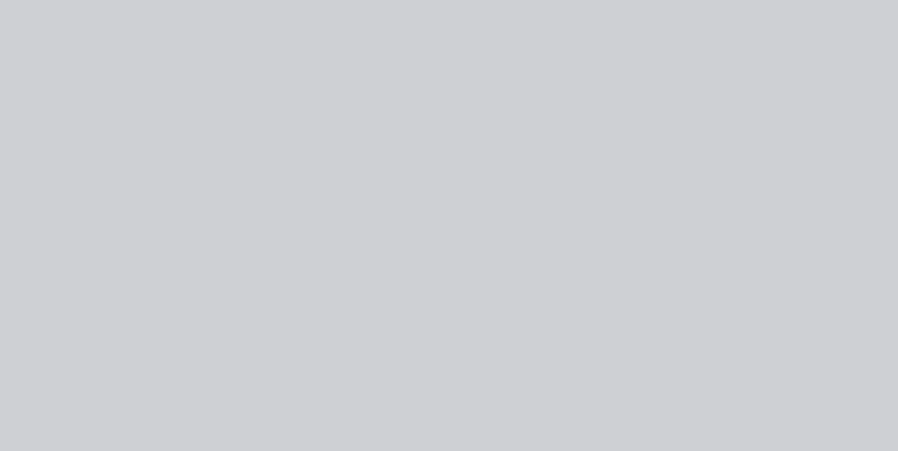
type input "$0.0001"
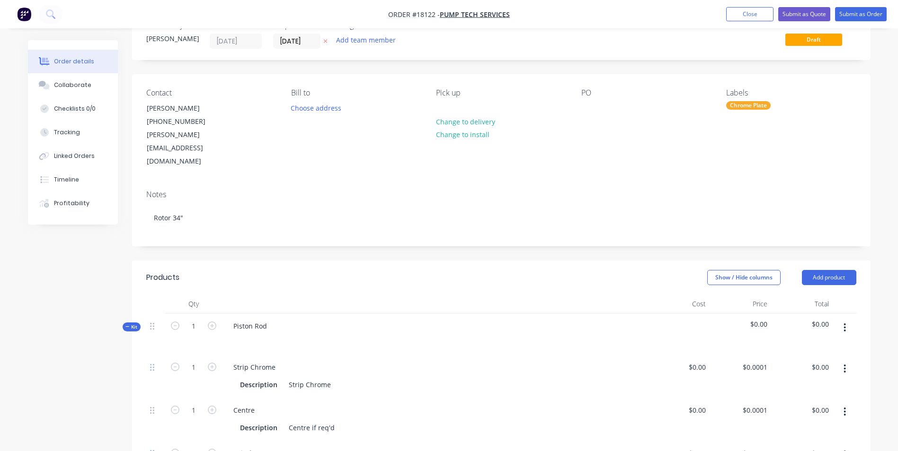
scroll to position [47, 0]
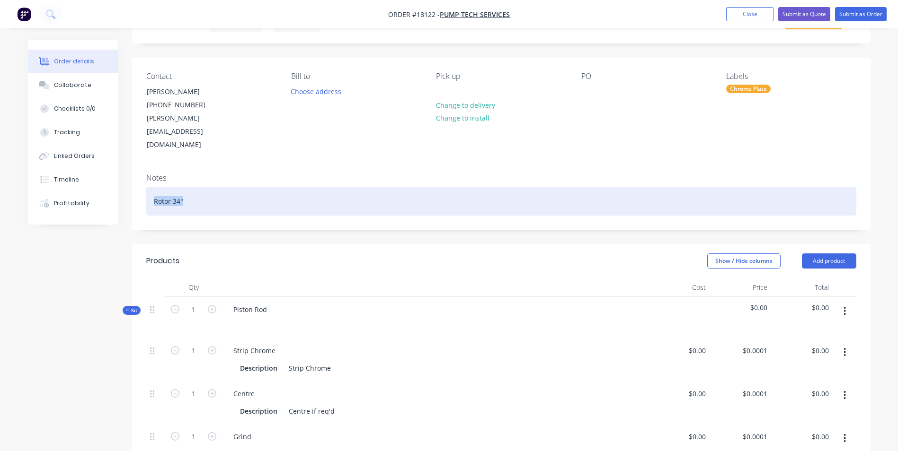
drag, startPoint x: 188, startPoint y: 175, endPoint x: 154, endPoint y: 173, distance: 34.6
click at [154, 187] on div "Rotor 34"" at bounding box center [501, 201] width 710 height 29
copy div "Rotor 34""
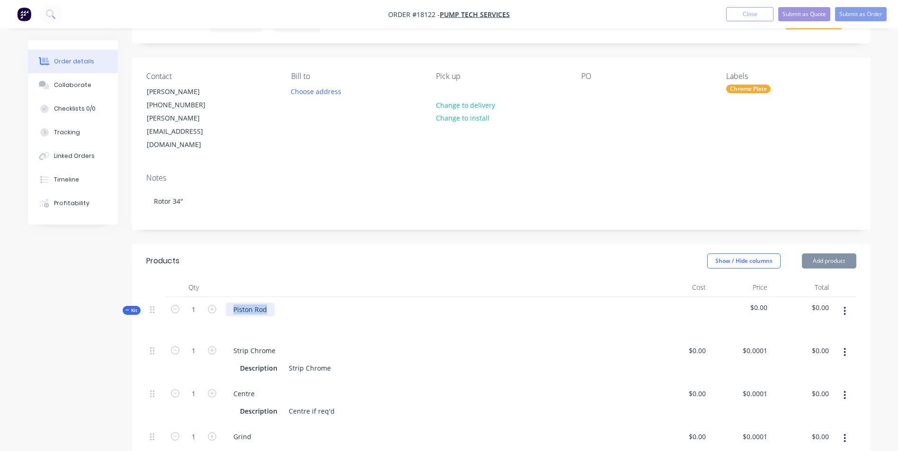
drag, startPoint x: 268, startPoint y: 283, endPoint x: 230, endPoint y: 277, distance: 39.2
click at [230, 303] on div "Piston Rod" at bounding box center [250, 310] width 49 height 14
paste div
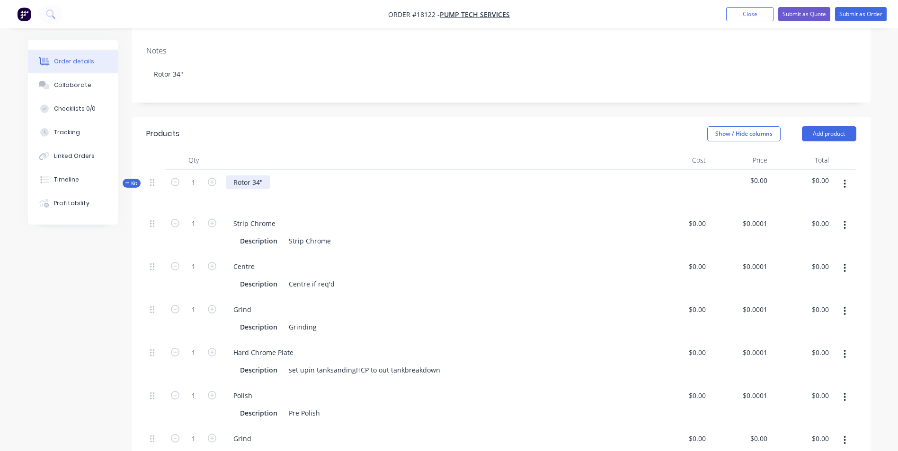
scroll to position [189, 0]
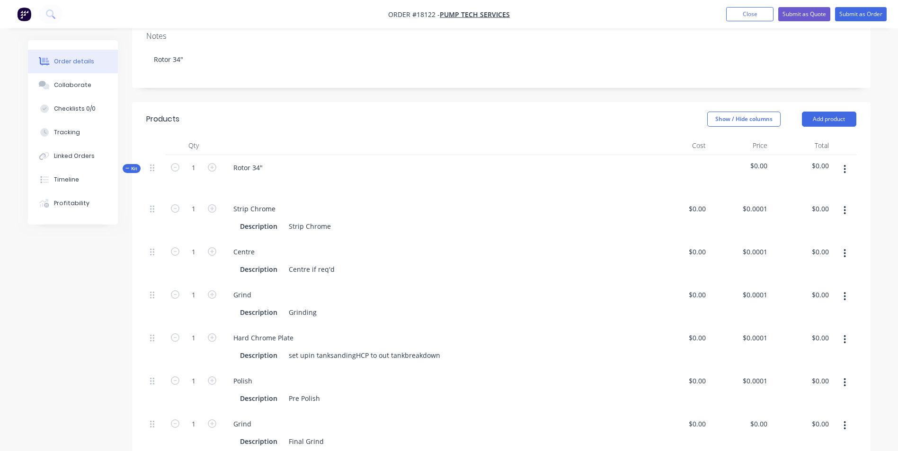
click at [845, 248] on icon "button" at bounding box center [844, 253] width 2 height 10
click at [782, 310] on div "Delete" at bounding box center [811, 317] width 73 height 14
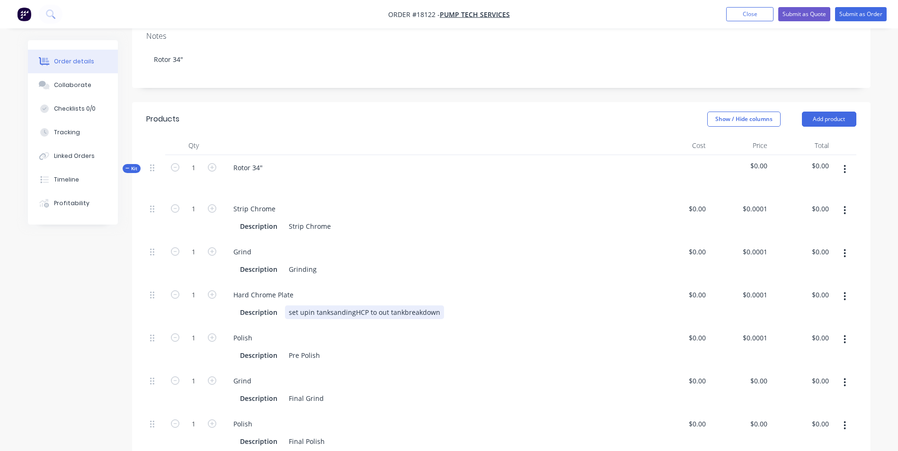
click at [307, 306] on div "set upin tanksandingHCP to out tankbreakdown" at bounding box center [364, 313] width 159 height 14
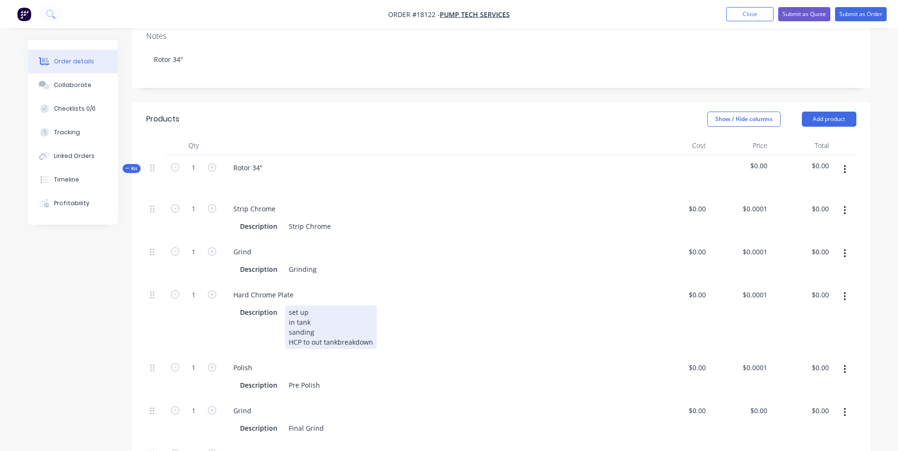
click at [308, 315] on div "set up in tank sanding HCP to out tankbreakdown" at bounding box center [331, 328] width 92 height 44
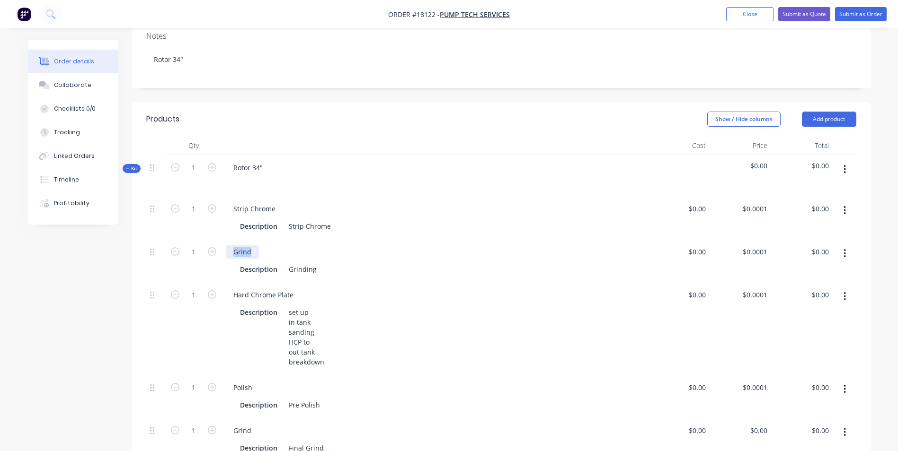
drag, startPoint x: 254, startPoint y: 225, endPoint x: 233, endPoint y: 226, distance: 20.8
click at [233, 245] on div "Grind" at bounding box center [242, 252] width 33 height 14
click at [321, 263] on div "Description Grinding" at bounding box center [433, 270] width 394 height 14
click at [302, 398] on div "Pre Polish" at bounding box center [304, 405] width 39 height 14
click at [297, 398] on div "Pre Polish" at bounding box center [304, 405] width 39 height 14
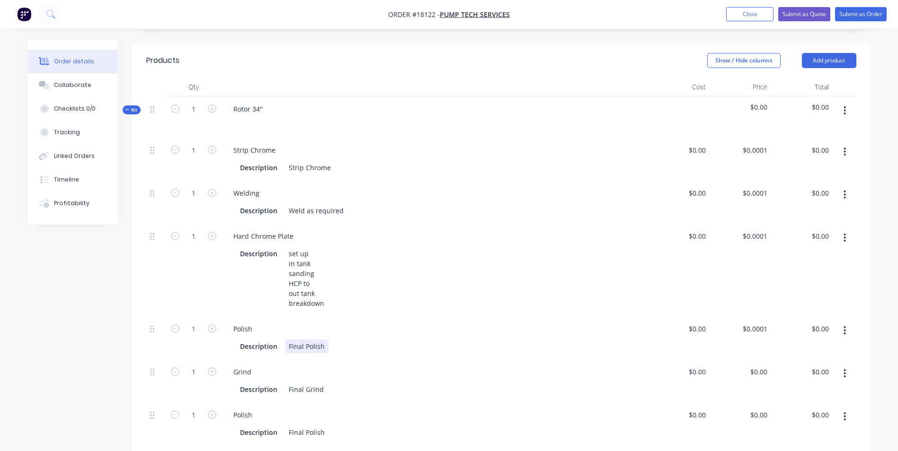
scroll to position [331, 0]
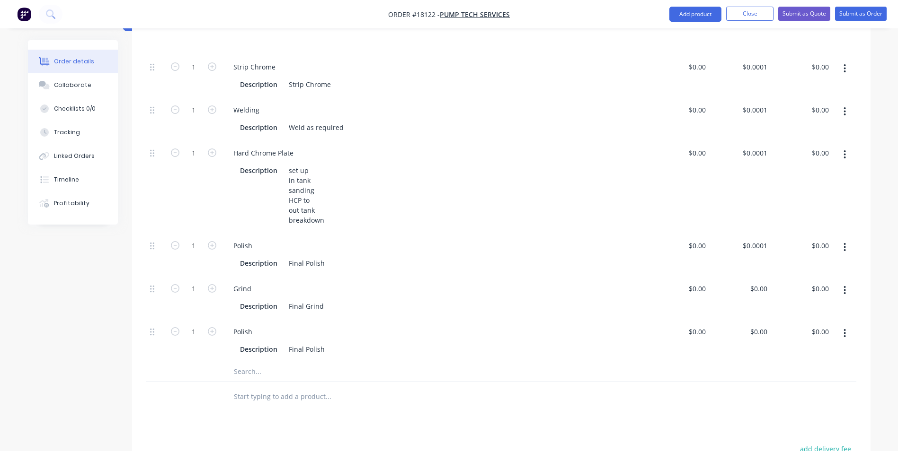
click at [839, 325] on button "button" at bounding box center [844, 333] width 22 height 17
click at [790, 389] on div "Delete" at bounding box center [811, 396] width 73 height 14
click at [842, 282] on button "button" at bounding box center [844, 290] width 22 height 17
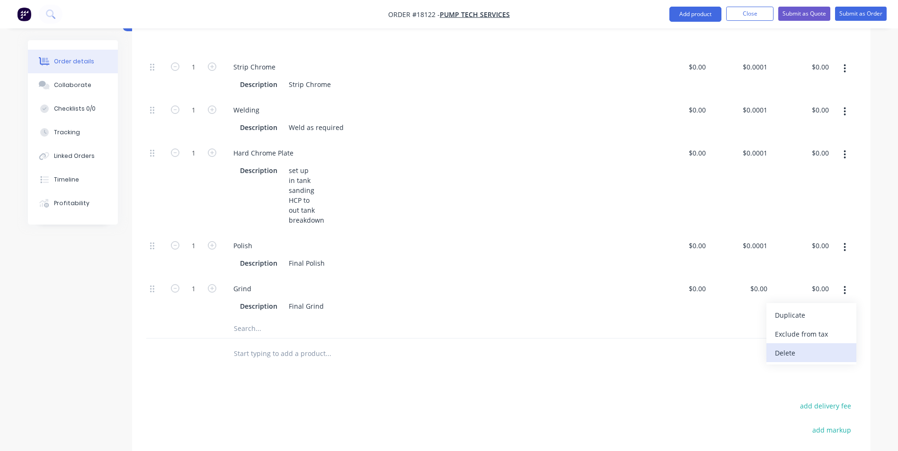
click at [794, 346] on div "Delete" at bounding box center [811, 353] width 73 height 14
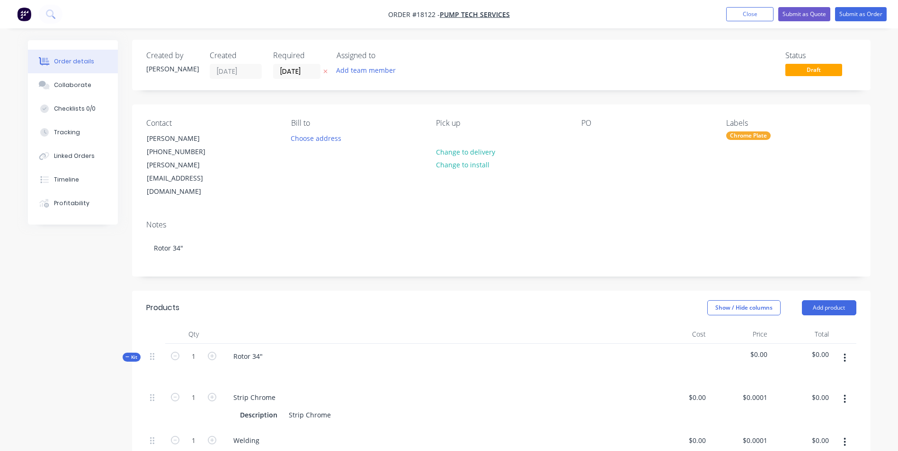
scroll to position [0, 0]
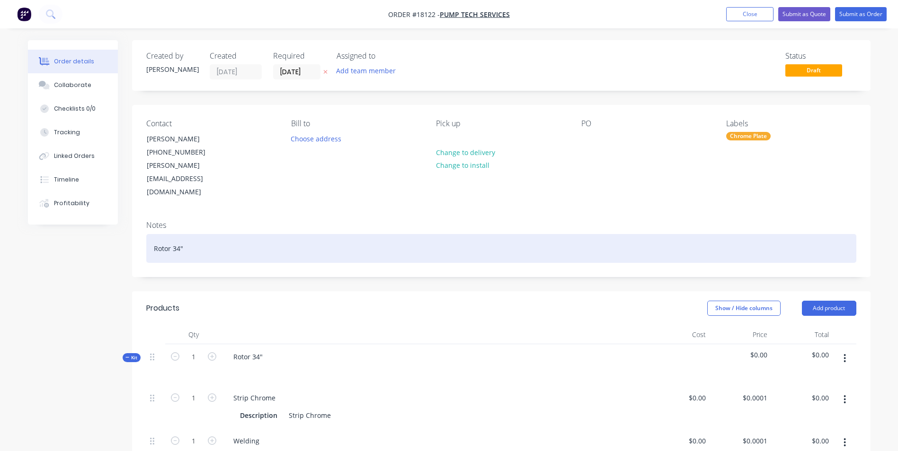
click at [155, 234] on div "Rotor 34"" at bounding box center [501, 248] width 710 height 29
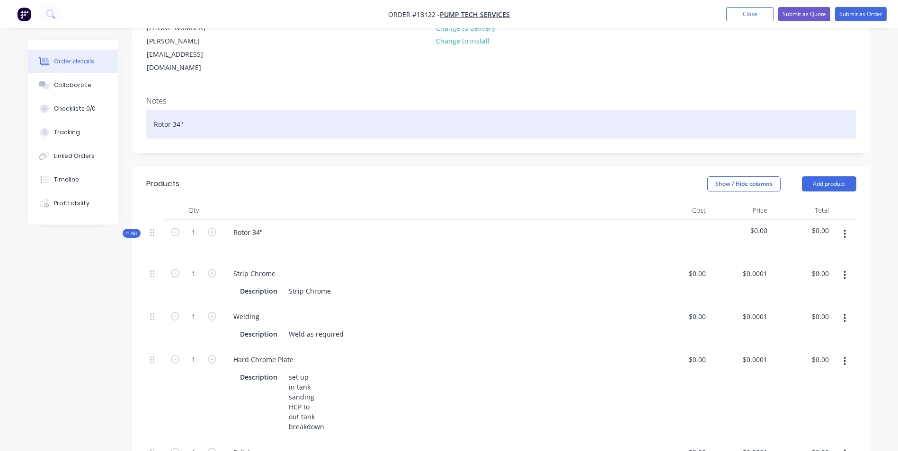
scroll to position [142, 0]
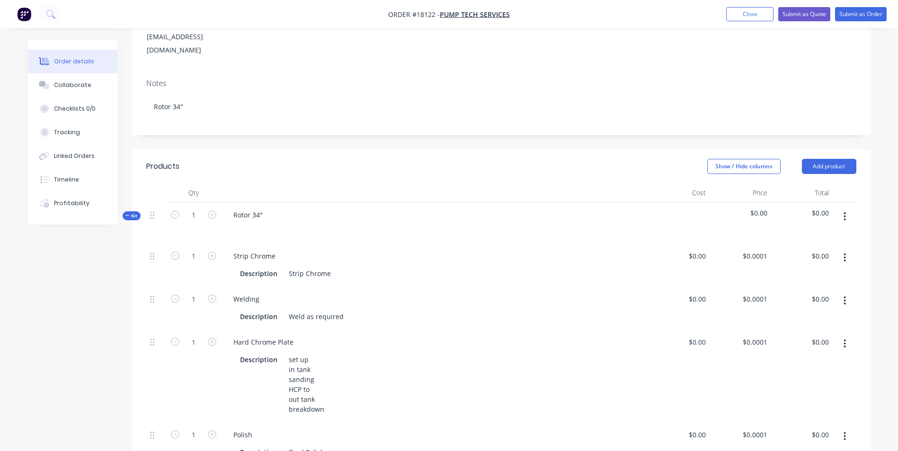
click at [844, 432] on icon "button" at bounding box center [844, 437] width 2 height 10
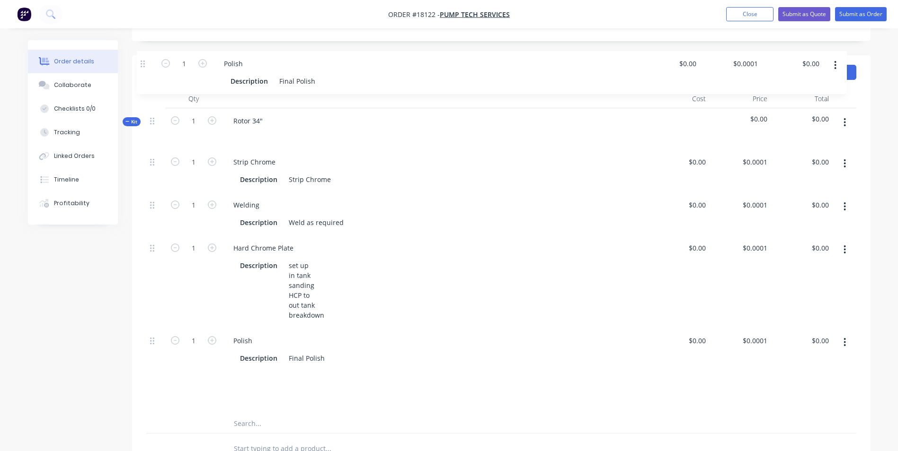
scroll to position [232, 0]
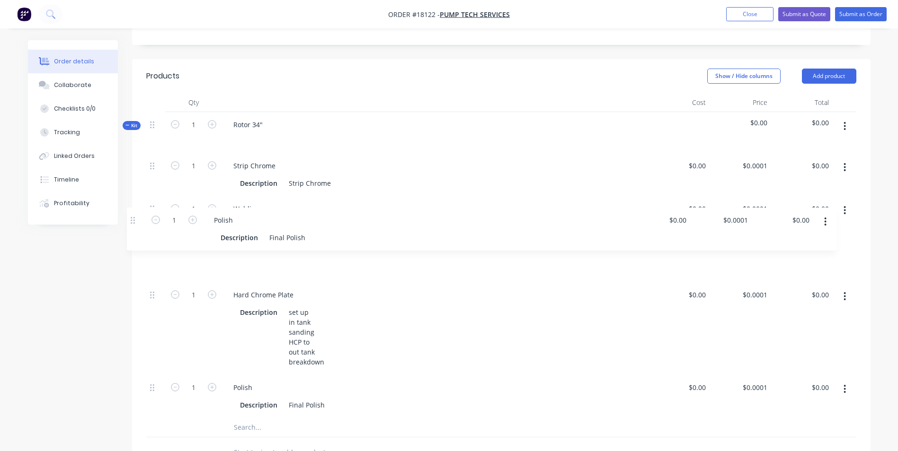
drag, startPoint x: 153, startPoint y: 216, endPoint x: 134, endPoint y: 219, distance: 19.1
click at [134, 219] on div "Qty Cost Price Total Kit 1 Rotor 34" $0.00 $0.00 1 Strip Chrome Description Str…" at bounding box center [501, 280] width 738 height 375
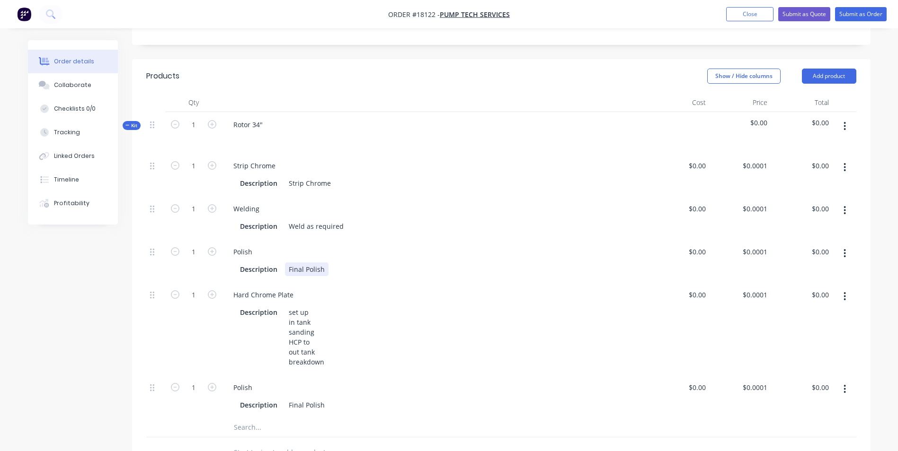
click at [303, 263] on div "Final Polish" at bounding box center [307, 270] width 44 height 14
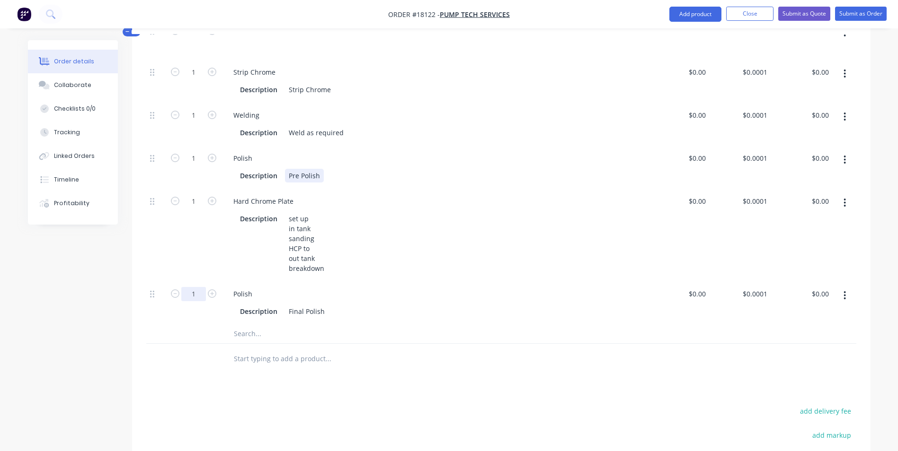
scroll to position [327, 0]
click at [260, 324] on input "text" at bounding box center [327, 333] width 189 height 19
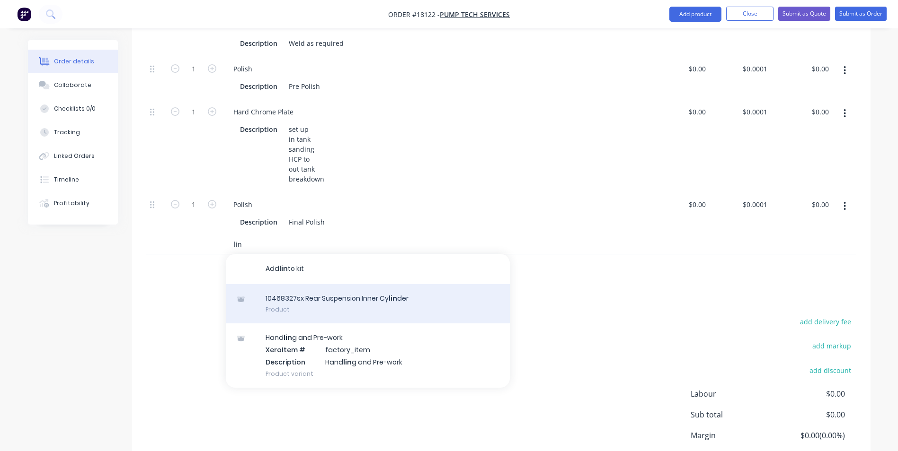
scroll to position [422, 0]
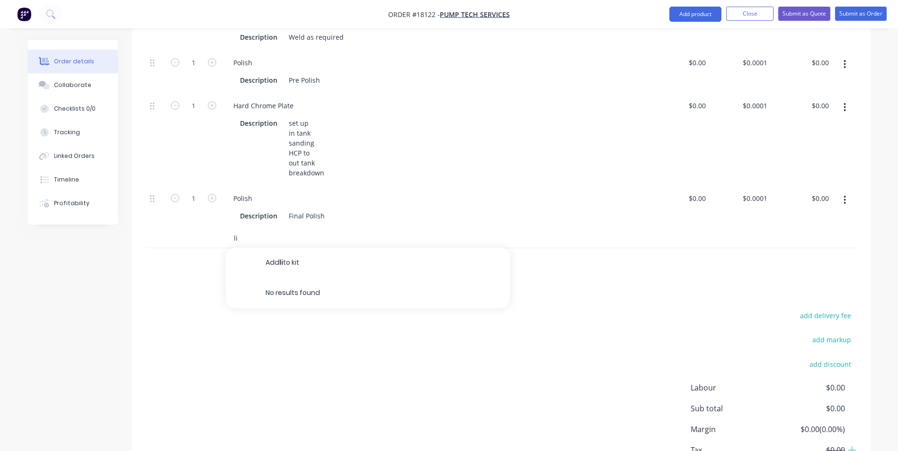
type input "l"
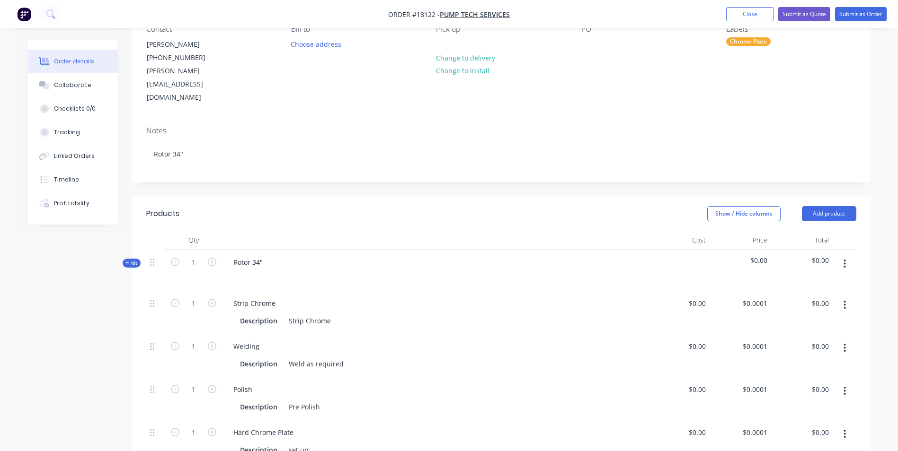
scroll to position [189, 0]
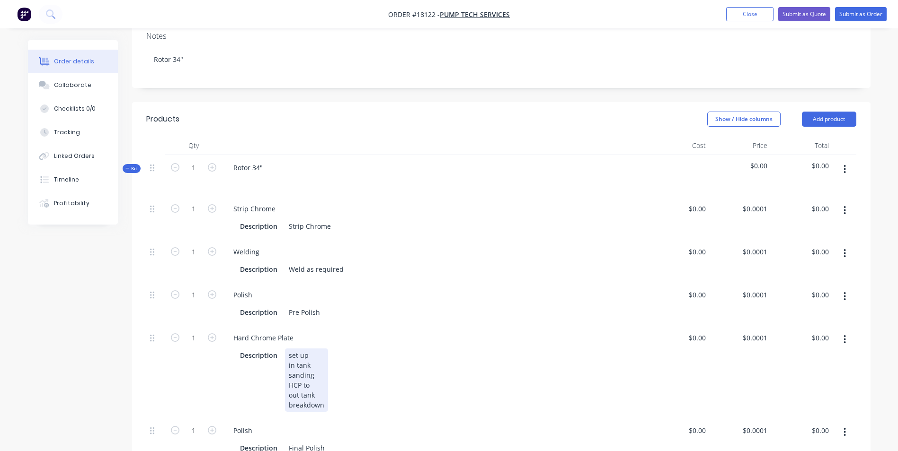
click at [315, 360] on div "set up in tank sanding HCP to out tank breakdown" at bounding box center [306, 380] width 43 height 63
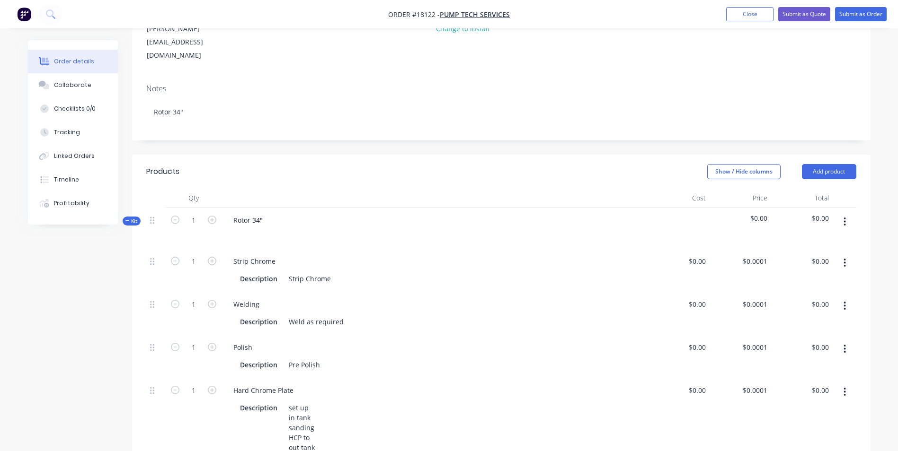
scroll to position [142, 0]
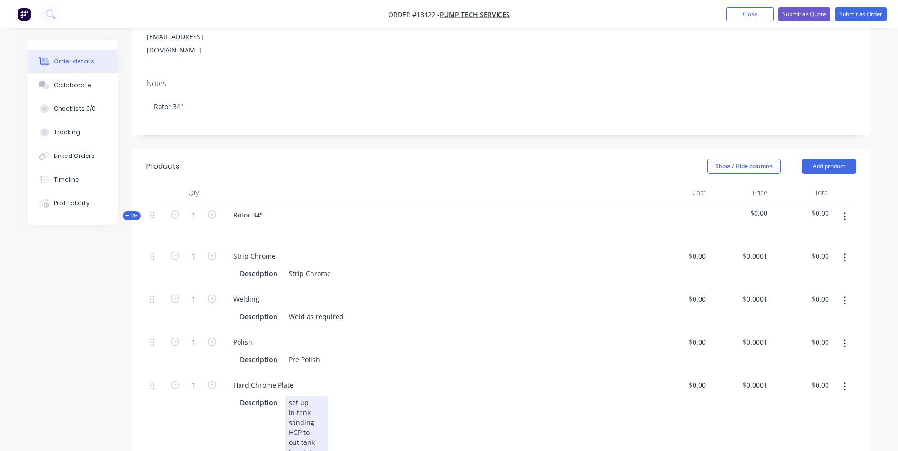
click at [315, 406] on div "set up in tank sanding HCP to out tank breakdown" at bounding box center [306, 427] width 43 height 63
click at [333, 407] on div "set up in tank sanding HCP to 3.855 + .005 out tank breakdown" at bounding box center [319, 427] width 68 height 63
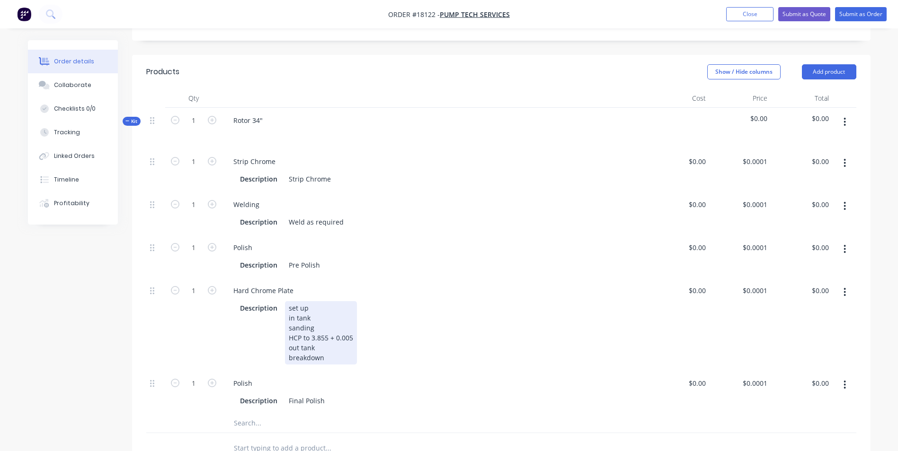
scroll to position [284, 0]
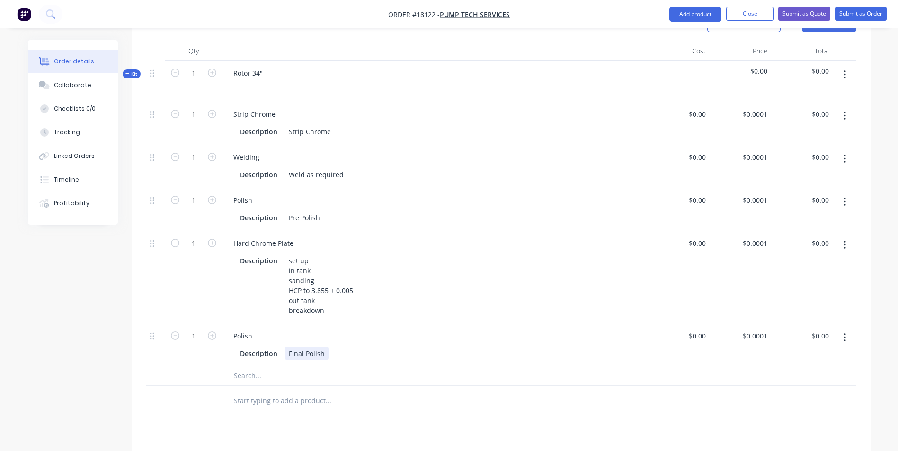
click at [325, 347] on div "Final Polish" at bounding box center [307, 354] width 44 height 14
click at [344, 347] on div "Final Polish 3.855" at bounding box center [316, 354] width 62 height 14
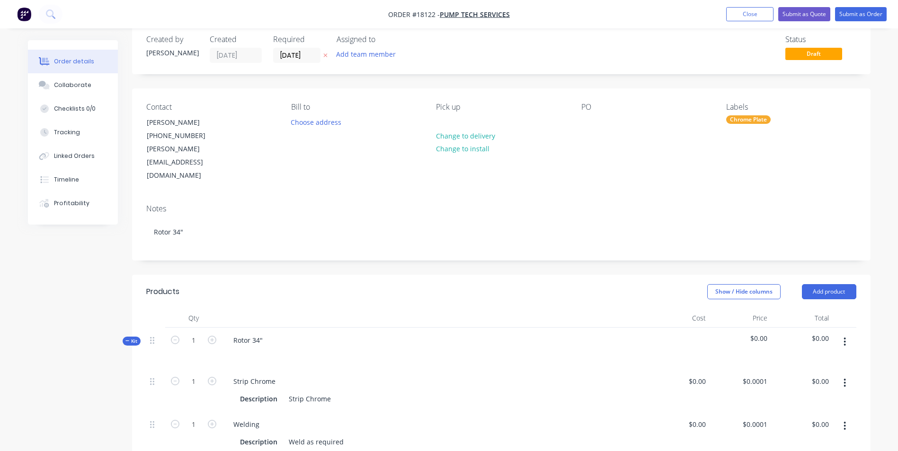
scroll to position [0, 0]
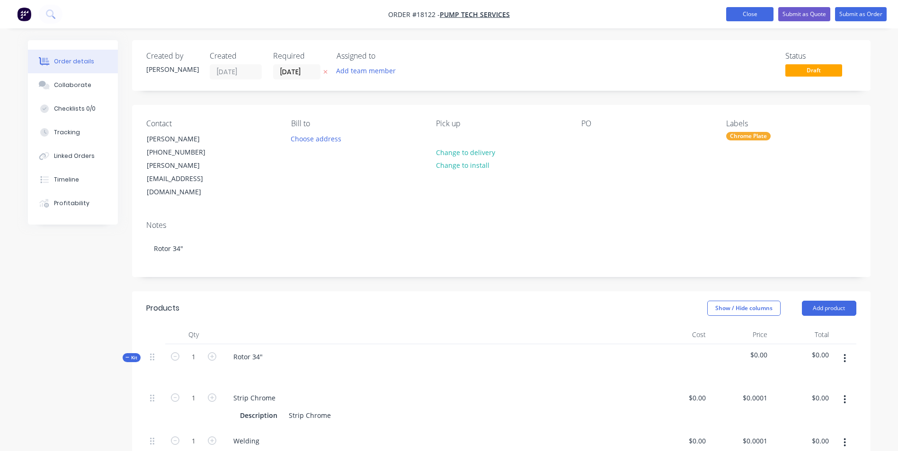
click at [759, 19] on button "Close" at bounding box center [749, 14] width 47 height 14
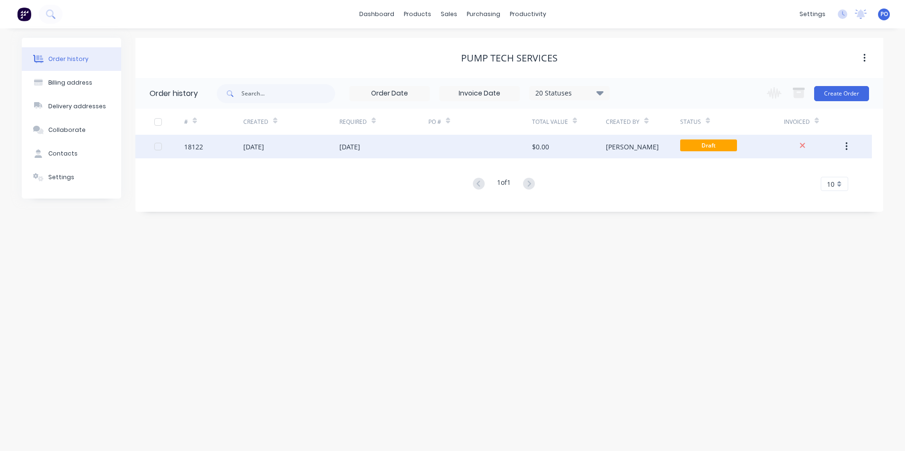
click at [421, 141] on div "[DATE]" at bounding box center [383, 147] width 89 height 24
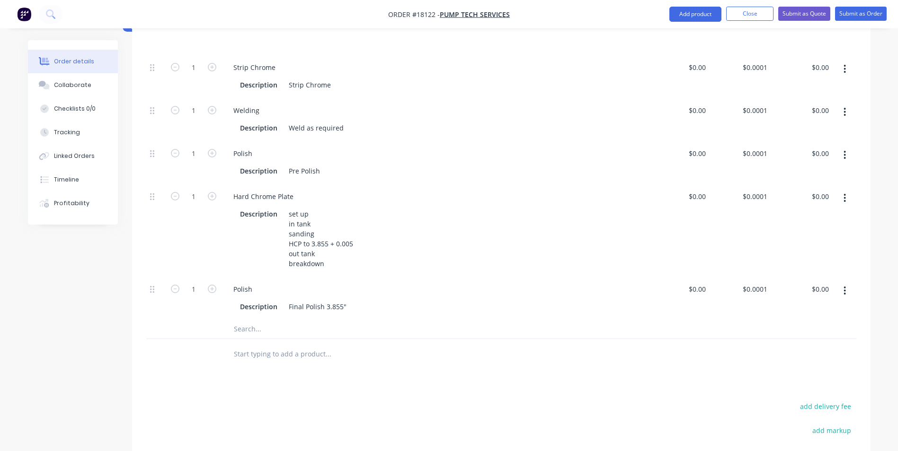
scroll to position [331, 0]
click at [357, 300] on div "Description Final Polish 3.855"" at bounding box center [433, 307] width 394 height 14
click at [349, 300] on div "Final Polish 3.855 +0.005"" at bounding box center [329, 307] width 88 height 14
click at [346, 300] on div "Final Polish 3.855 +0.005"" at bounding box center [329, 307] width 88 height 14
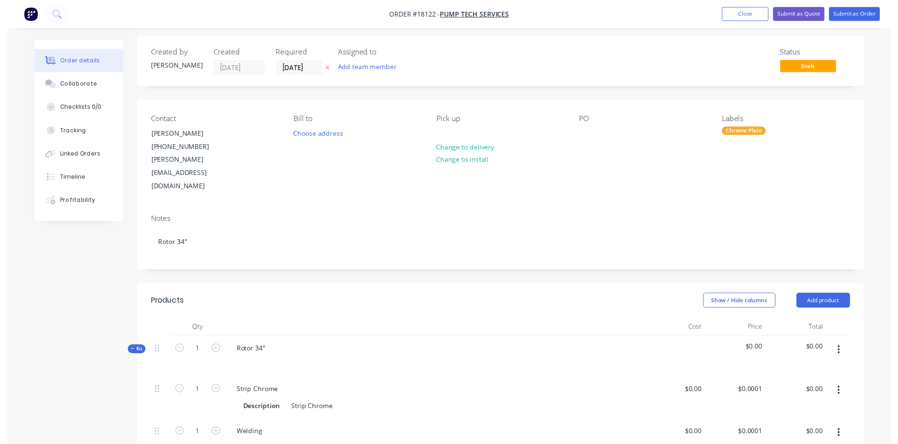
scroll to position [0, 0]
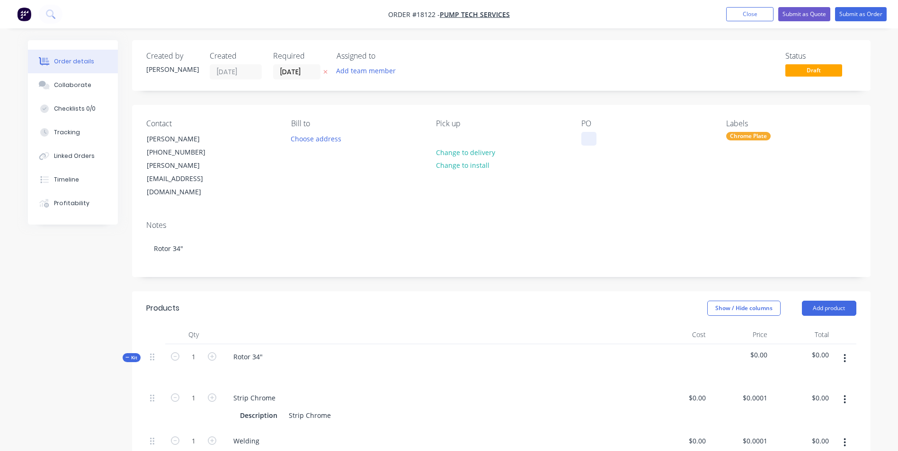
click at [588, 140] on div at bounding box center [588, 139] width 15 height 14
click at [759, 17] on button "Close" at bounding box center [749, 14] width 47 height 14
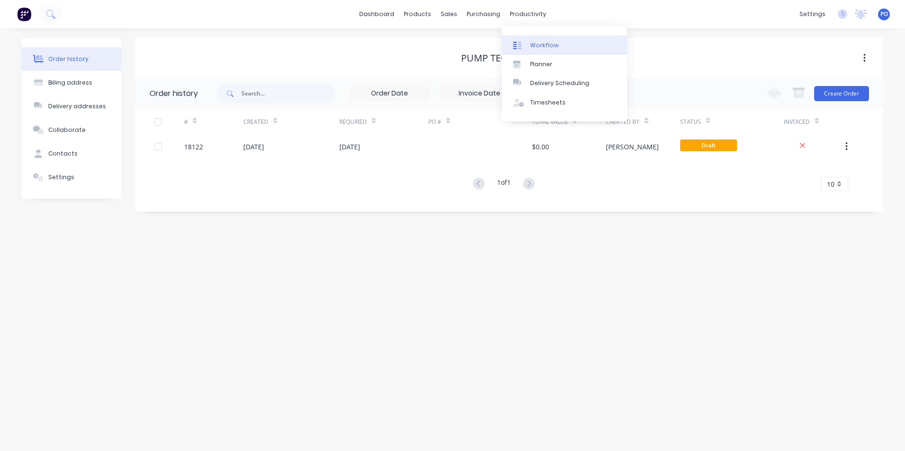
click at [540, 45] on div "Workflow" at bounding box center [544, 45] width 28 height 9
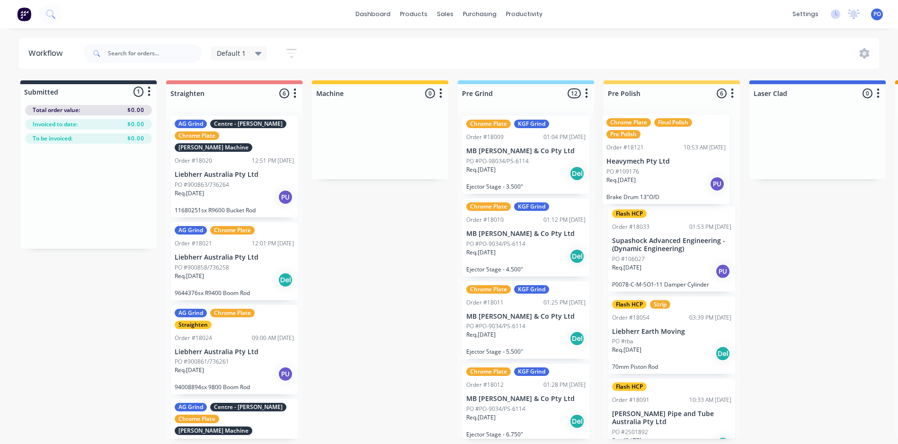
drag, startPoint x: 97, startPoint y: 213, endPoint x: 677, endPoint y: 176, distance: 580.9
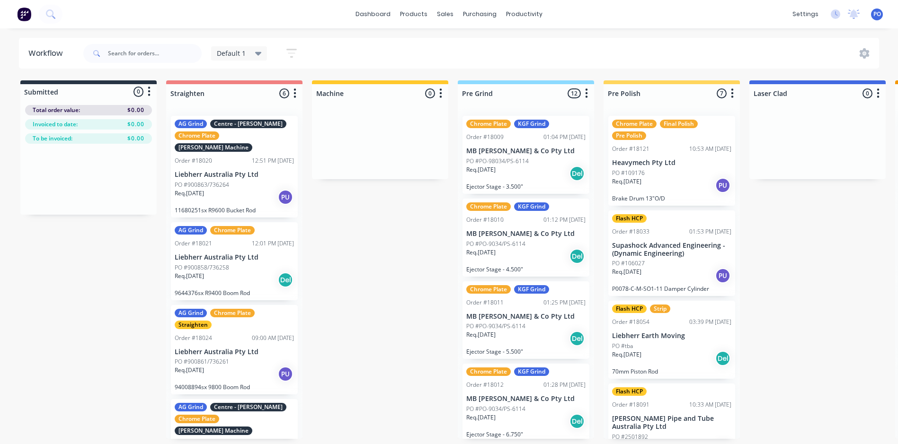
click at [287, 51] on icon "button" at bounding box center [291, 53] width 10 height 12
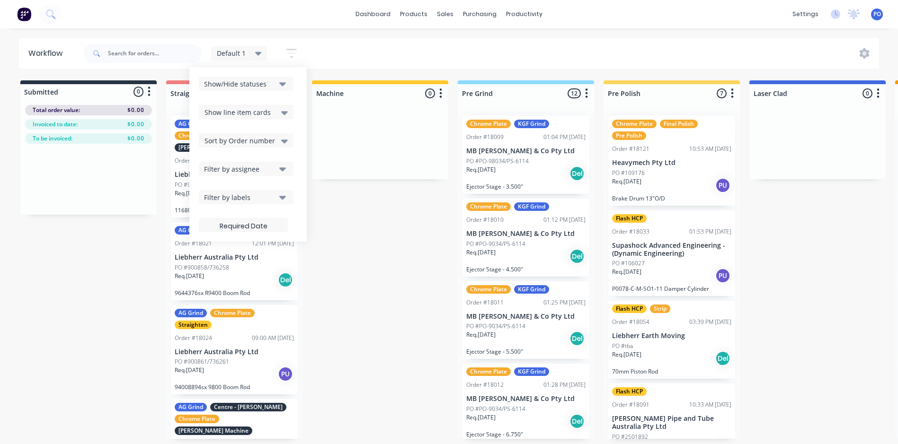
click at [282, 84] on icon "button" at bounding box center [282, 84] width 7 height 4
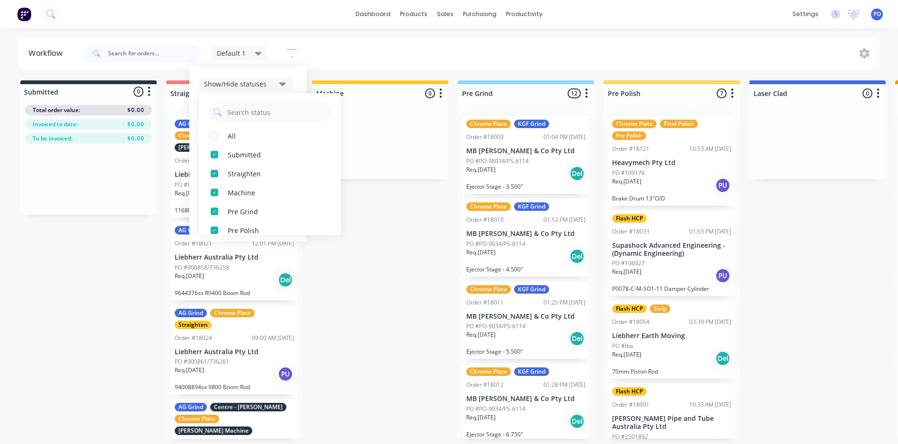
click at [370, 56] on div "Default 1 Save new view None edit Default 1 (Default) edit Default edit My Jobs…" at bounding box center [480, 53] width 798 height 28
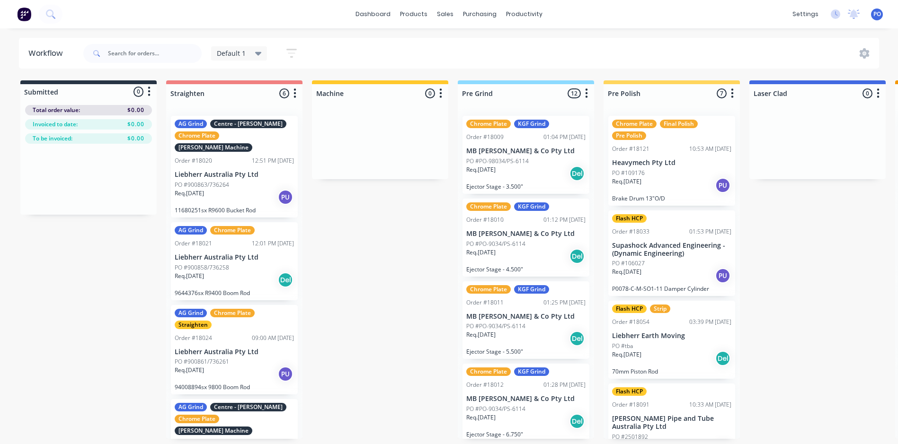
click at [21, 13] on img at bounding box center [24, 14] width 14 height 14
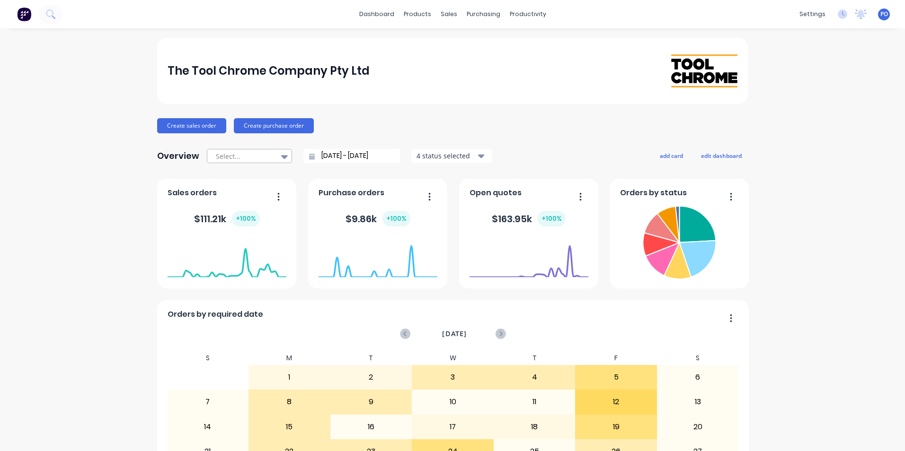
click at [281, 152] on icon at bounding box center [284, 156] width 7 height 10
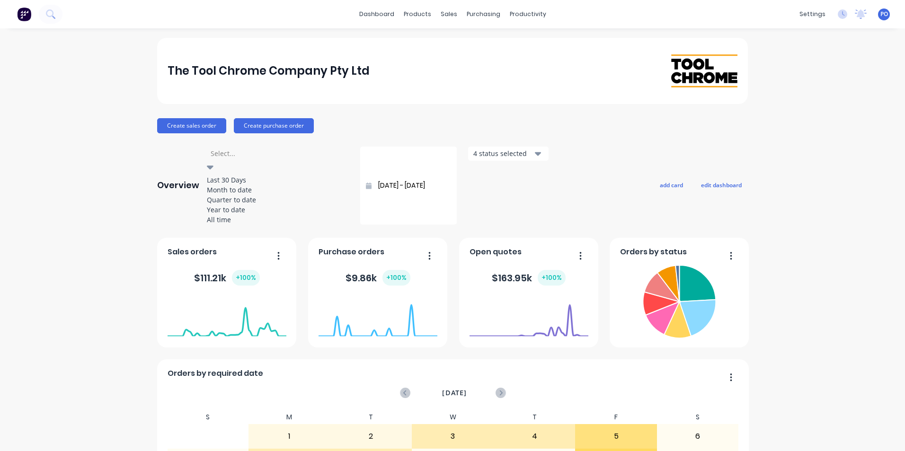
click at [213, 162] on icon at bounding box center [210, 167] width 7 height 10
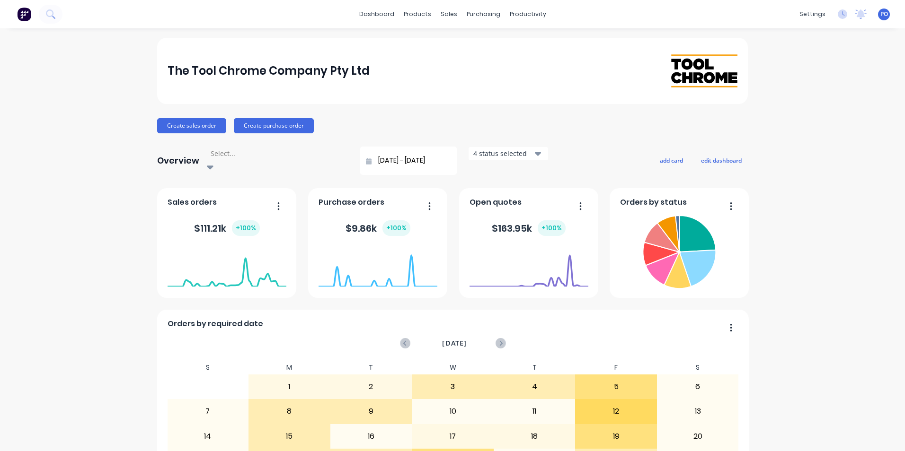
click at [534, 155] on icon "button" at bounding box center [537, 154] width 7 height 4
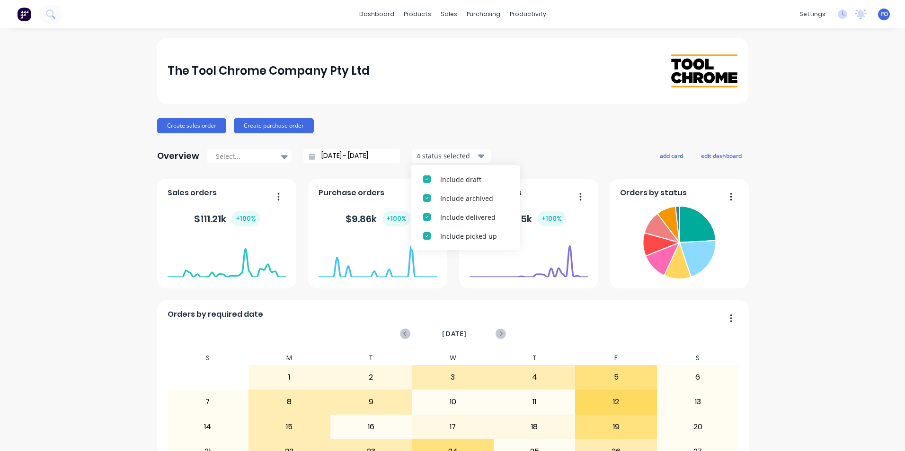
click at [478, 155] on icon "button" at bounding box center [481, 157] width 7 height 4
click at [730, 199] on icon "button" at bounding box center [731, 196] width 2 height 9
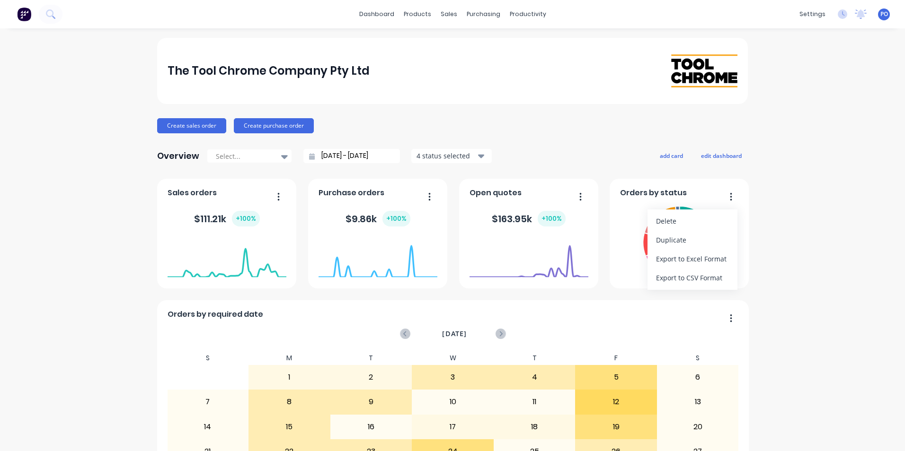
click at [684, 186] on div "Orders by status Delete Duplicate Export to Excel Format Export to CSV Format" at bounding box center [679, 234] width 139 height 110
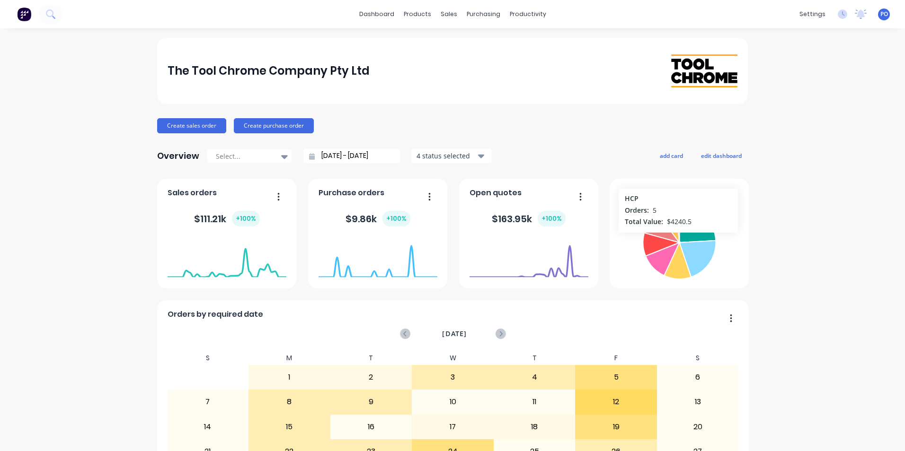
click at [674, 238] on icon at bounding box center [668, 223] width 22 height 35
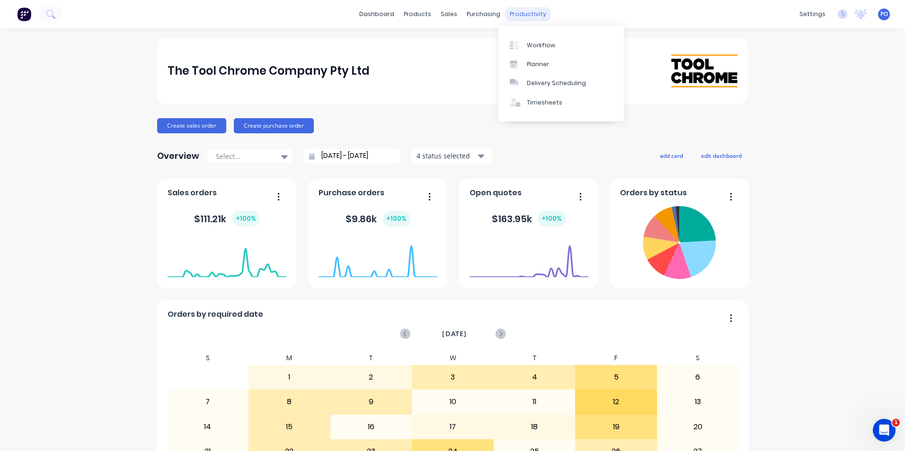
click at [517, 14] on div "productivity" at bounding box center [528, 14] width 46 height 14
click at [534, 39] on link "Workflow" at bounding box center [560, 44] width 125 height 19
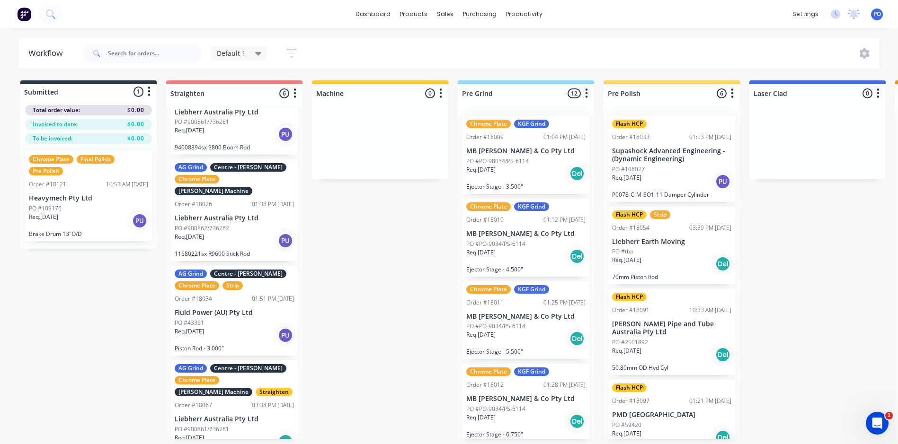
scroll to position [2, 0]
click at [548, 96] on div at bounding box center [526, 93] width 136 height 18
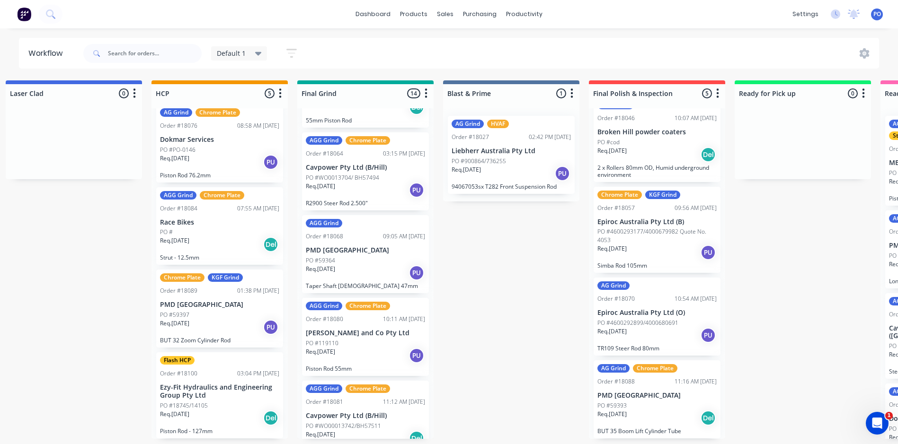
scroll to position [515, 0]
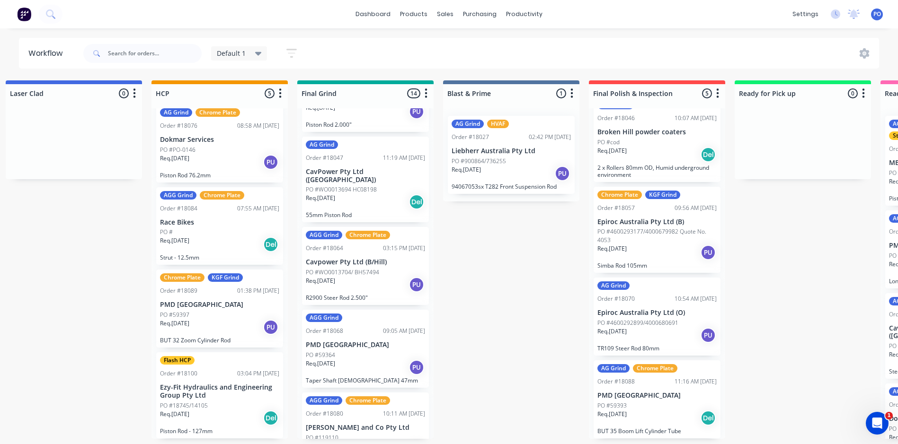
click at [380, 277] on div "Req. 28/08/25 PU" at bounding box center [365, 285] width 119 height 16
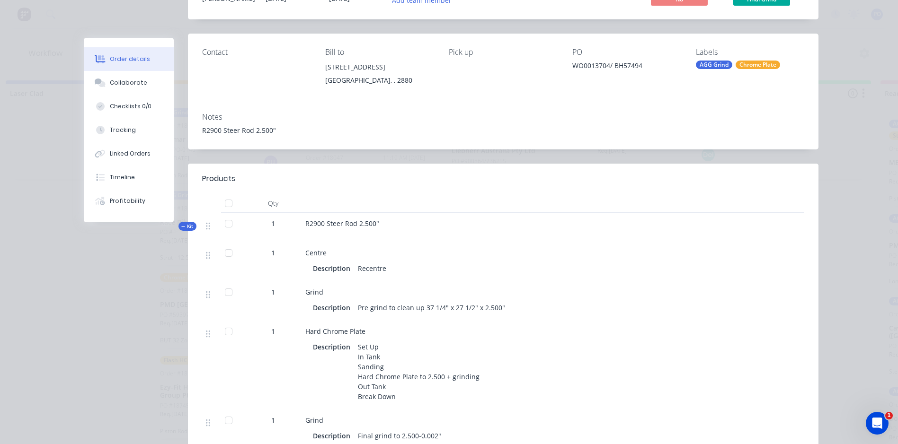
scroll to position [0, 0]
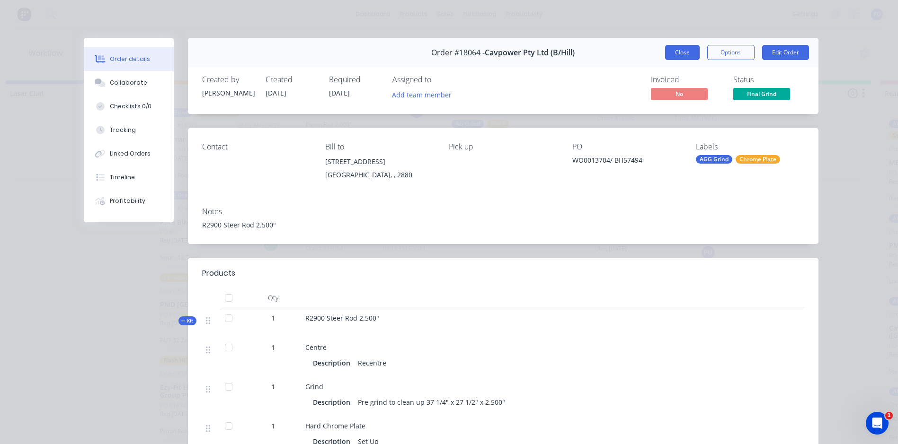
click at [678, 50] on button "Close" at bounding box center [682, 52] width 35 height 15
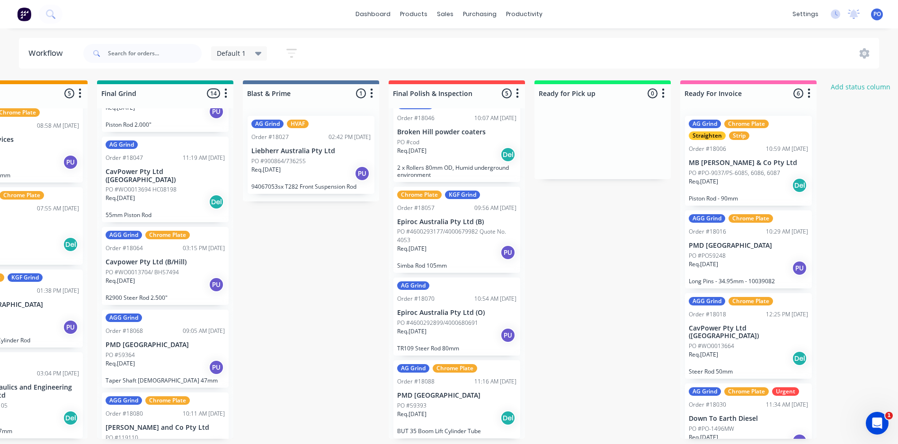
scroll to position [0, 944]
